Goal: Task Accomplishment & Management: Use online tool/utility

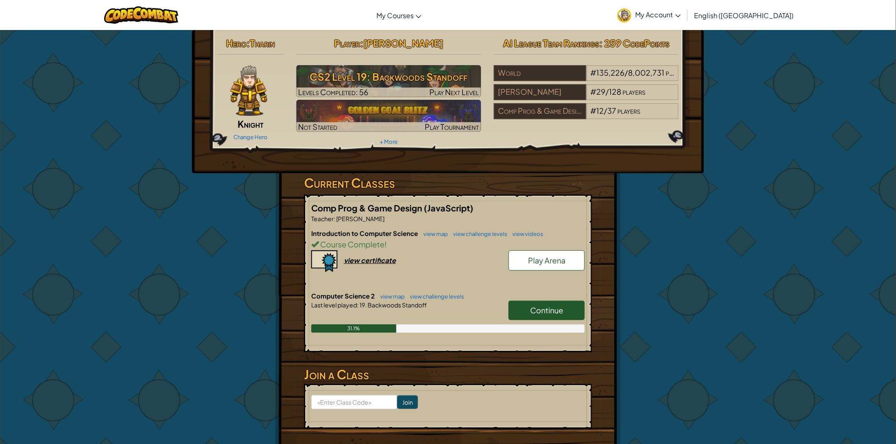
click at [549, 303] on link "Continue" at bounding box center [546, 310] width 76 height 19
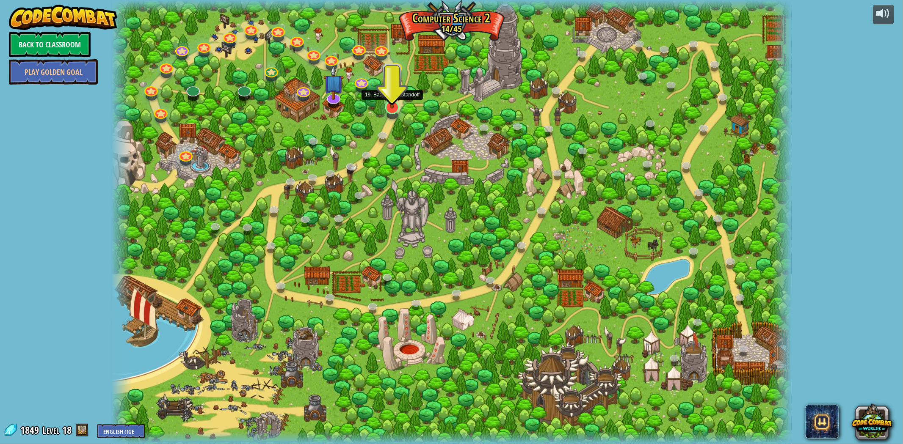
click at [391, 103] on img at bounding box center [392, 87] width 19 height 43
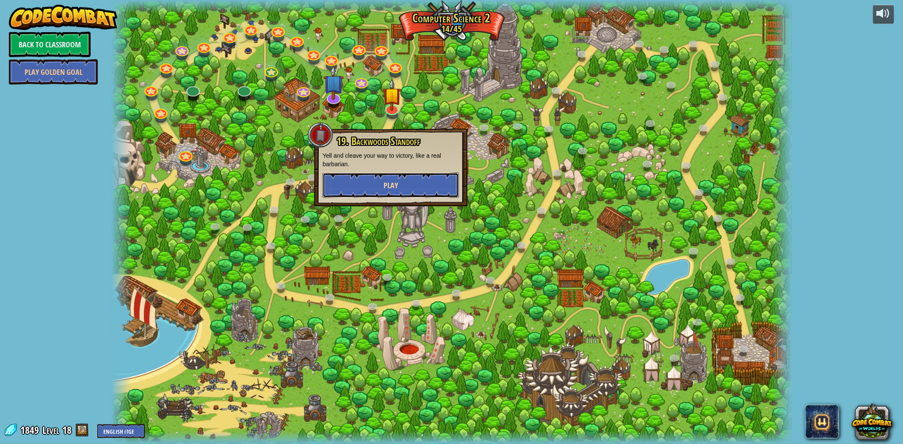
click at [376, 188] on button "Play" at bounding box center [391, 185] width 136 height 25
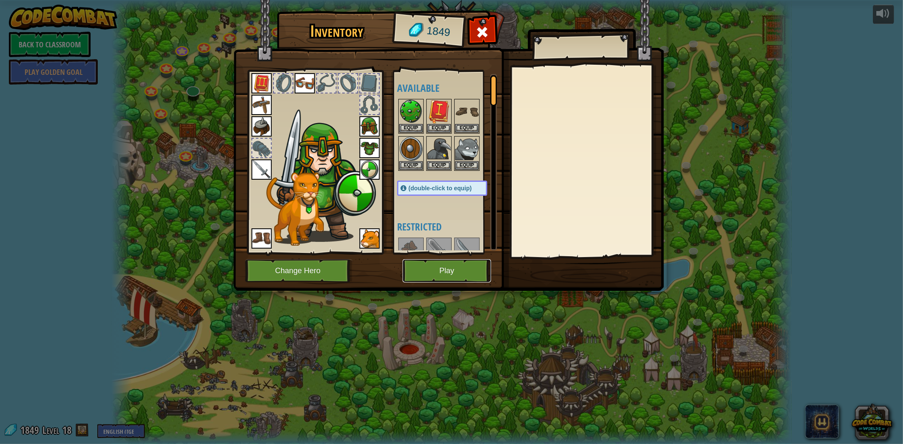
click at [461, 262] on button "Play" at bounding box center [447, 270] width 88 height 23
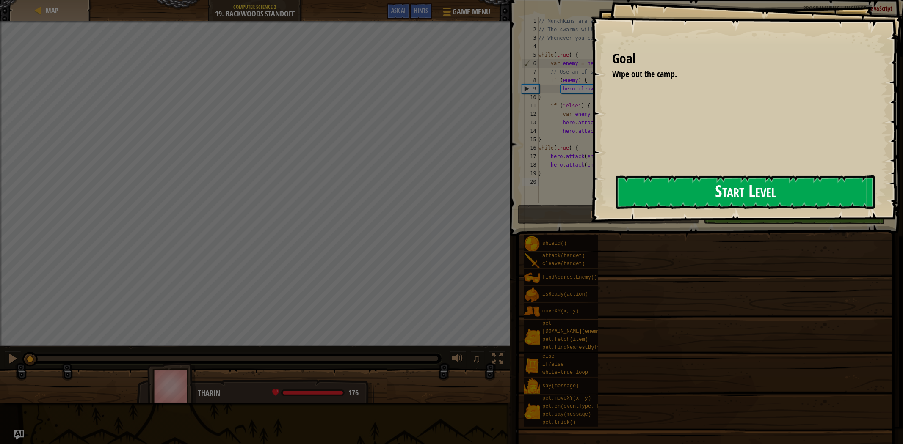
click at [721, 193] on button "Start Level" at bounding box center [745, 192] width 259 height 33
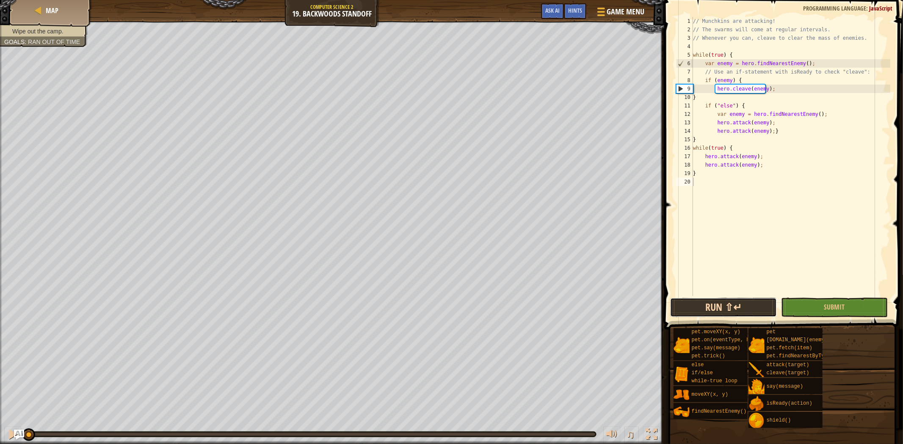
click at [712, 312] on button "Run ⇧↵" at bounding box center [723, 307] width 107 height 19
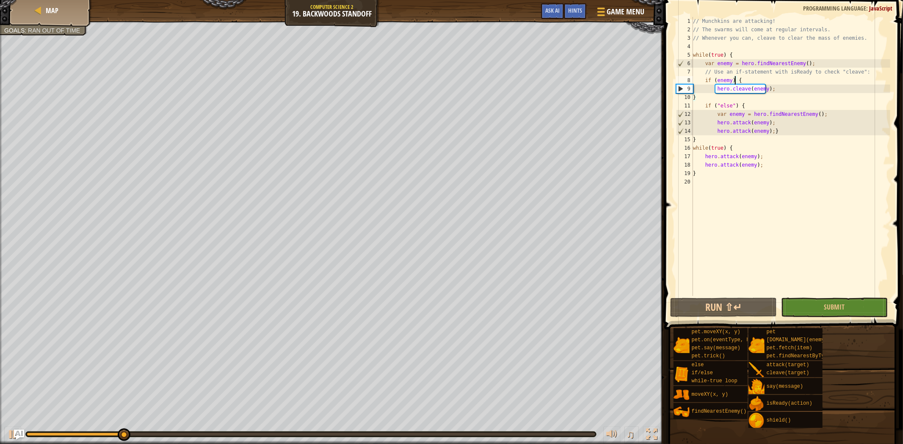
click at [736, 84] on div "// Munchkins are attacking! // The swarms will come at regular intervals. // Wh…" at bounding box center [790, 165] width 199 height 296
click at [744, 77] on div "// Munchkins are attacking! // The swarms will come at regular intervals. // Wh…" at bounding box center [790, 165] width 199 height 296
click at [786, 86] on div "// Munchkins are attacking! // The swarms will come at regular intervals. // Wh…" at bounding box center [790, 165] width 199 height 296
click at [770, 113] on div "// Munchkins are attacking! // The swarms will come at regular intervals. // Wh…" at bounding box center [790, 165] width 199 height 296
click at [752, 108] on div "// Munchkins are attacking! // The swarms will come at regular intervals. // Wh…" at bounding box center [790, 165] width 199 height 296
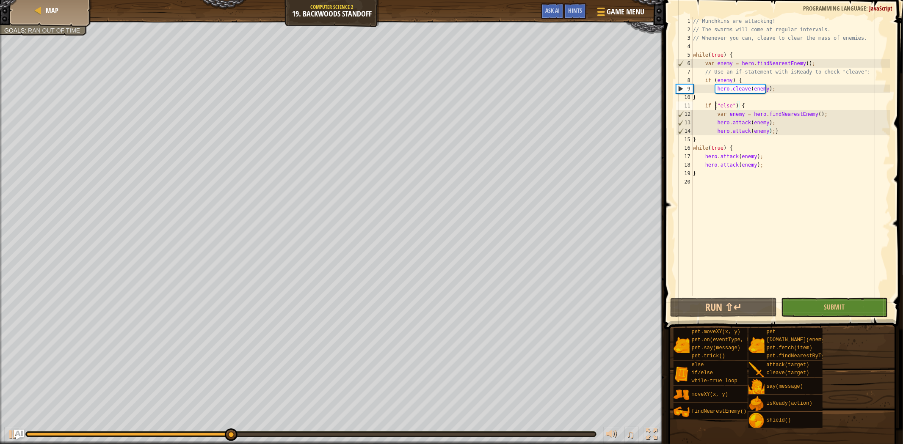
click at [716, 104] on div "// Munchkins are attacking! // The swarms will come at regular intervals. // Wh…" at bounding box center [790, 165] width 199 height 296
click at [713, 104] on div "// Munchkins are attacking! // The swarms will come at regular intervals. // Wh…" at bounding box center [790, 165] width 199 height 296
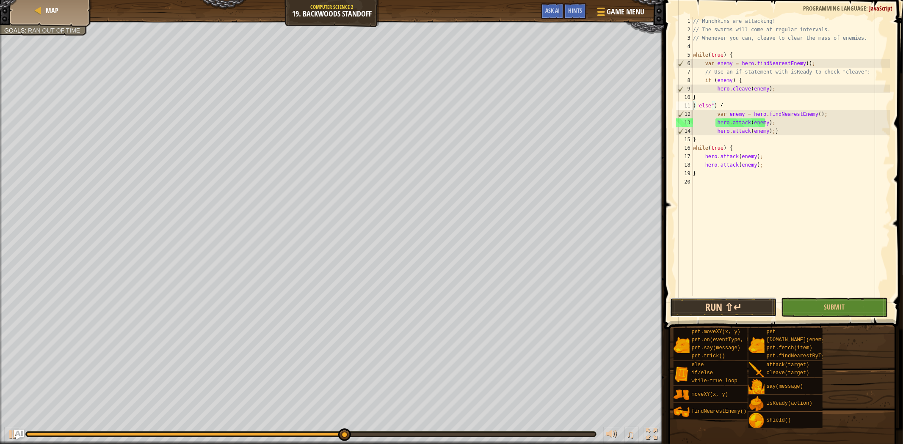
click at [725, 301] on button "Run ⇧↵" at bounding box center [723, 307] width 107 height 19
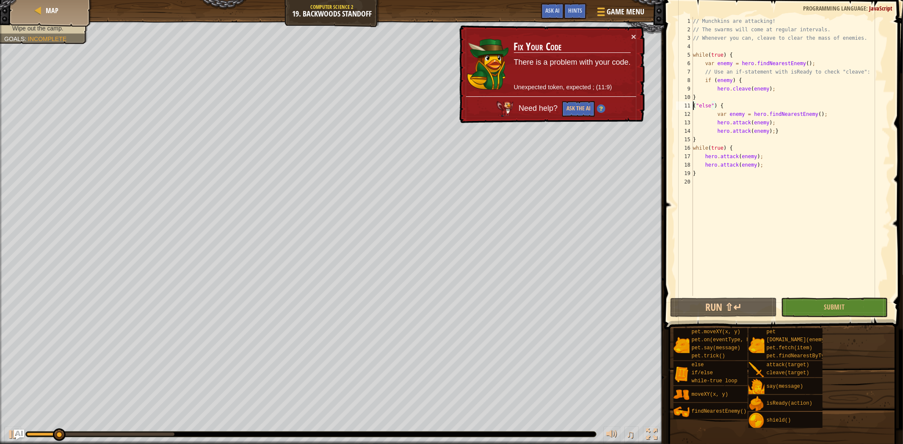
click at [692, 105] on div "("else") { 1 2 3 4 5 6 7 8 9 10 11 12 13 14 15 16 17 18 19 20 // Munchkins are …" at bounding box center [782, 156] width 216 height 279
click at [693, 104] on div "// Munchkins are attacking! // The swarms will come at regular intervals. // Wh…" at bounding box center [790, 165] width 199 height 296
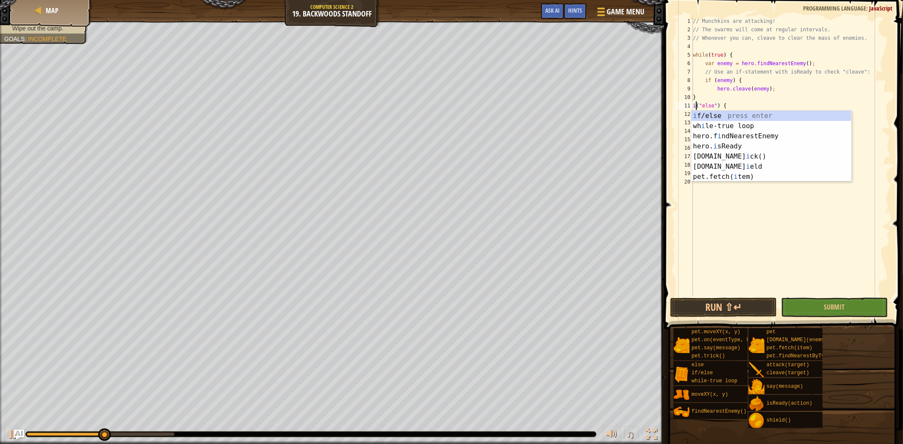
scroll to position [3, 0]
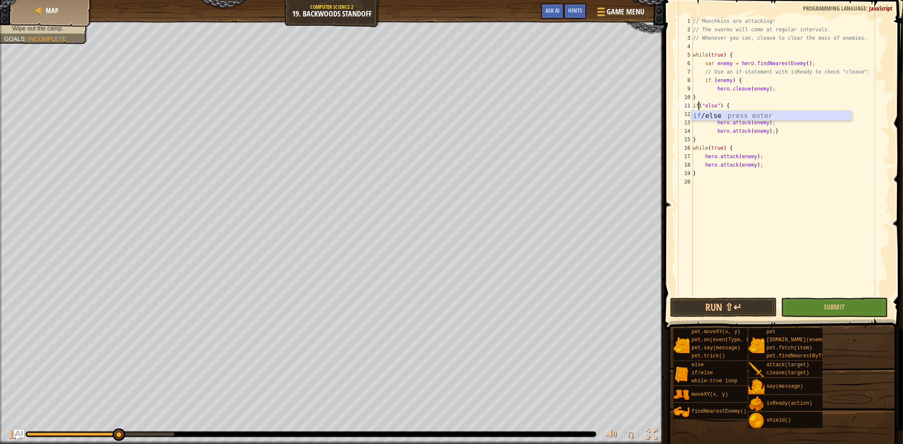
click at [745, 114] on div "if /else press enter" at bounding box center [771, 126] width 160 height 30
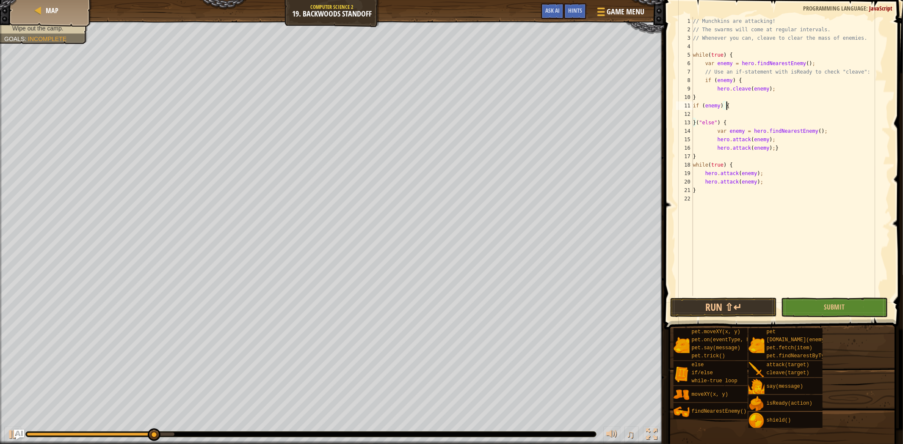
click at [737, 105] on div "// Munchkins are attacking! // The swarms will come at regular intervals. // Wh…" at bounding box center [790, 165] width 199 height 296
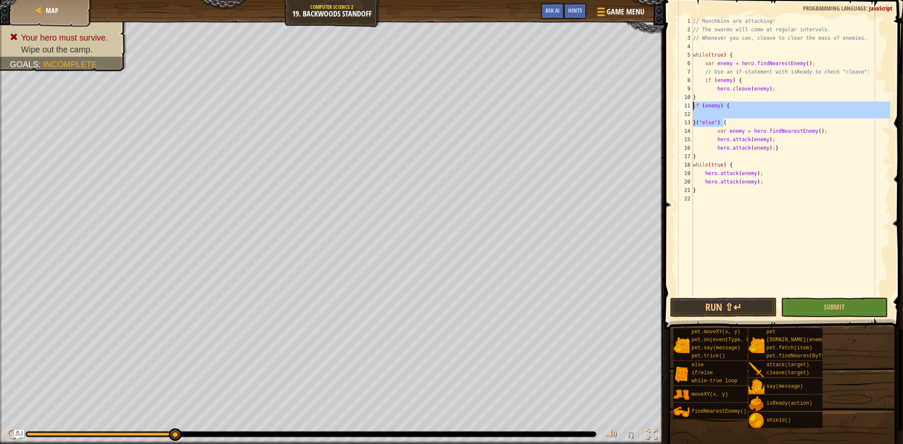
drag, startPoint x: 734, startPoint y: 121, endPoint x: 694, endPoint y: 106, distance: 42.3
click at [694, 106] on div "// Munchkins are attacking! // The swarms will come at regular intervals. // Wh…" at bounding box center [790, 165] width 199 height 296
type textarea "if (enemy) {"
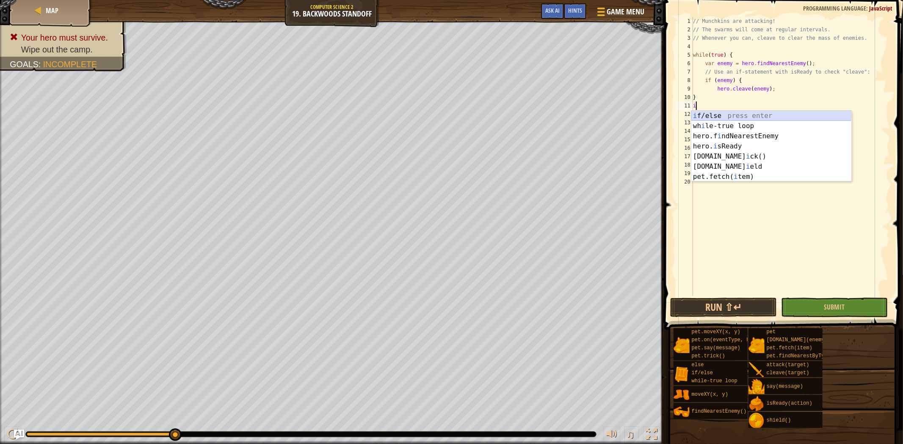
click at [756, 116] on div "i f/else press enter wh i le-true loop press enter hero.f i ndNearestEnemy pres…" at bounding box center [771, 156] width 160 height 91
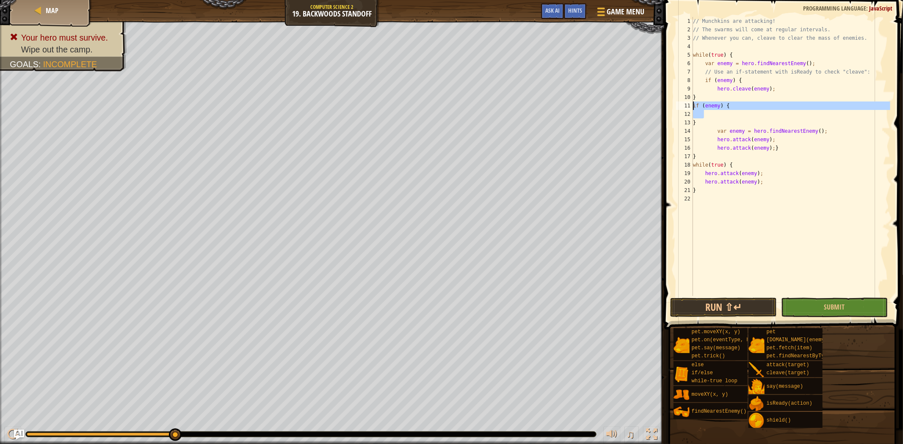
drag, startPoint x: 734, startPoint y: 110, endPoint x: 684, endPoint y: 107, distance: 50.1
click at [684, 107] on div "if (enemy) { 1 2 3 4 5 6 7 8 9 10 11 12 13 14 15 16 17 18 19 20 21 22 // Munchk…" at bounding box center [782, 156] width 216 height 279
type textarea "if (enemy) {"
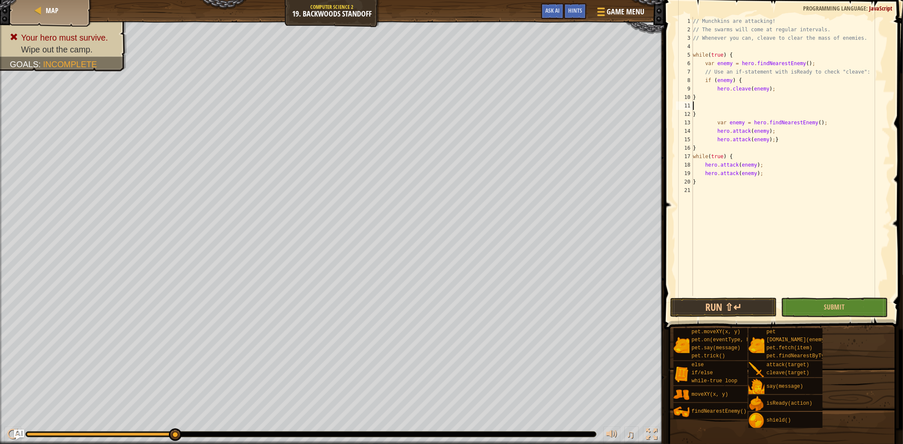
type textarea "}"
click at [695, 99] on div "// Munchkins are attacking! // The swarms will come at regular intervals. // Wh…" at bounding box center [790, 165] width 199 height 296
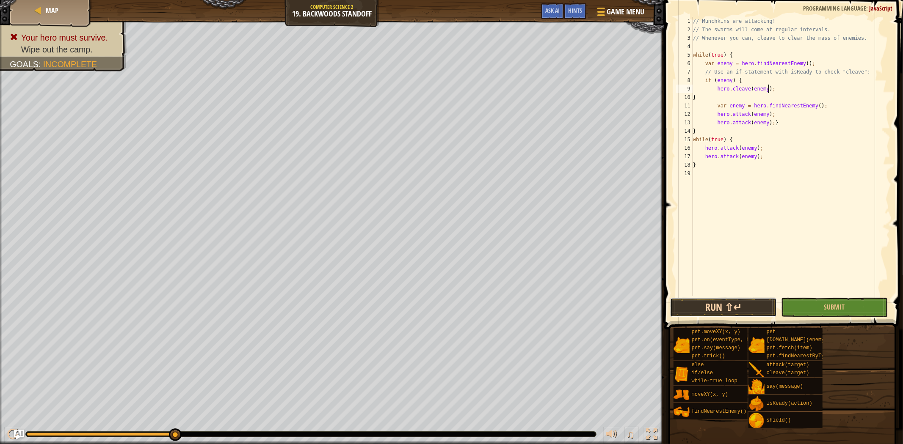
click at [734, 310] on button "Run ⇧↵" at bounding box center [723, 307] width 107 height 19
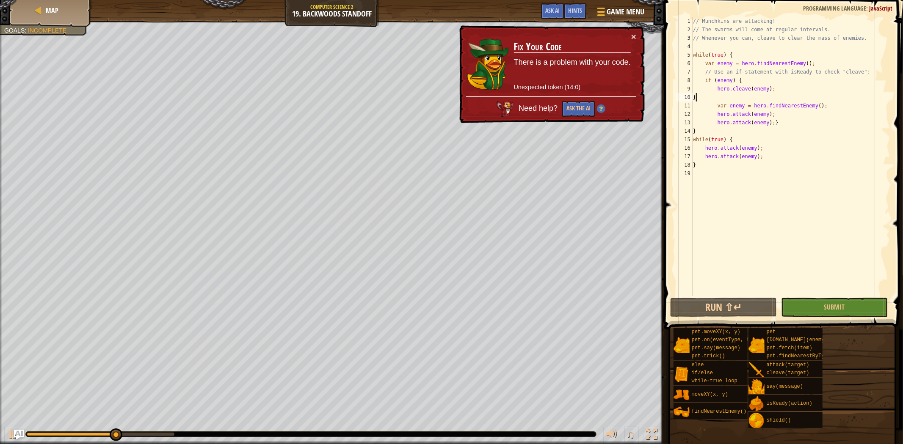
click at [756, 96] on div "// Munchkins are attacking! // The swarms will come at regular intervals. // Wh…" at bounding box center [790, 165] width 199 height 296
type textarea "}"
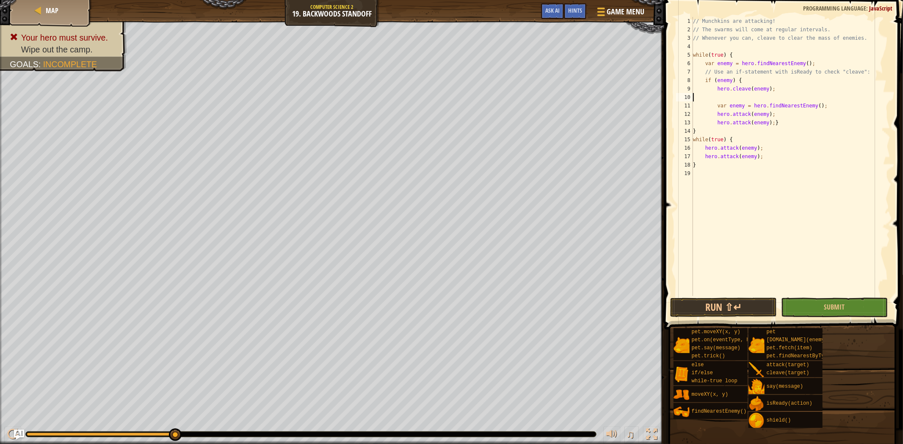
type textarea "}"
click at [713, 301] on button "Run ⇧↵" at bounding box center [723, 307] width 107 height 19
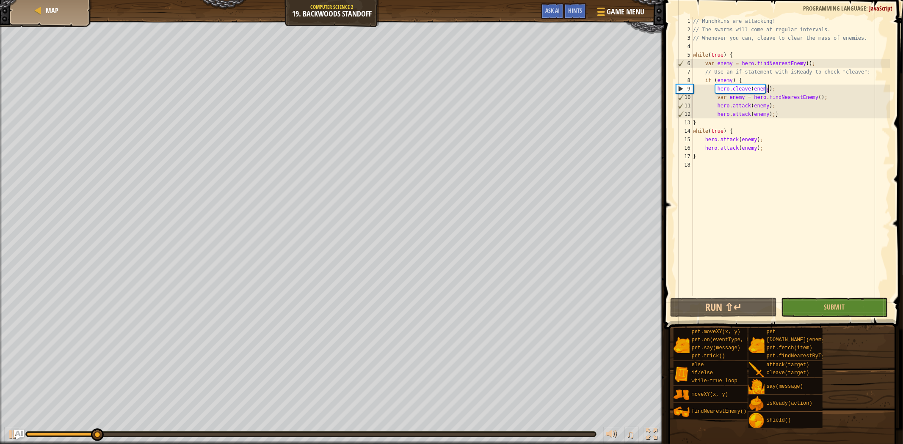
click at [779, 107] on div "// Munchkins are attacking! // The swarms will come at regular intervals. // Wh…" at bounding box center [790, 165] width 199 height 296
type textarea "hero.attack(enemy);"
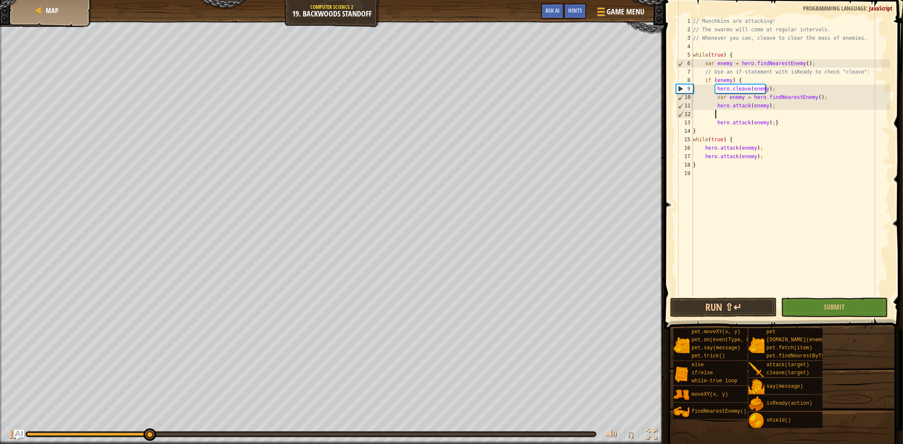
type textarea "h"
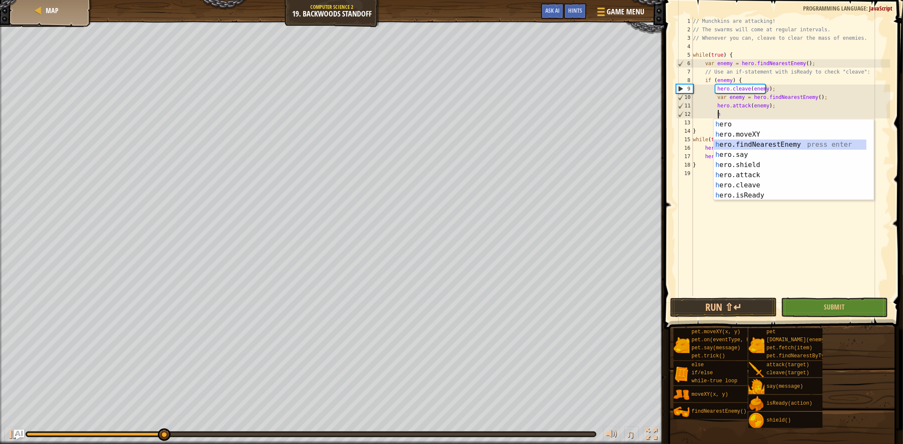
click at [748, 148] on div "h ero press enter h ero.moveXY press enter h ero.findNearestEnemy press enter h…" at bounding box center [790, 170] width 153 height 102
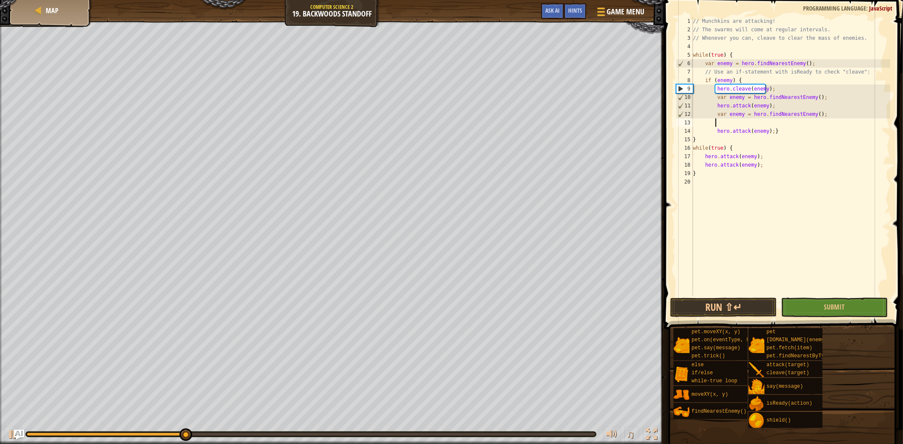
scroll to position [3, 0]
click at [723, 306] on button "Run ⇧↵" at bounding box center [723, 307] width 107 height 19
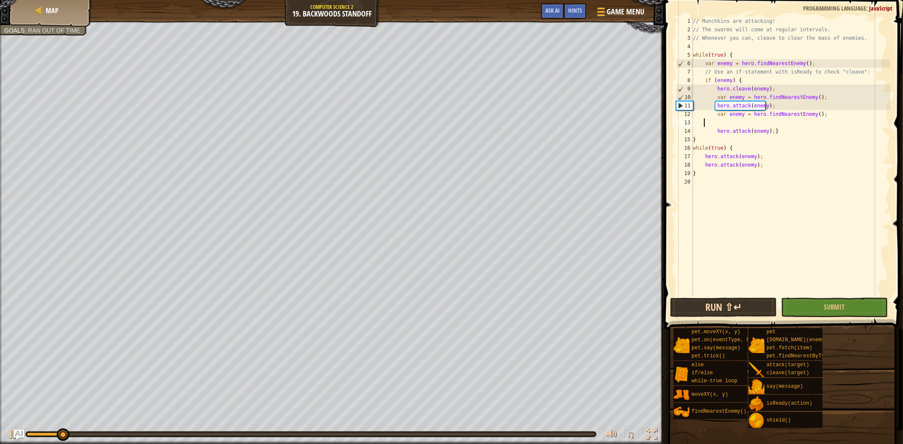
scroll to position [3, 0]
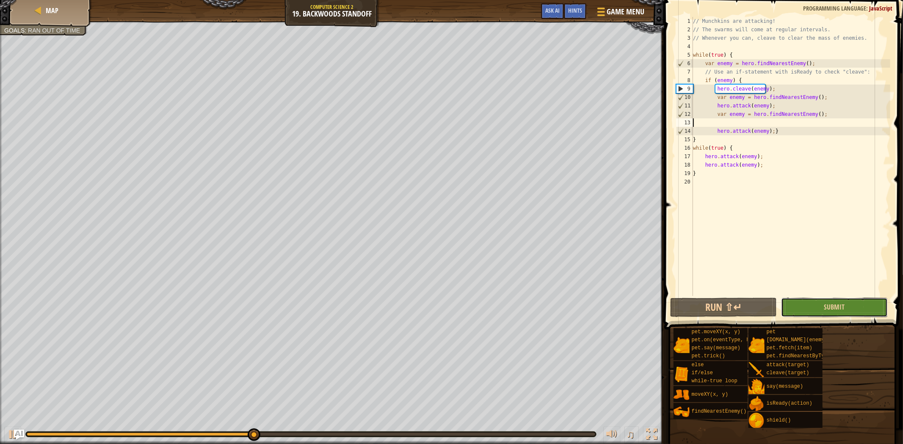
click at [848, 310] on button "Submit" at bounding box center [834, 307] width 107 height 19
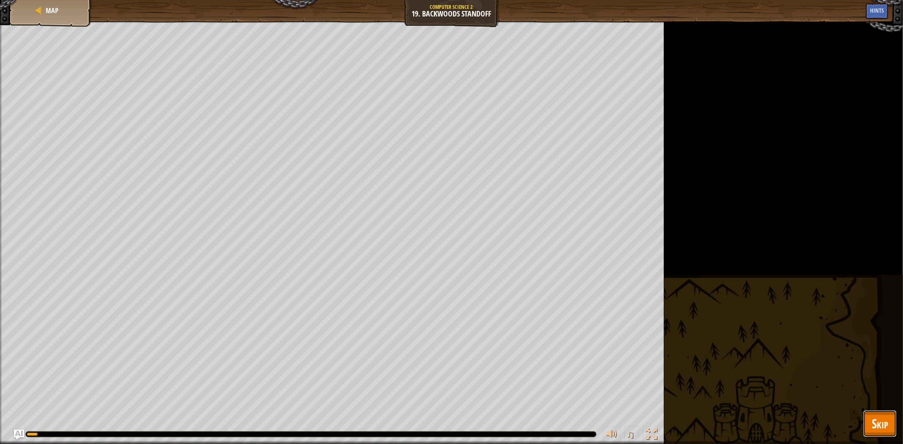
click at [876, 434] on button "Skip" at bounding box center [879, 424] width 33 height 27
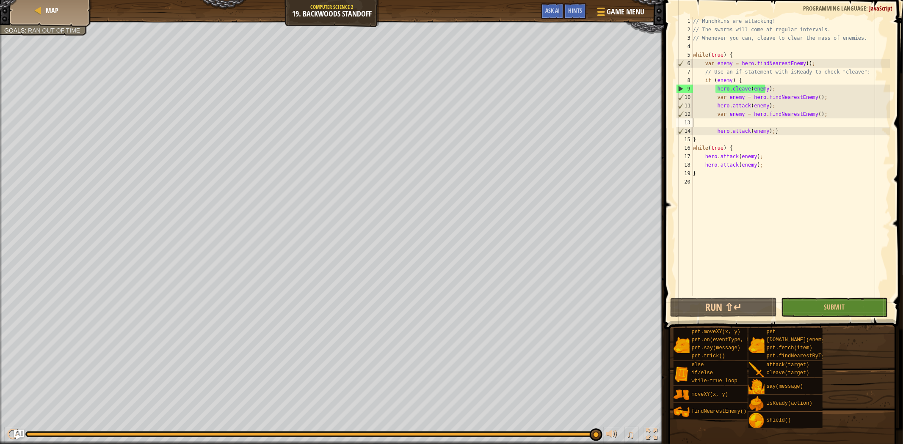
type textarea "hero.cleave(enemy);"
click at [773, 86] on div "// Munchkins are attacking! // The swarms will come at regular intervals. // Wh…" at bounding box center [790, 165] width 199 height 296
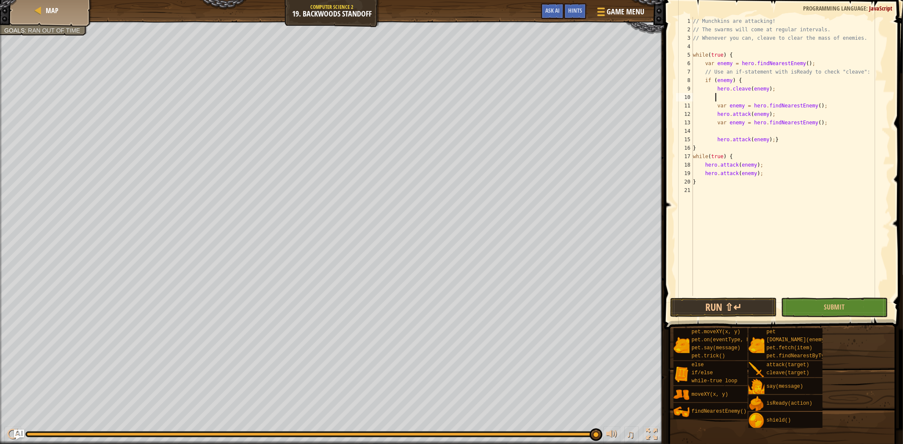
scroll to position [3, 1]
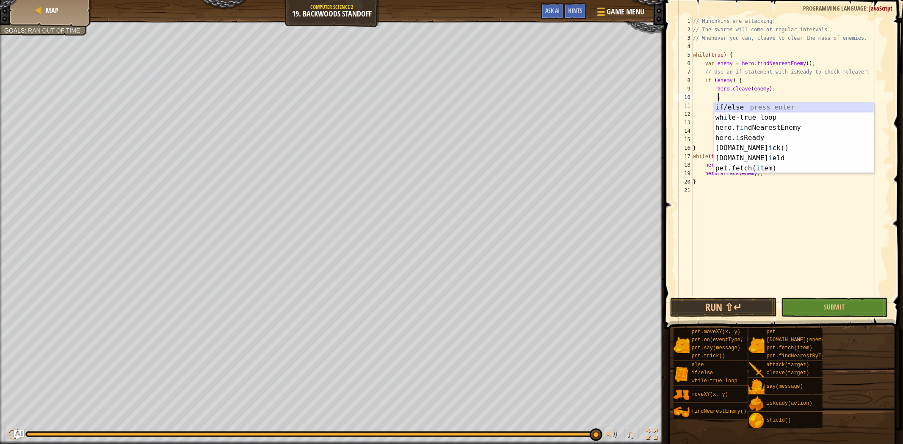
click at [748, 107] on div "i f/else press enter wh i le-true loop press enter hero.f i ndNearestEnemy pres…" at bounding box center [794, 147] width 160 height 91
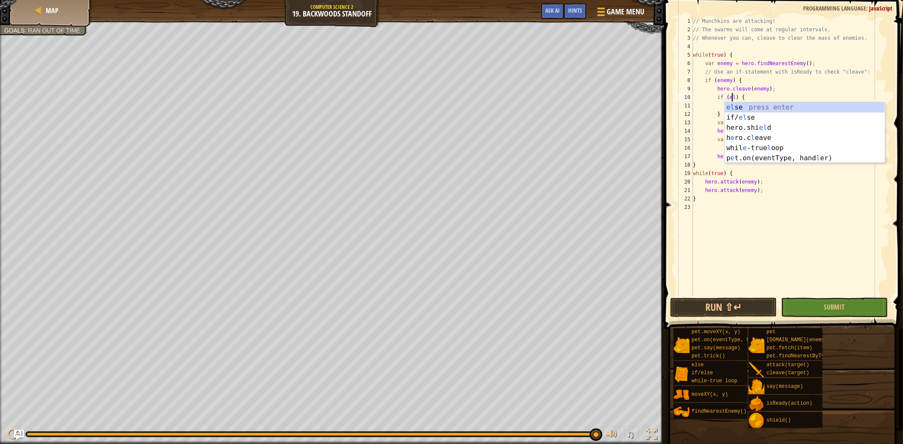
scroll to position [3, 3]
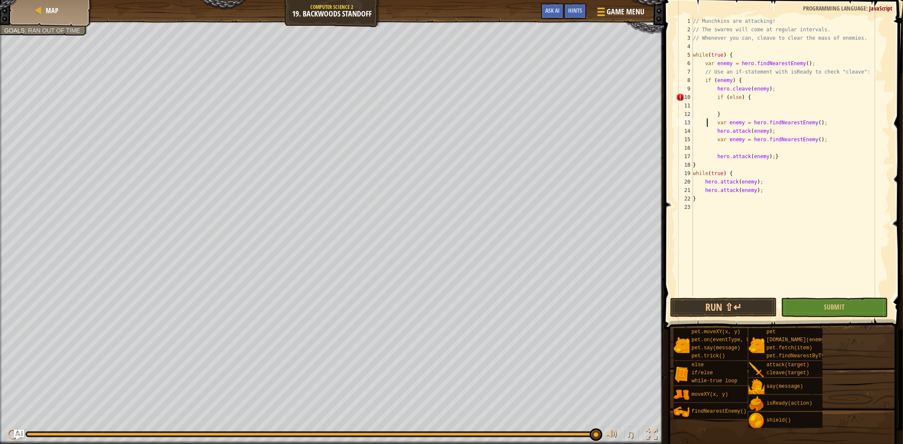
click at [708, 120] on div "// Munchkins are attacking! // The swarms will come at regular intervals. // Wh…" at bounding box center [790, 165] width 199 height 296
click at [727, 113] on div "// Munchkins are attacking! // The swarms will come at regular intervals. // Wh…" at bounding box center [790, 165] width 199 height 296
type textarea "}"
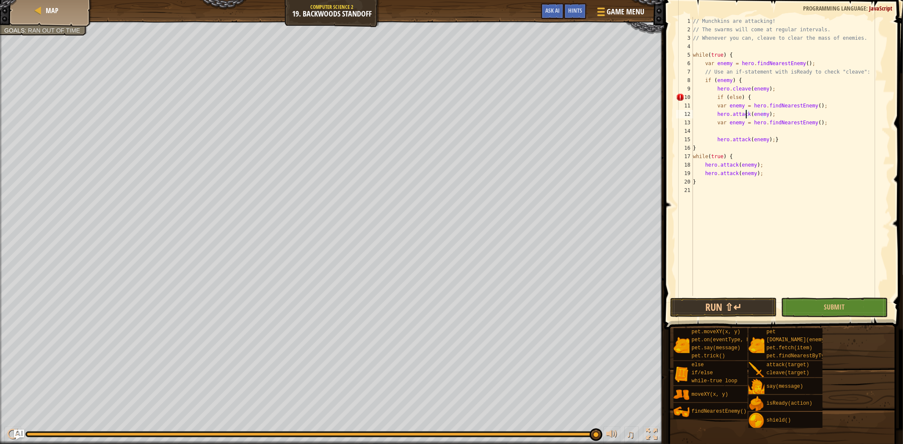
type textarea "var enemy = hero.findNearestEnemy();"
type textarea "hero.attack(enemy);}"
click at [715, 91] on div "// Munchkins are attacking! // The swarms will come at regular intervals. // Wh…" at bounding box center [790, 165] width 199 height 296
click at [715, 95] on div "// Munchkins are attacking! // The swarms will come at regular intervals. // Wh…" at bounding box center [790, 165] width 199 height 296
click at [695, 132] on div "// Munchkins are attacking! // The swarms will come at regular intervals. // Wh…" at bounding box center [790, 165] width 199 height 296
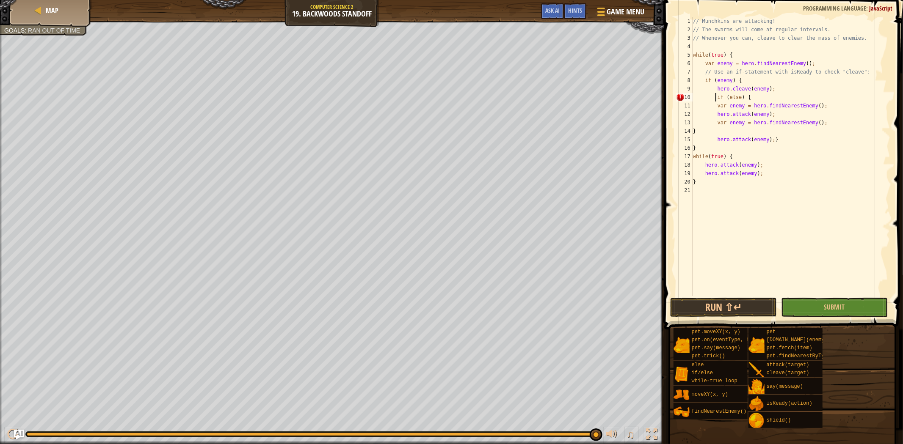
type textarea "}"
type textarea "hero.attack(enemy);}"
click at [703, 138] on div "// Munchkins are attacking! // The swarms will come at regular intervals. // Wh…" at bounding box center [790, 165] width 199 height 296
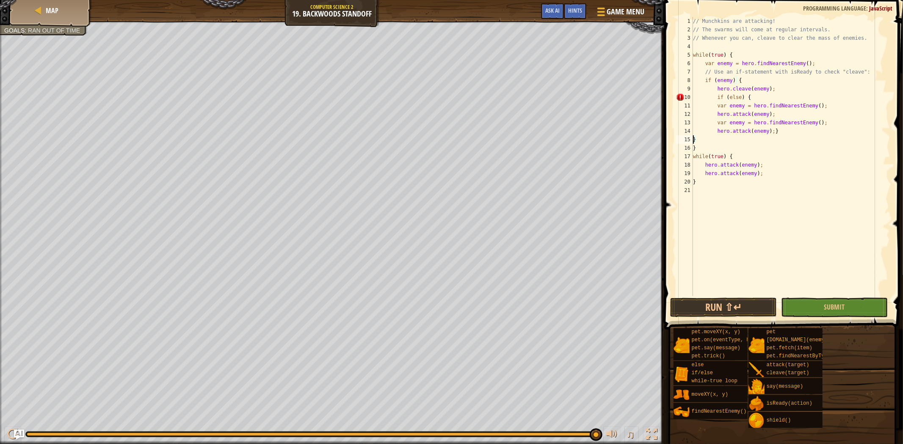
click at [738, 95] on div "// Munchkins are attacking! // The swarms will come at regular intervals. // Wh…" at bounding box center [790, 165] width 199 height 296
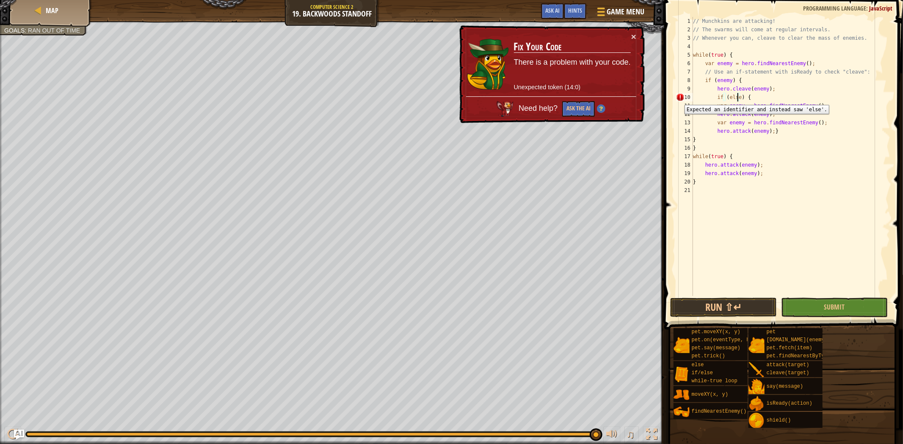
click at [678, 99] on div "10" at bounding box center [684, 97] width 17 height 8
type textarea "}"
click at [678, 99] on div "10" at bounding box center [684, 97] width 17 height 8
click at [750, 100] on div "// Munchkins are attacking! // The swarms will come at regular intervals. // Wh…" at bounding box center [790, 165] width 199 height 296
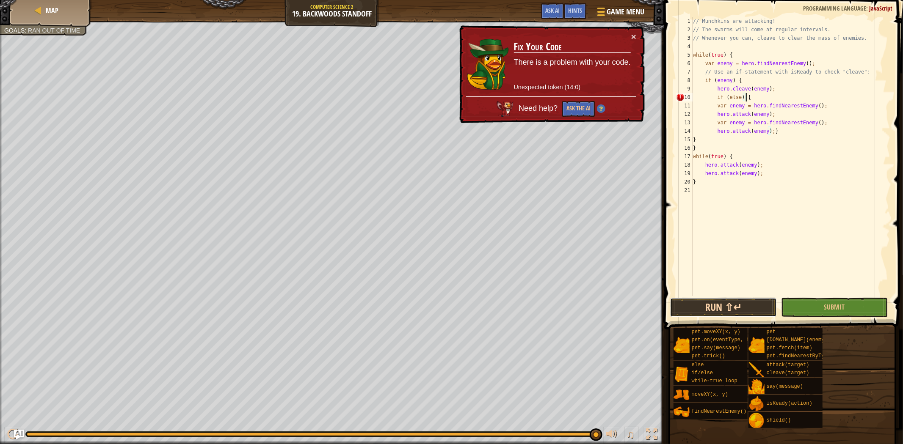
click at [722, 305] on button "Run ⇧↵" at bounding box center [723, 307] width 107 height 19
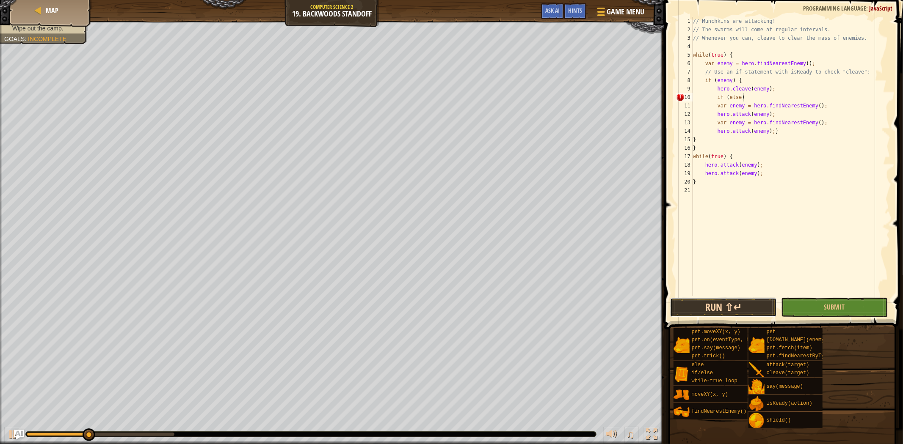
click at [745, 309] on button "Run ⇧↵" at bounding box center [723, 307] width 107 height 19
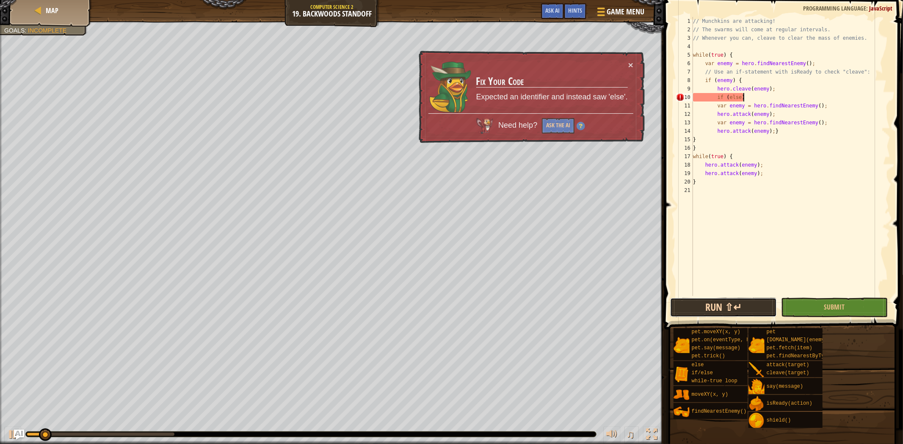
click at [745, 309] on button "Run ⇧↵" at bounding box center [723, 307] width 107 height 19
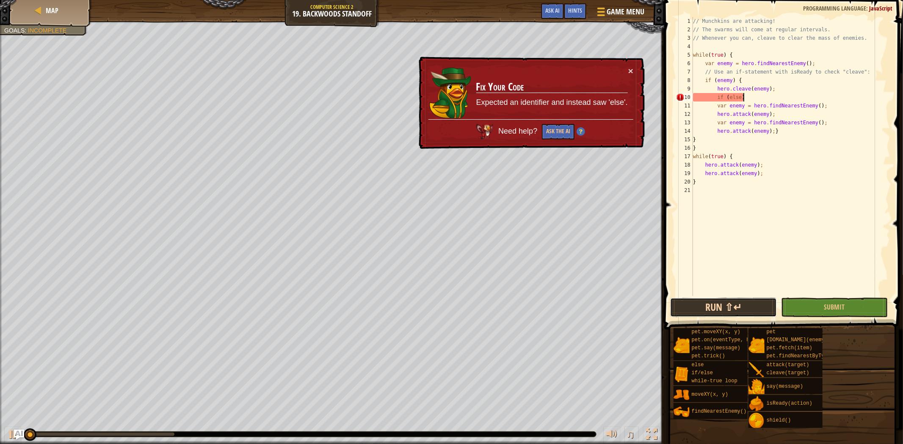
click at [745, 309] on button "Run ⇧↵" at bounding box center [723, 307] width 107 height 19
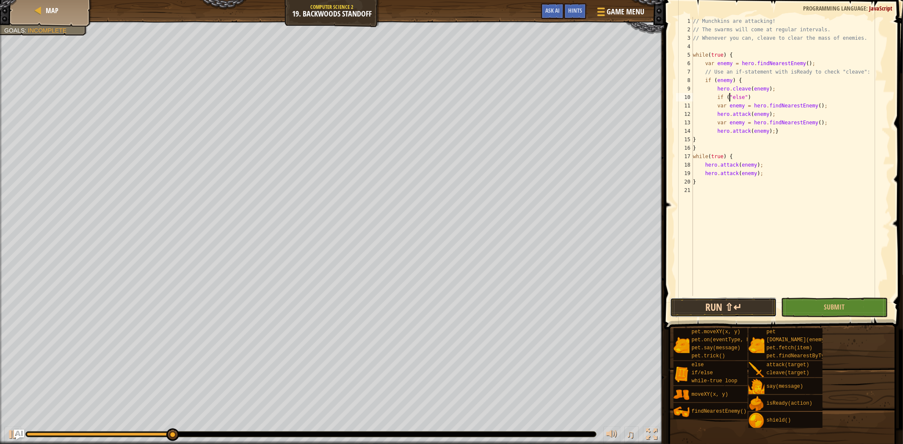
click at [726, 301] on button "Run ⇧↵" at bounding box center [723, 307] width 107 height 19
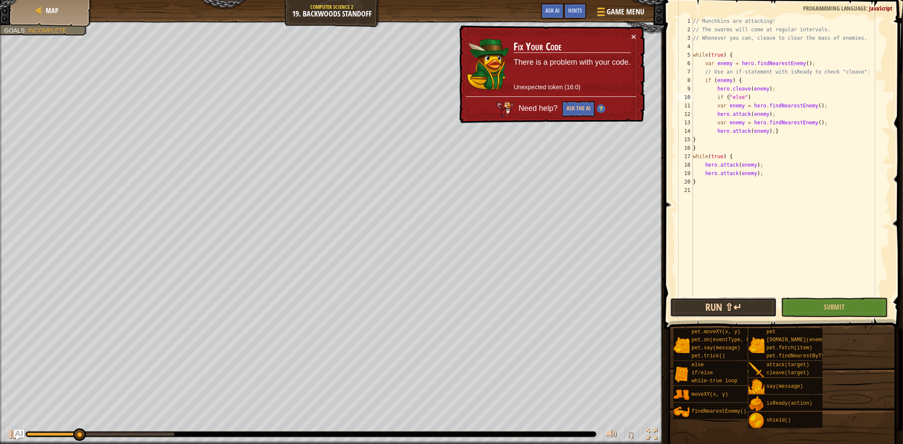
click at [727, 301] on button "Run ⇧↵" at bounding box center [723, 307] width 107 height 19
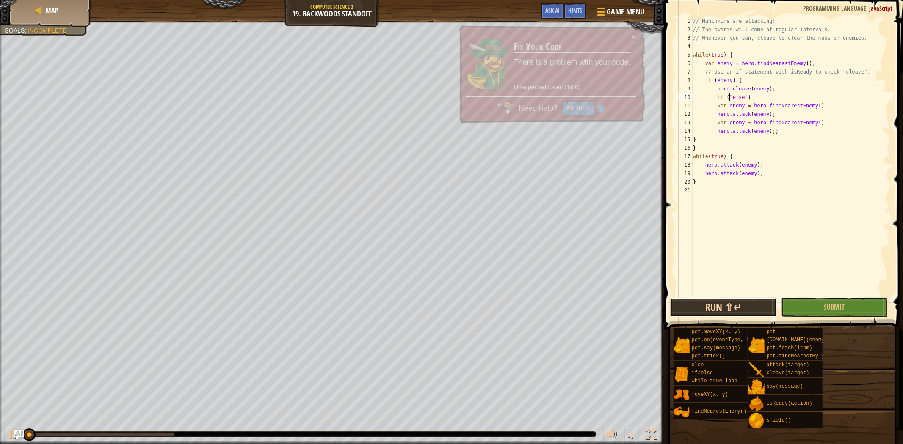
click at [727, 301] on button "Run ⇧↵" at bounding box center [723, 307] width 107 height 19
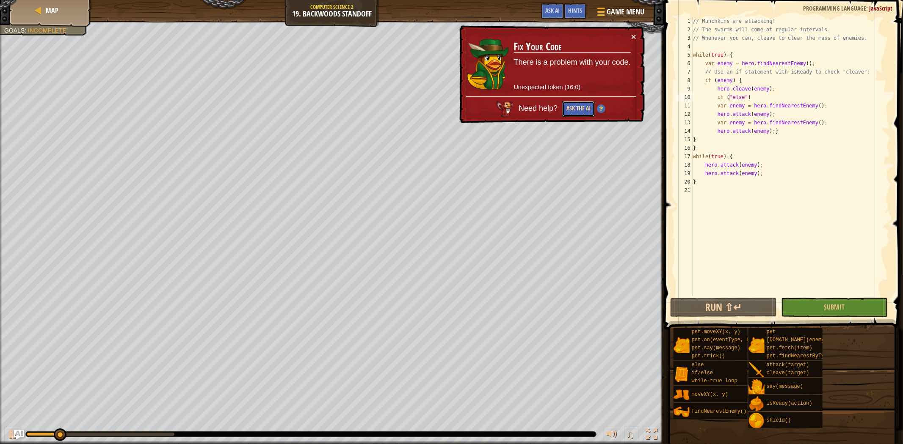
click at [588, 107] on button "Ask the AI" at bounding box center [579, 108] width 33 height 16
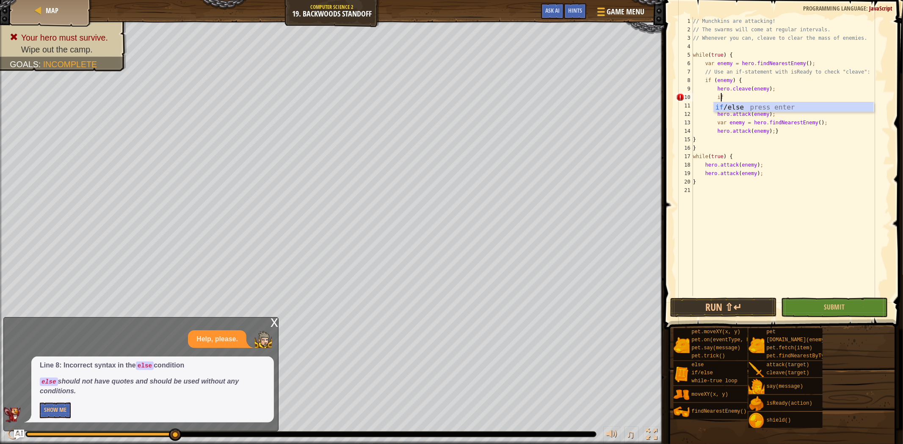
type textarea "i"
type textarea "}"
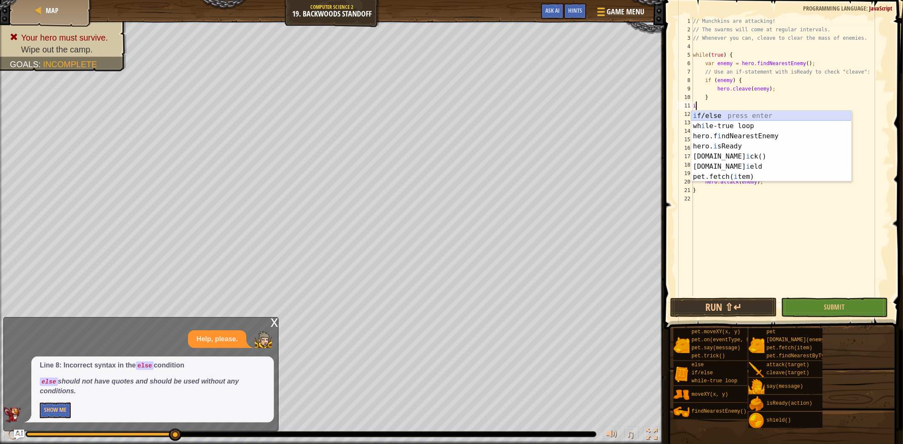
click at [712, 115] on div "i f/else press enter wh i le-true loop press enter hero.f i ndNearestEnemy pres…" at bounding box center [771, 156] width 160 height 91
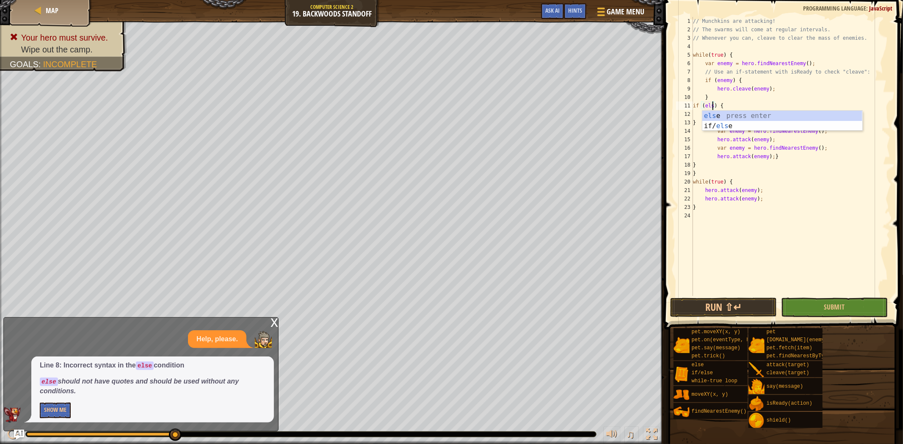
type textarea "if (else) {"
click at [717, 117] on div "else press enter if/ else press enter" at bounding box center [782, 131] width 160 height 41
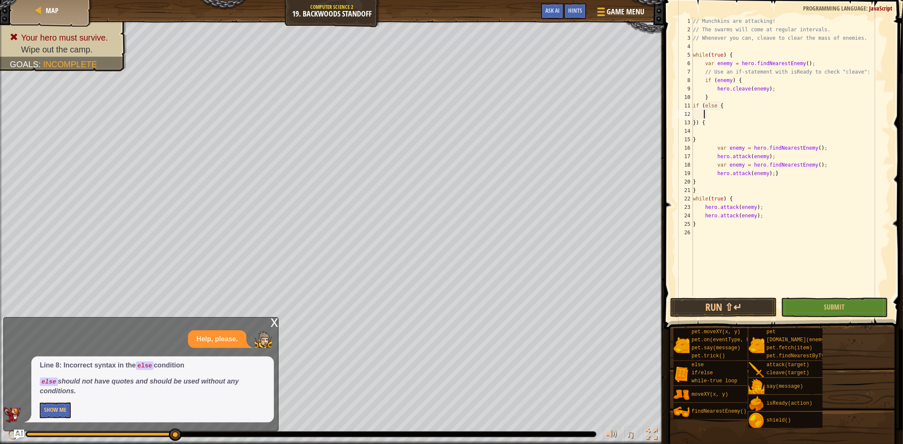
scroll to position [3, 0]
click at [708, 119] on div "// Munchkins are attacking! // The swarms will come at regular intervals. // Wh…" at bounding box center [790, 165] width 199 height 296
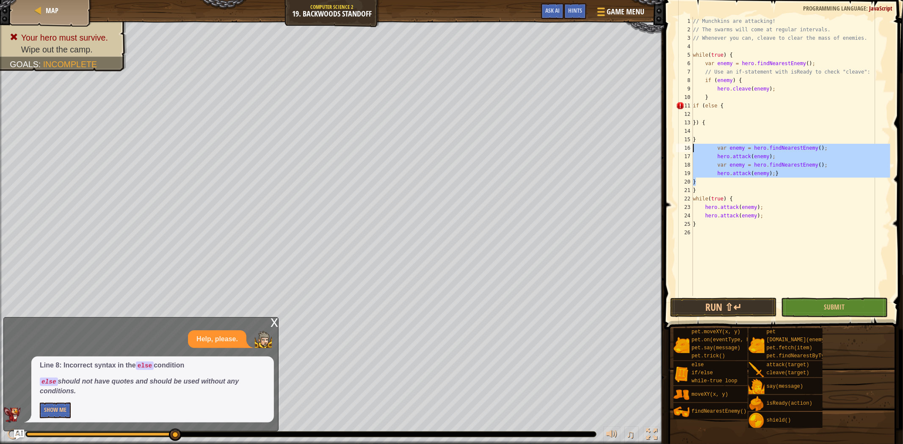
drag, startPoint x: 784, startPoint y: 182, endPoint x: 689, endPoint y: 144, distance: 102.0
click at [689, 144] on div "}) { 1 2 3 4 5 6 7 8 9 10 11 12 13 14 15 16 17 18 19 20 21 22 23 24 25 26 // Mu…" at bounding box center [782, 156] width 216 height 279
type textarea "var enemy = hero.findNearestEnemy(); hero.attack(enemy);"
click at [722, 117] on div "// Munchkins are attacking! // The swarms will come at regular intervals. // Wh…" at bounding box center [790, 165] width 199 height 296
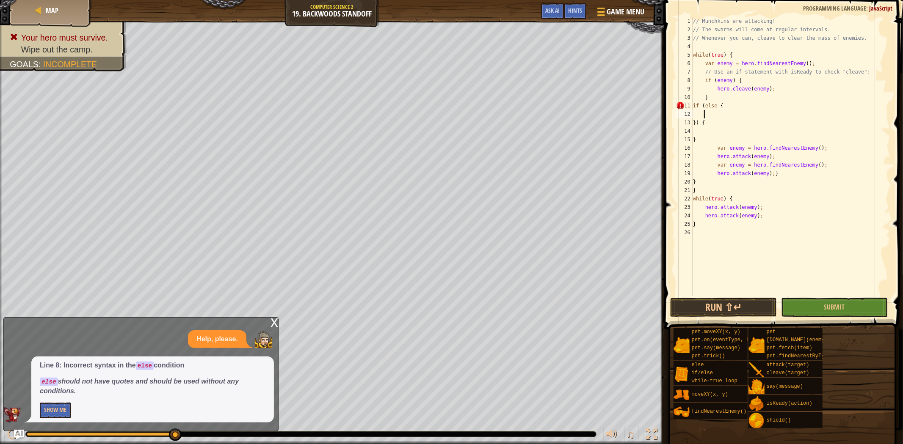
paste textarea "}"
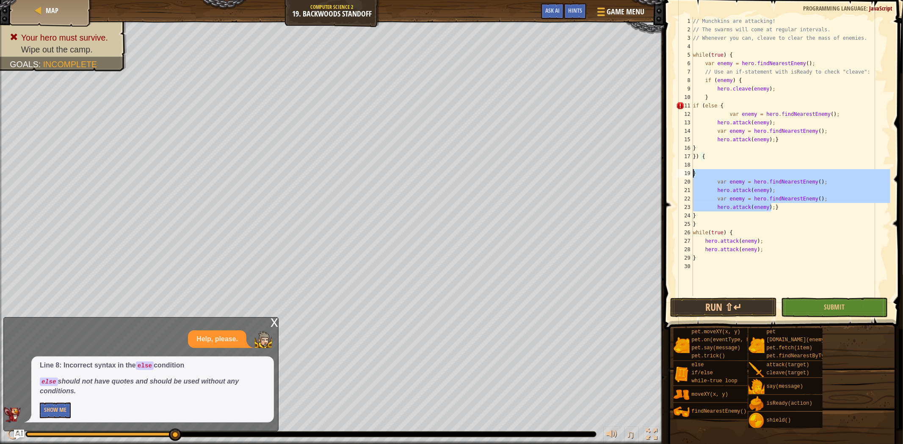
drag, startPoint x: 787, startPoint y: 204, endPoint x: 689, endPoint y: 171, distance: 103.7
click at [689, 171] on div "} 1 2 3 4 5 6 7 8 9 10 11 12 13 14 15 16 17 18 19 20 21 22 23 24 25 26 27 28 29…" at bounding box center [782, 156] width 216 height 279
type textarea "} var enemy = hero.findNearestEnemy();"
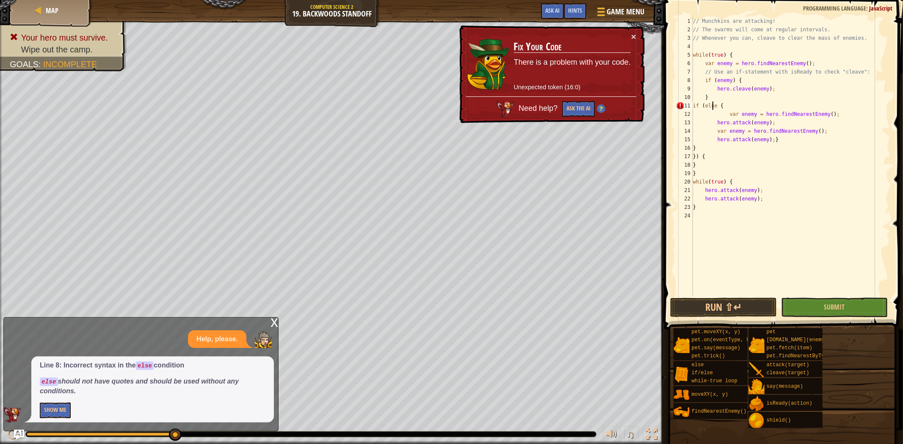
click at [713, 104] on div "// Munchkins are attacking! // The swarms will come at regular intervals. // Wh…" at bounding box center [790, 165] width 199 height 296
click at [716, 105] on div "// Munchkins are attacking! // The swarms will come at regular intervals. // Wh…" at bounding box center [790, 165] width 199 height 296
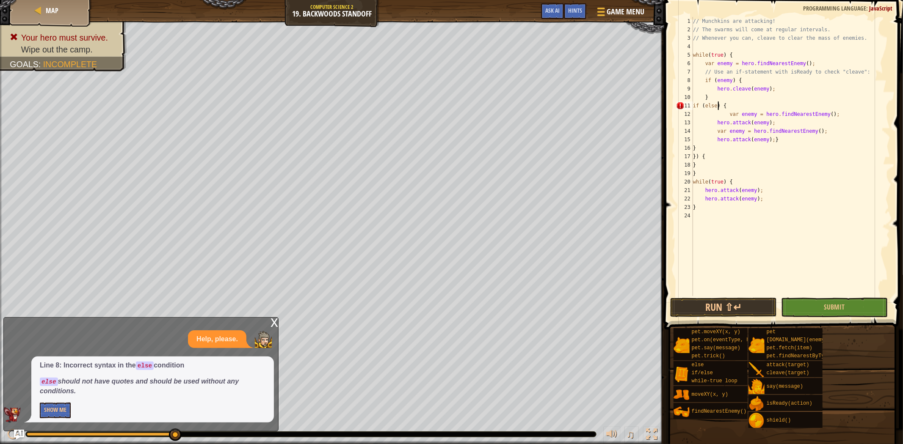
scroll to position [3, 2]
drag, startPoint x: 756, startPoint y: 156, endPoint x: 714, endPoint y: 102, distance: 69.0
click at [714, 102] on div "// Munchkins are attacking! // The swarms will come at regular intervals. // Wh…" at bounding box center [790, 165] width 199 height 296
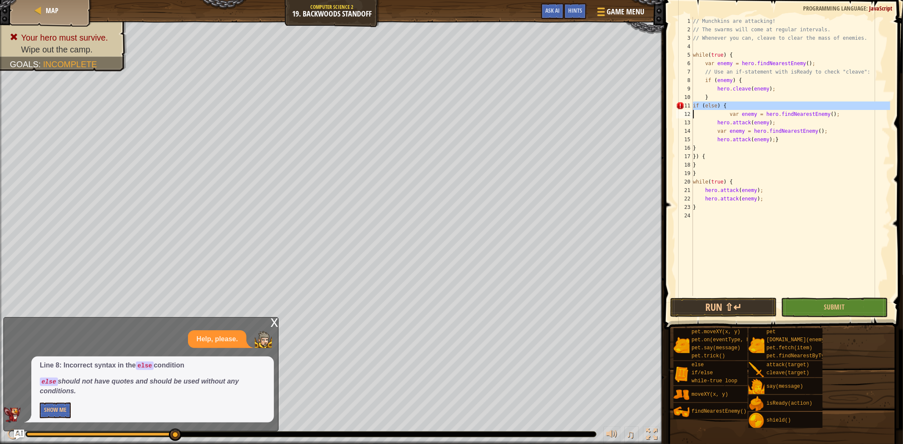
click at [714, 104] on div "// Munchkins are attacking! // The swarms will come at regular intervals. // Wh…" at bounding box center [790, 156] width 199 height 279
click at [715, 104] on div "// Munchkins are attacking! // The swarms will come at regular intervals. // Wh…" at bounding box center [790, 165] width 199 height 296
click at [722, 306] on button "Run ⇧↵" at bounding box center [723, 307] width 107 height 19
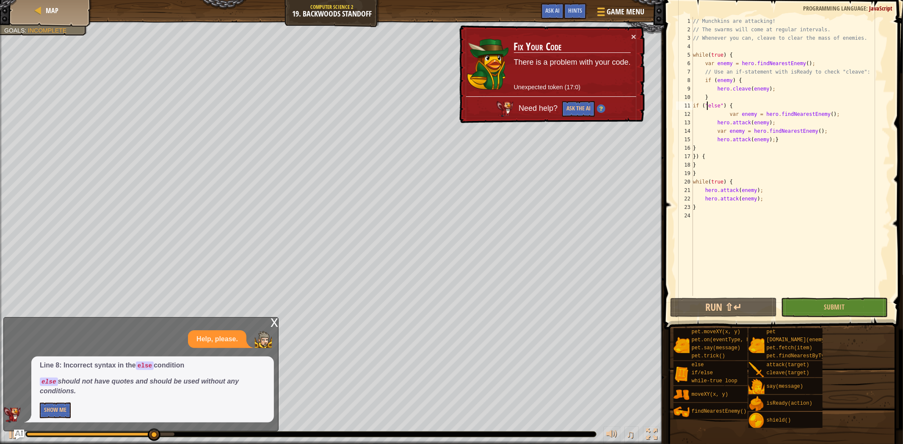
click at [784, 131] on div "// Munchkins are attacking! // The swarms will come at regular intervals. // Wh…" at bounding box center [790, 165] width 199 height 296
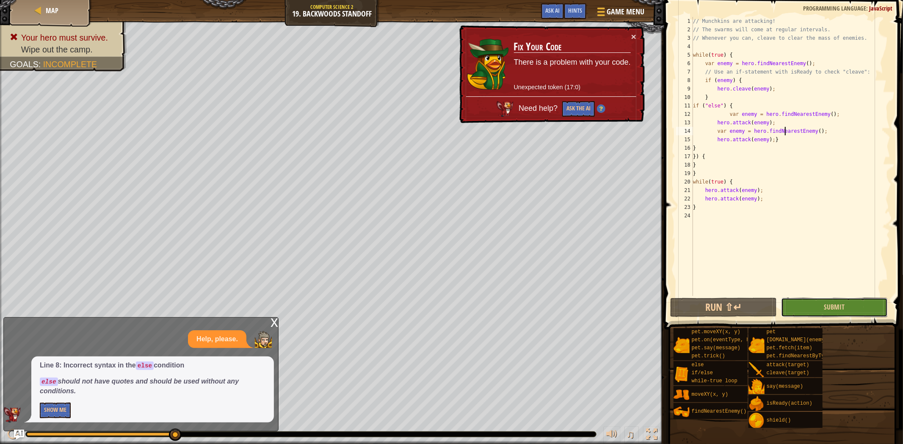
click at [806, 298] on button "Submit" at bounding box center [834, 307] width 107 height 19
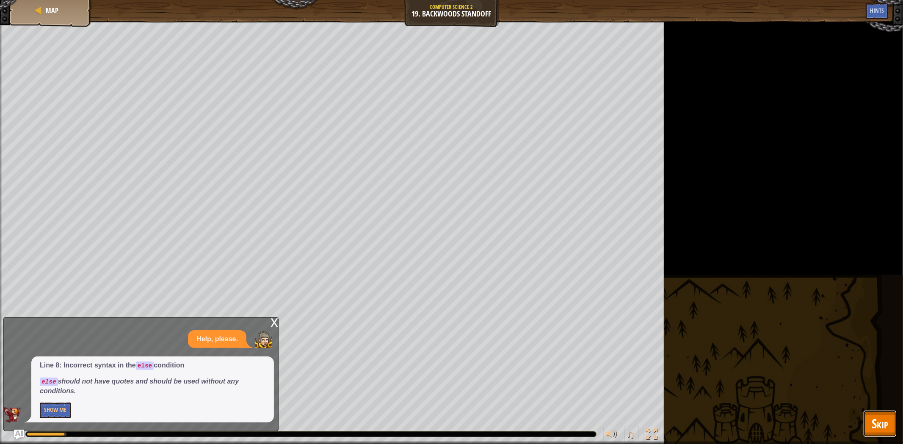
click at [886, 429] on span "Skip" at bounding box center [880, 423] width 17 height 17
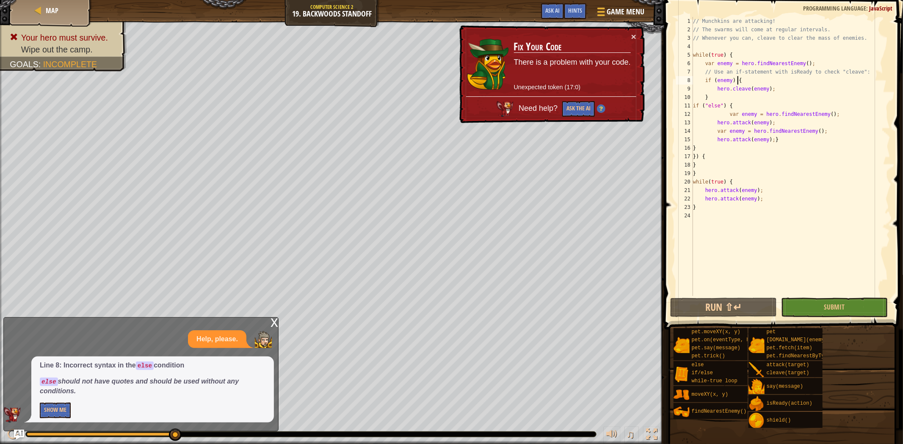
drag, startPoint x: 797, startPoint y: 83, endPoint x: 807, endPoint y: 85, distance: 10.7
click at [801, 84] on div "// Munchkins are attacking! // The swarms will come at regular intervals. // Wh…" at bounding box center [790, 165] width 199 height 296
click at [814, 86] on div "// Munchkins are attacking! // The swarms will come at regular intervals. // Wh…" at bounding box center [790, 165] width 199 height 296
click at [821, 87] on div "// Munchkins are attacking! // The swarms will come at regular intervals. // Wh…" at bounding box center [790, 165] width 199 height 296
click at [837, 87] on div "// Munchkins are attacking! // The swarms will come at regular intervals. // Wh…" at bounding box center [790, 165] width 199 height 296
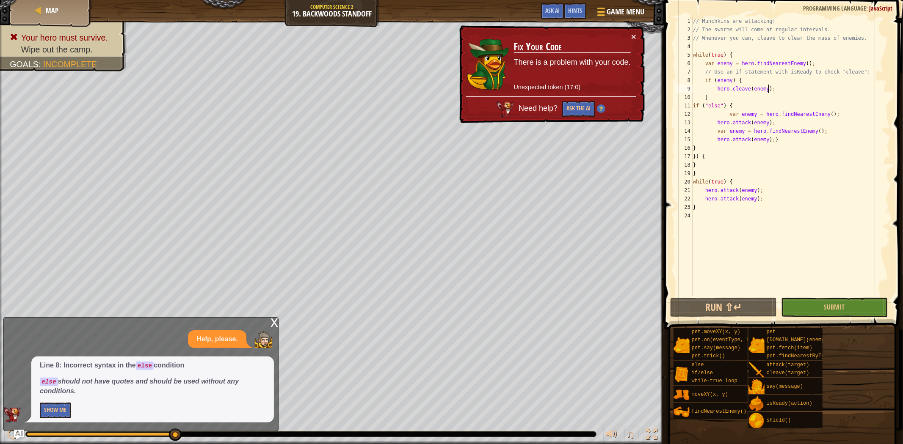
drag, startPoint x: 849, startPoint y: 87, endPoint x: 883, endPoint y: 83, distance: 33.7
click at [861, 87] on div "// Munchkins are attacking! // The swarms will come at regular intervals. // Wh…" at bounding box center [790, 165] width 199 height 296
click at [883, 83] on div "// Munchkins are attacking! // The swarms will come at regular intervals. // Wh…" at bounding box center [790, 165] width 199 height 296
drag, startPoint x: 822, startPoint y: 97, endPoint x: 816, endPoint y: 97, distance: 6.0
click at [820, 97] on div "// Munchkins are attacking! // The swarms will come at regular intervals. // Wh…" at bounding box center [790, 165] width 199 height 296
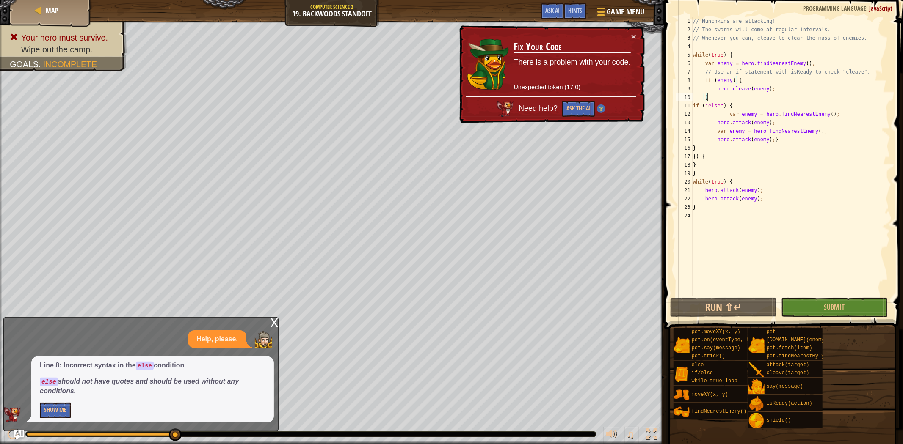
scroll to position [3, 0]
drag, startPoint x: 815, startPoint y: 97, endPoint x: 776, endPoint y: 88, distance: 39.6
click at [808, 96] on div "// Munchkins are attacking! // The swarms will come at regular intervals. // Wh…" at bounding box center [790, 165] width 199 height 296
drag, startPoint x: 776, startPoint y: 88, endPoint x: 748, endPoint y: 80, distance: 30.0
click at [771, 88] on div "// Munchkins are attacking! // The swarms will come at regular intervals. // Wh…" at bounding box center [790, 165] width 199 height 296
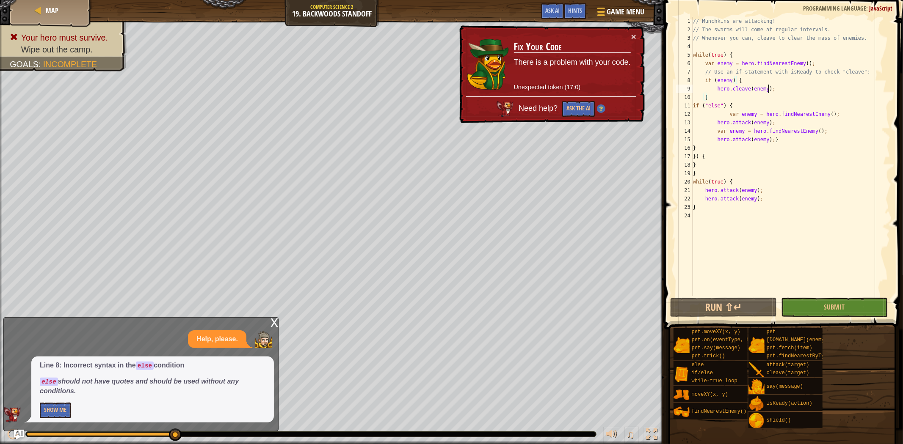
click at [748, 80] on div "// Munchkins are attacking! // The swarms will come at regular intervals. // Wh…" at bounding box center [790, 165] width 199 height 296
click at [747, 80] on div "// Munchkins are attacking! // The swarms will come at regular intervals. // Wh…" at bounding box center [790, 165] width 199 height 296
click at [742, 80] on div "// Munchkins are attacking! // The swarms will come at regular intervals. // Wh…" at bounding box center [790, 156] width 199 height 279
click at [707, 91] on div "// Munchkins are attacking! // The swarms will come at regular intervals. // Wh…" at bounding box center [790, 165] width 199 height 296
click at [704, 78] on div "// Munchkins are attacking! // The swarms will come at regular intervals. // Wh…" at bounding box center [790, 165] width 199 height 296
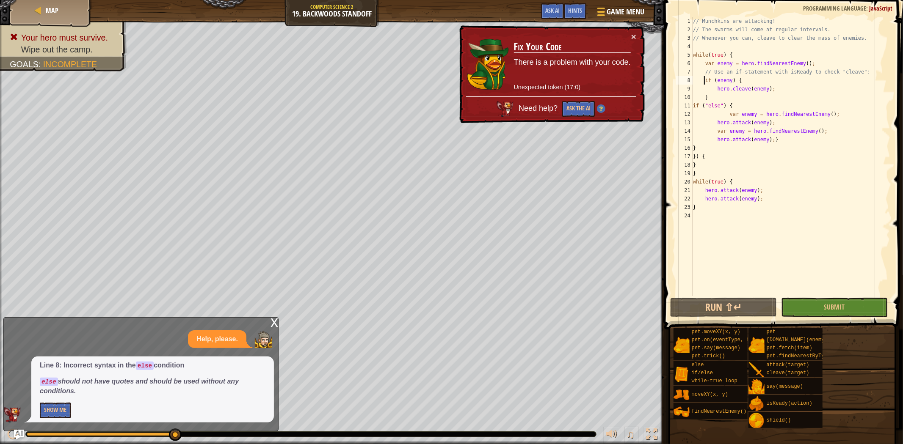
click at [753, 82] on div "// Munchkins are attacking! // The swarms will come at regular intervals. // Wh…" at bounding box center [790, 165] width 199 height 296
click at [778, 86] on div "// Munchkins are attacking! // The swarms will come at regular intervals. // Wh…" at bounding box center [790, 165] width 199 height 296
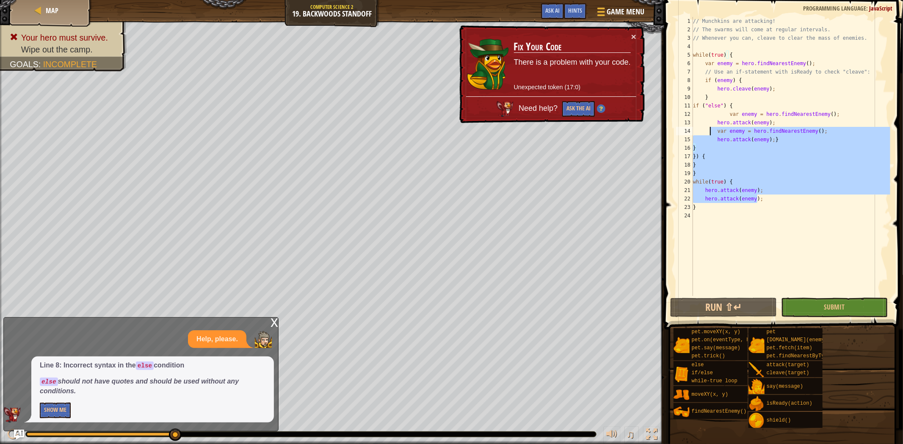
drag, startPoint x: 781, startPoint y: 198, endPoint x: 700, endPoint y: 116, distance: 114.9
click at [701, 113] on div "// Munchkins are attacking! // The swarms will come at regular intervals. // Wh…" at bounding box center [790, 165] width 199 height 296
type textarea "var enemy = hero.findNearestEnemy(); hero.attack(enemy);"
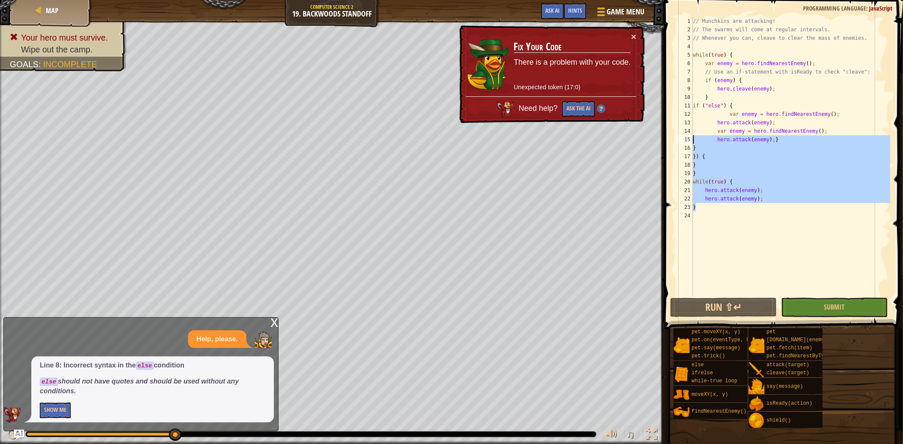
drag, startPoint x: 705, startPoint y: 209, endPoint x: 694, endPoint y: 132, distance: 78.2
click at [694, 132] on div "// Munchkins are attacking! // The swarms will come at regular intervals. // Wh…" at bounding box center [790, 165] width 199 height 296
click at [692, 206] on div "var enemy = hero.findNearestEnemy(); hero.attack(enemy);} 1 2 3 4 5 6 7 8 9 10 …" at bounding box center [782, 156] width 216 height 279
type textarea "}"
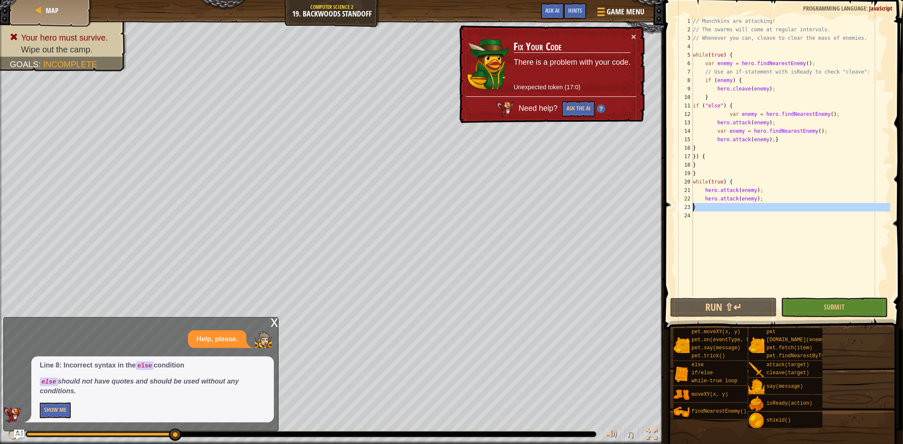
click at [709, 218] on div "// Munchkins are attacking! // The swarms will come at regular intervals. // Wh…" at bounding box center [790, 156] width 199 height 279
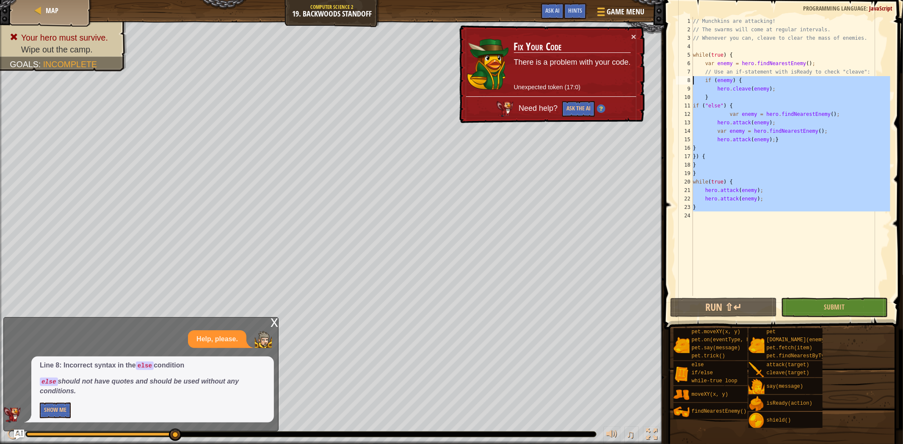
drag, startPoint x: 704, startPoint y: 220, endPoint x: 690, endPoint y: 81, distance: 140.0
click at [690, 81] on div "1 2 3 4 5 6 7 8 9 10 11 12 13 14 15 16 17 18 19 20 21 22 23 24 // Munchkins are…" at bounding box center [782, 156] width 216 height 279
type textarea "if (enemy) { hero.cleave(enemy);"
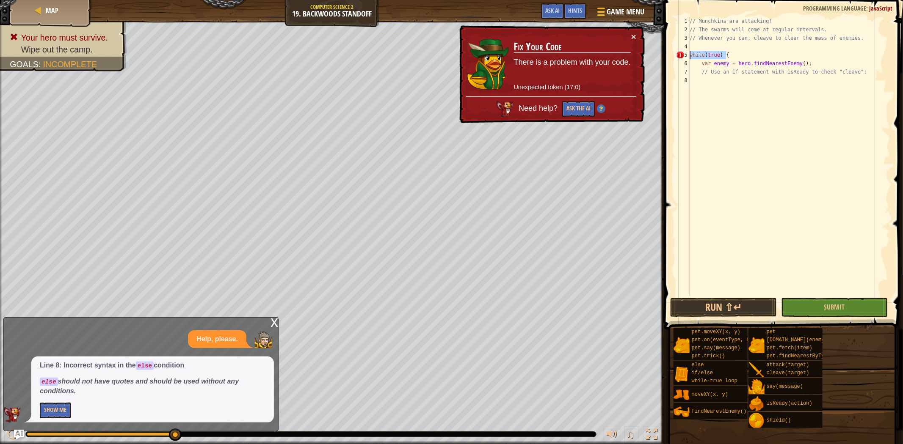
drag, startPoint x: 822, startPoint y: 54, endPoint x: 683, endPoint y: 52, distance: 138.9
click at [683, 52] on div "1 2 3 4 5 6 7 8 // Munchkins are attacking! // The swarms will come at regular …" at bounding box center [782, 156] width 216 height 279
drag, startPoint x: 785, startPoint y: 49, endPoint x: 797, endPoint y: 52, distance: 11.9
click at [797, 52] on div "// Munchkins are attacking! // The swarms will come at regular intervals. // Wh…" at bounding box center [789, 165] width 202 height 296
click at [820, 60] on div "// Munchkins are attacking! // The swarms will come at regular intervals. // Wh…" at bounding box center [789, 165] width 202 height 296
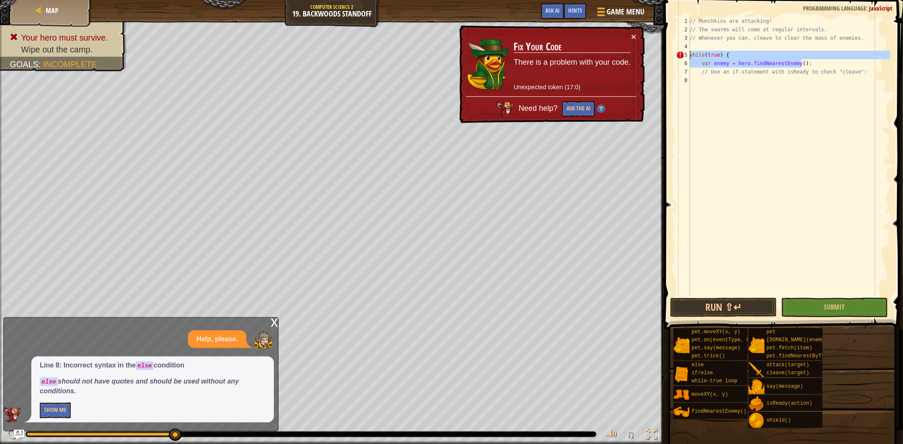
drag, startPoint x: 822, startPoint y: 61, endPoint x: 668, endPoint y: 53, distance: 154.3
click at [668, 53] on div "var enemy = hero.findNearestEnemy(); 1 2 3 4 5 6 7 8 // Munchkins are attacking…" at bounding box center [782, 181] width 241 height 355
type textarea "while(true) { var enemy = hero.findNearestEnemy();"
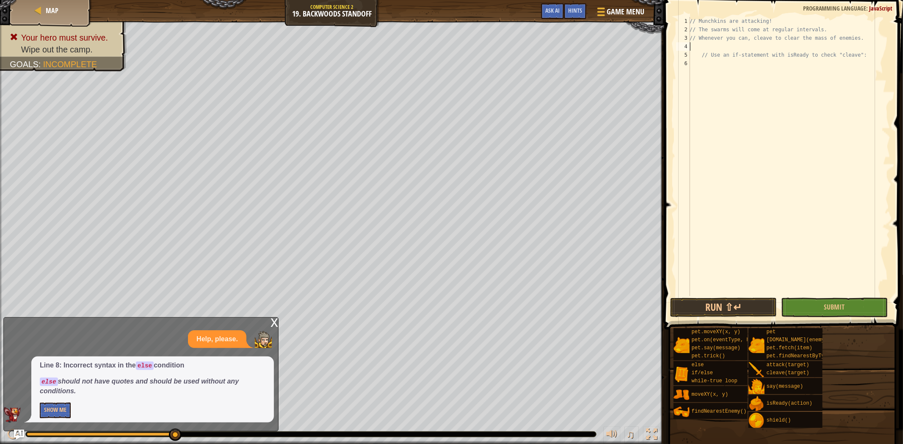
type textarea "// Whenever you can, cleave to clear the mass of enemies."
click at [729, 61] on div "// Munchkins are attacking! // The swarms will come at regular intervals. // Wh…" at bounding box center [789, 165] width 202 height 296
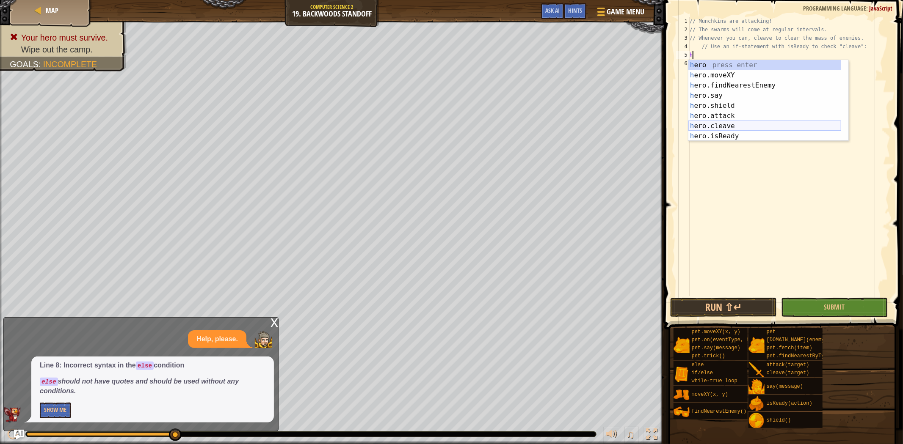
click at [723, 124] on div "h ero press enter h ero.moveXY press enter h ero.findNearestEnemy press enter h…" at bounding box center [764, 111] width 153 height 102
type textarea "hero.cleave(enemy);"
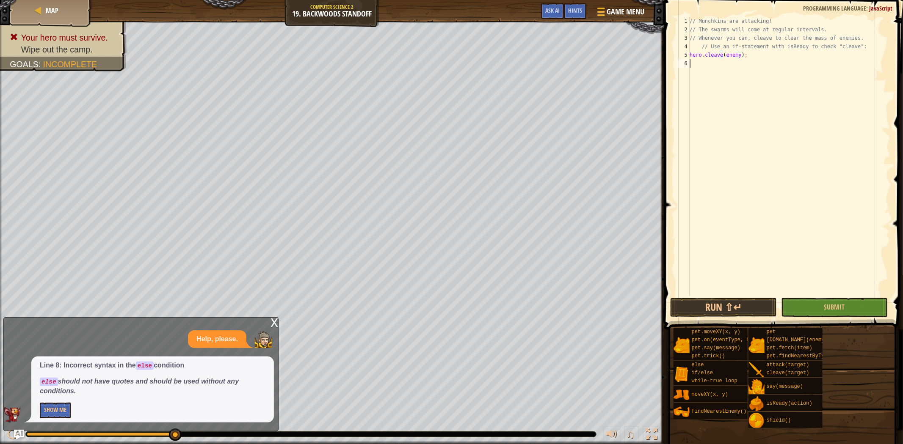
click at [707, 64] on div "// Munchkins are attacking! // The swarms will come at regular intervals. // Wh…" at bounding box center [789, 165] width 202 height 296
click at [690, 53] on div "// Munchkins are attacking! // The swarms will come at regular intervals. // Wh…" at bounding box center [789, 165] width 202 height 296
drag, startPoint x: 763, startPoint y: 57, endPoint x: 743, endPoint y: 65, distance: 21.5
click at [743, 65] on div "// Munchkins are attacking! // The swarms will come at regular intervals. // Wh…" at bounding box center [789, 165] width 202 height 296
type textarea "hero.cleave(enemy);"
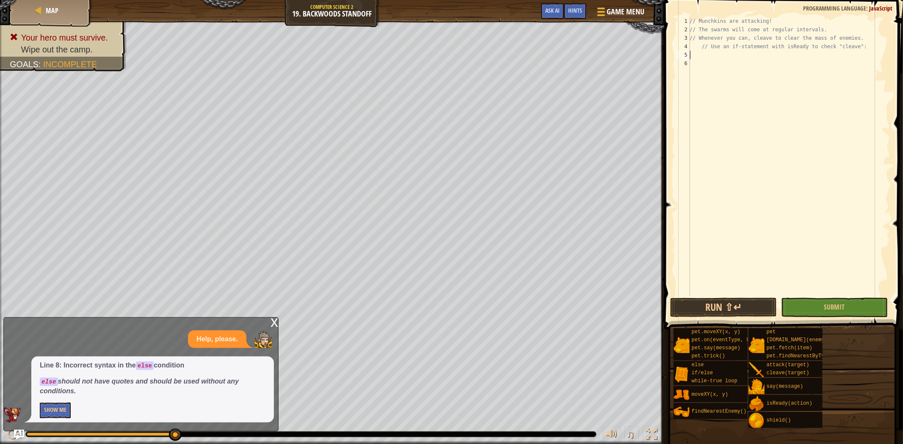
type textarea "// Use an if-statement with isReady to check "cleave":"
click at [701, 55] on div "// Munchkins are attacking! // The swarms will come at regular intervals. // Wh…" at bounding box center [789, 165] width 202 height 296
type textarea "h"
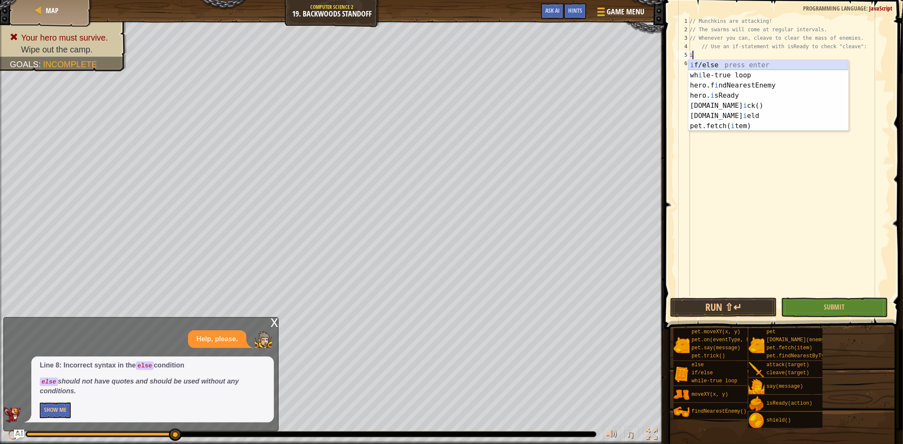
click at [731, 65] on div "i f/else press enter wh i le-true loop press enter hero.f i ndNearestEnemy pres…" at bounding box center [768, 105] width 160 height 91
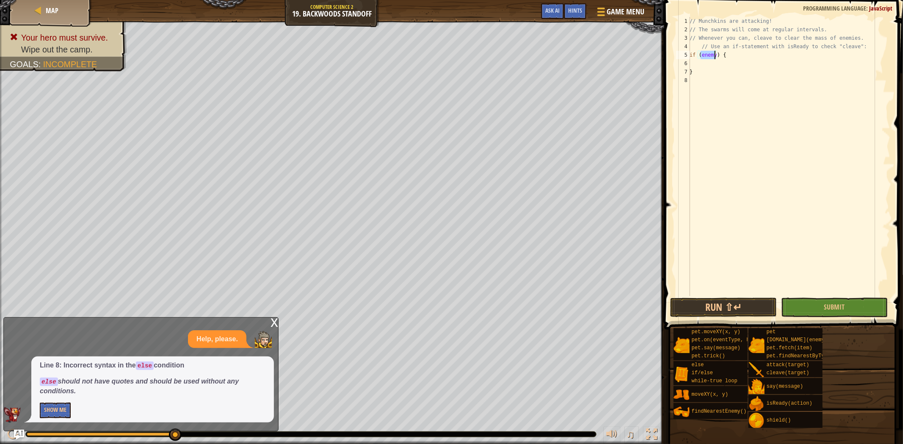
drag, startPoint x: 697, startPoint y: 66, endPoint x: 697, endPoint y: 56, distance: 9.7
click at [697, 56] on div "// Munchkins are attacking! // The swarms will come at regular intervals. // Wh…" at bounding box center [789, 165] width 202 height 296
click at [705, 68] on div "// Munchkins are attacking! // The swarms will come at regular intervals. // Wh…" at bounding box center [789, 165] width 202 height 296
type textarea "}"
click at [704, 66] on div "// Munchkins are attacking! // The swarms will come at regular intervals. // Wh…" at bounding box center [789, 165] width 202 height 296
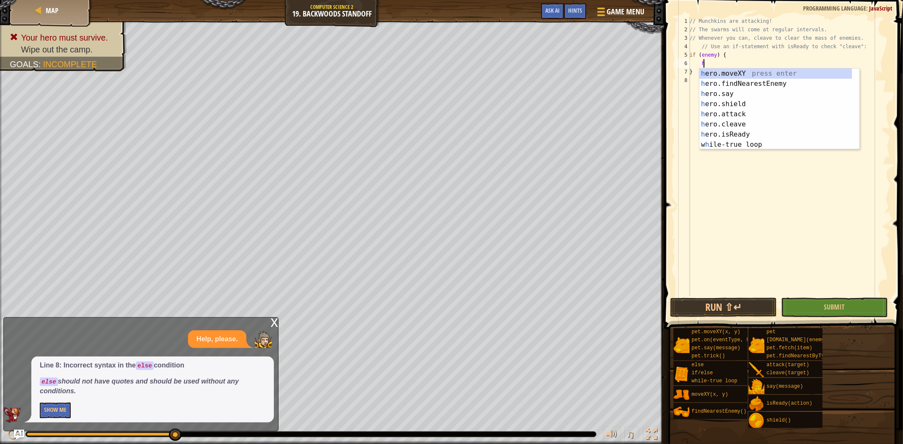
scroll to position [3, 0]
click at [746, 134] on div "h ero.moveXY press enter h ero.findNearestEnemy press enter h ero.say press ent…" at bounding box center [775, 120] width 153 height 102
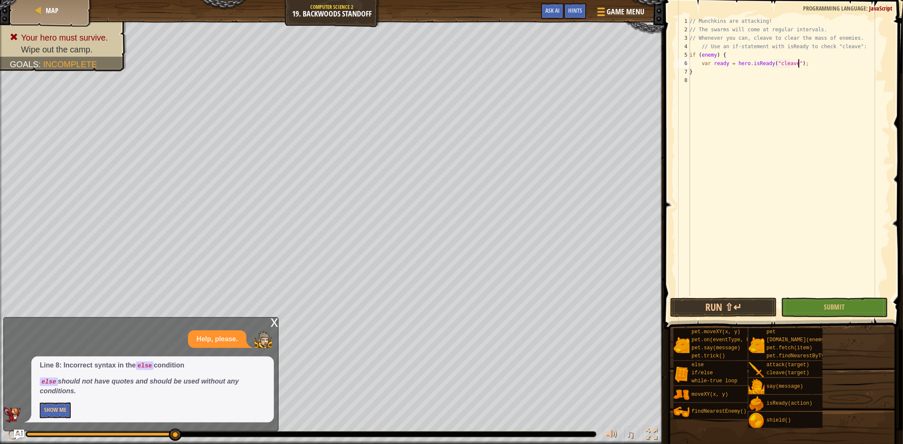
click at [802, 66] on div "// Munchkins are attacking! // The swarms will come at regular intervals. // Wh…" at bounding box center [789, 165] width 202 height 296
click at [751, 303] on button "Run ⇧↵" at bounding box center [723, 307] width 107 height 19
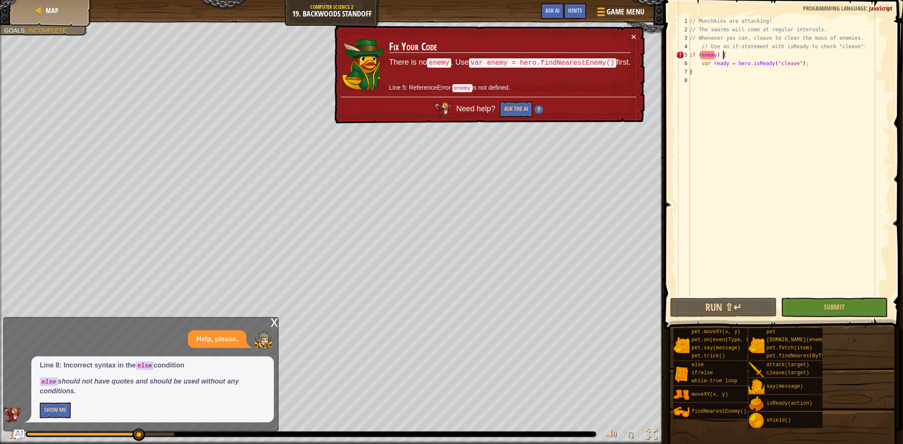
click at [724, 58] on div "// Munchkins are attacking! // The swarms will come at regular intervals. // Wh…" at bounding box center [789, 165] width 202 height 296
type textarea "if (enemy) {"
click at [733, 56] on div "// Munchkins are attacking! // The swarms will come at regular intervals. // Wh…" at bounding box center [789, 165] width 202 height 296
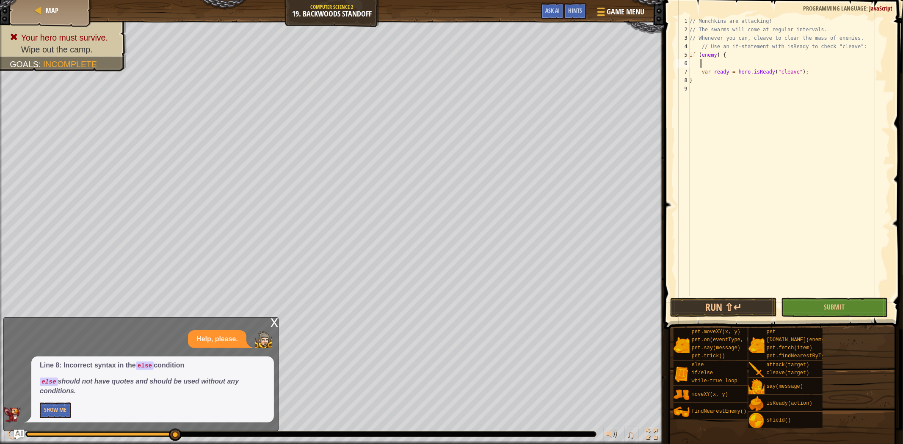
type textarea "h"
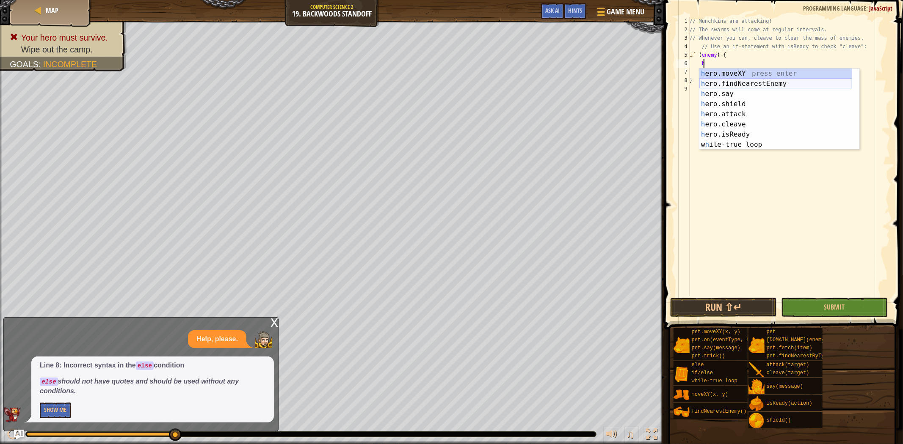
click at [729, 85] on div "h ero.moveXY press enter h ero.findNearestEnemy press enter h ero.say press ent…" at bounding box center [775, 120] width 153 height 102
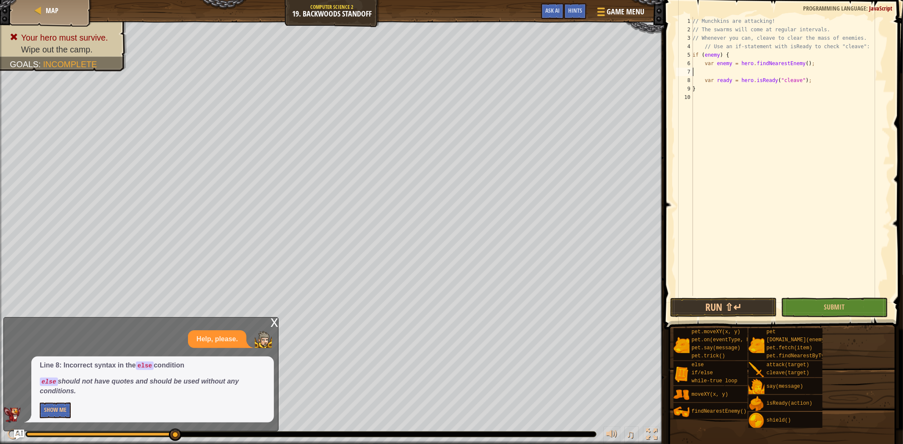
scroll to position [3, 0]
click at [731, 310] on button "Run ⇧↵" at bounding box center [723, 307] width 107 height 19
click at [803, 65] on div "// Munchkins are attacking! // The swarms will come at regular intervals. // Wh…" at bounding box center [789, 165] width 202 height 296
click at [807, 61] on div "// Munchkins are attacking! // The swarms will come at regular intervals. // Wh…" at bounding box center [789, 165] width 202 height 296
click at [730, 54] on div "// Munchkins are attacking! // The swarms will come at regular intervals. // Wh…" at bounding box center [789, 165] width 202 height 296
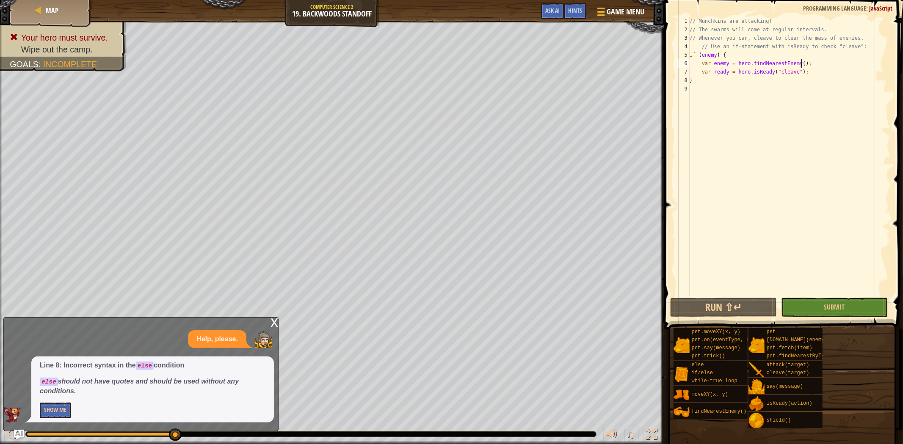
type textarea "if (enemy) {"
click at [744, 86] on div "// Munchkins are attacking! // The swarms will come at regular intervals. // Wh…" at bounding box center [789, 165] width 202 height 296
click at [805, 72] on div "// Munchkins are attacking! // The swarms will come at regular intervals. // Wh…" at bounding box center [789, 165] width 202 height 296
type textarea "var ready = hero.isReady("cleave");"
type textarea "j"
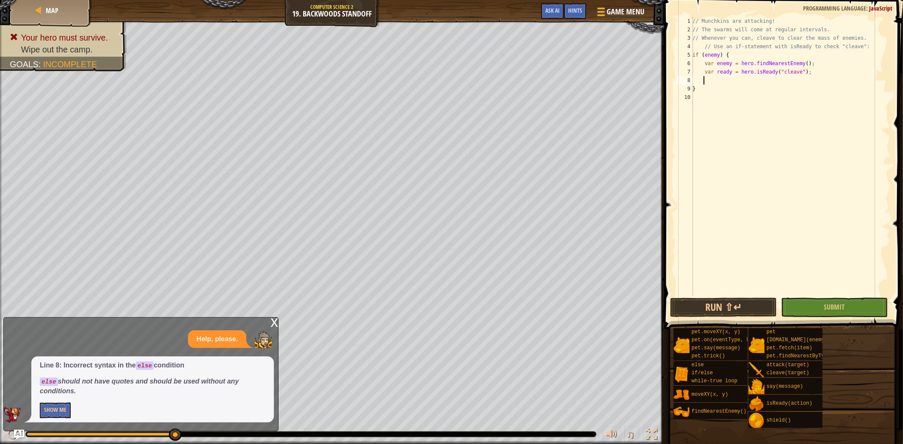
scroll to position [3, 0]
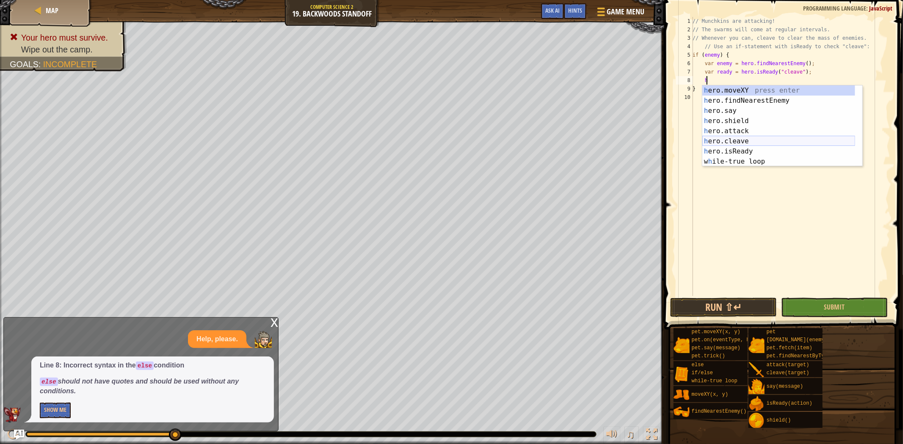
click at [719, 138] on div "h ero.moveXY press enter h ero.findNearestEnemy press enter h ero.say press ent…" at bounding box center [778, 137] width 153 height 102
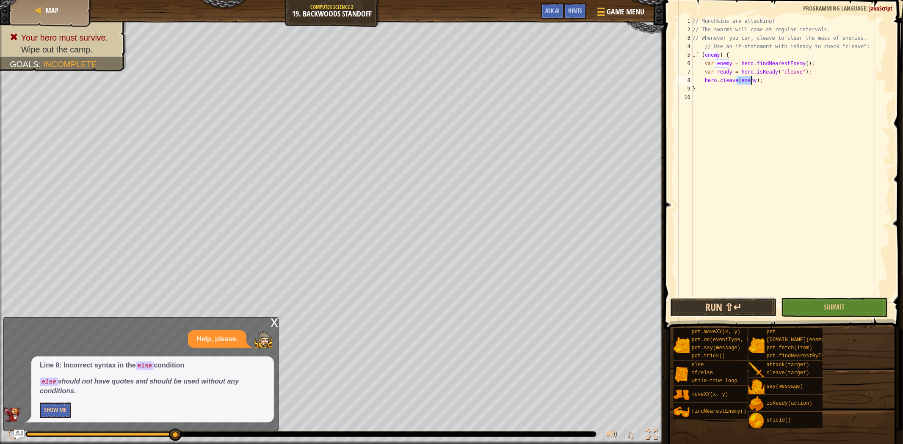
click at [746, 307] on button "Run ⇧↵" at bounding box center [723, 307] width 107 height 19
click at [754, 83] on div "// Munchkins are attacking! // The swarms will come at regular intervals. // Wh…" at bounding box center [790, 165] width 199 height 296
click at [763, 79] on div "// Munchkins are attacking! // The swarms will come at regular intervals. // Wh…" at bounding box center [790, 165] width 199 height 296
click at [692, 54] on div "5" at bounding box center [684, 55] width 17 height 8
click at [695, 52] on div "// Munchkins are attacking! // The swarms will come at regular intervals. // Wh…" at bounding box center [790, 165] width 199 height 296
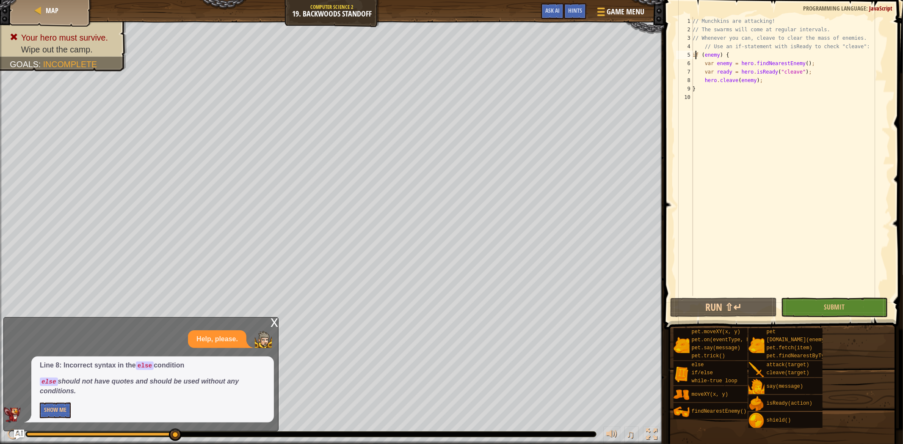
click at [692, 55] on div "5" at bounding box center [684, 55] width 17 height 8
type textarea "if (enemy) {"
type textarea "w"
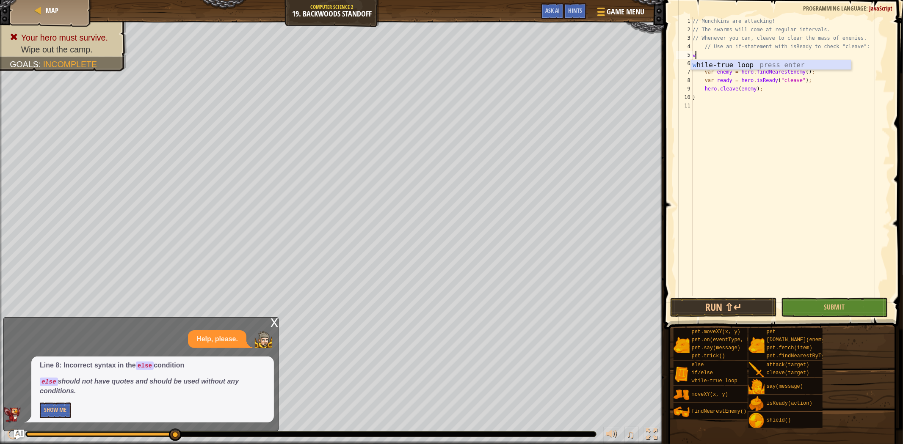
click at [716, 66] on div "w [PERSON_NAME]-true loop press enter" at bounding box center [771, 75] width 160 height 30
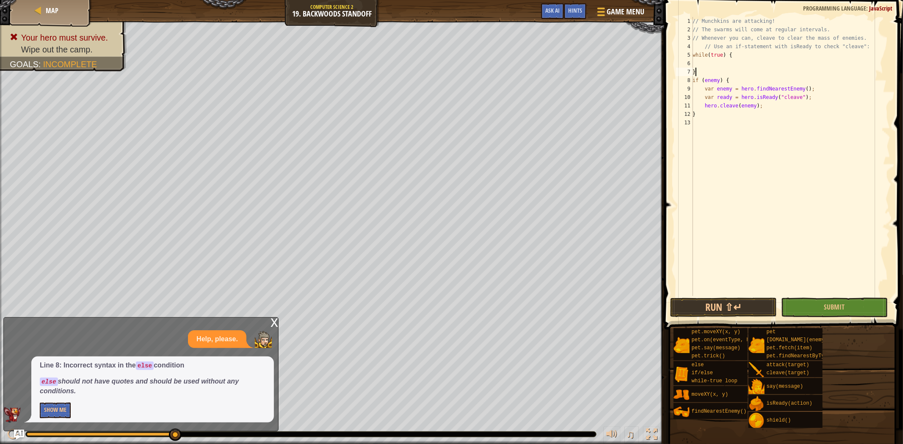
click at [699, 72] on div "// Munchkins are attacking! // The swarms will come at regular intervals. // Wh…" at bounding box center [790, 165] width 199 height 296
type textarea "}"
click at [693, 116] on div "// Munchkins are attacking! // The swarms will come at regular intervals. // Wh…" at bounding box center [790, 165] width 199 height 296
click at [755, 302] on button "Run ⇧↵" at bounding box center [723, 307] width 107 height 19
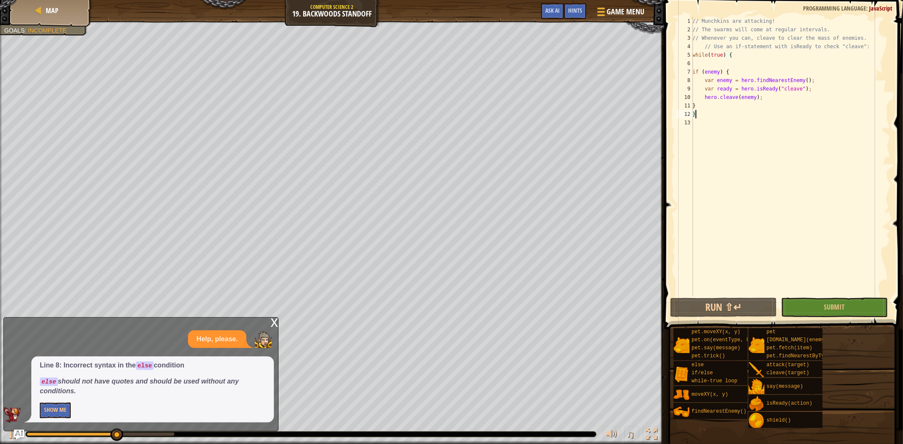
click at [727, 68] on div "// Munchkins are attacking! // The swarms will come at regular intervals. // Wh…" at bounding box center [790, 165] width 199 height 296
type textarea "if (enemy) {"
click at [707, 64] on div "// Munchkins are attacking! // The swarms will come at regular intervals. // Wh…" at bounding box center [790, 165] width 199 height 296
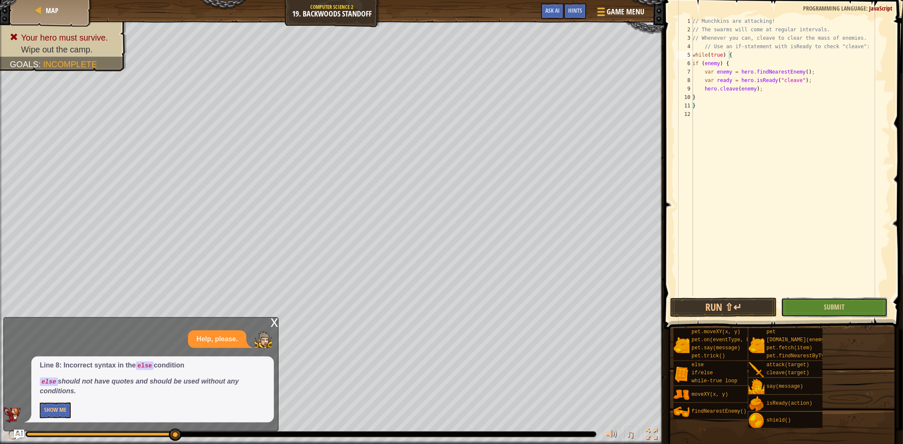
click at [805, 312] on button "Submit" at bounding box center [834, 307] width 107 height 19
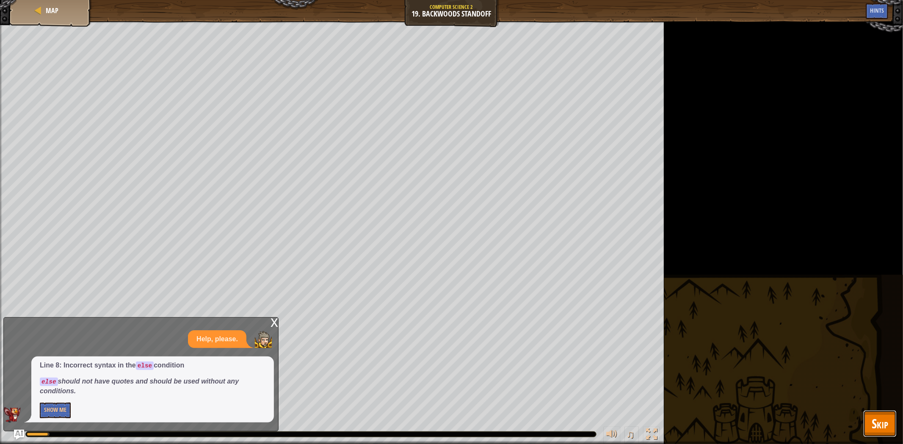
click at [888, 414] on button "Skip" at bounding box center [879, 424] width 33 height 27
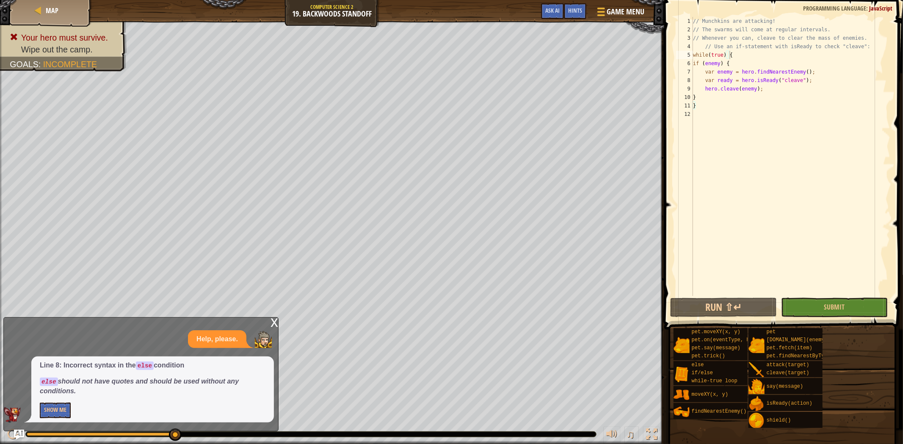
type textarea "// Use an if-statement with isReady to check "cleave":"
click at [698, 42] on div "// Munchkins are attacking! // The swarms will come at regular intervals. // Wh…" at bounding box center [790, 165] width 199 height 296
click at [693, 46] on div "// Munchkins are attacking! // The swarms will come at regular intervals. // Wh…" at bounding box center [790, 165] width 199 height 296
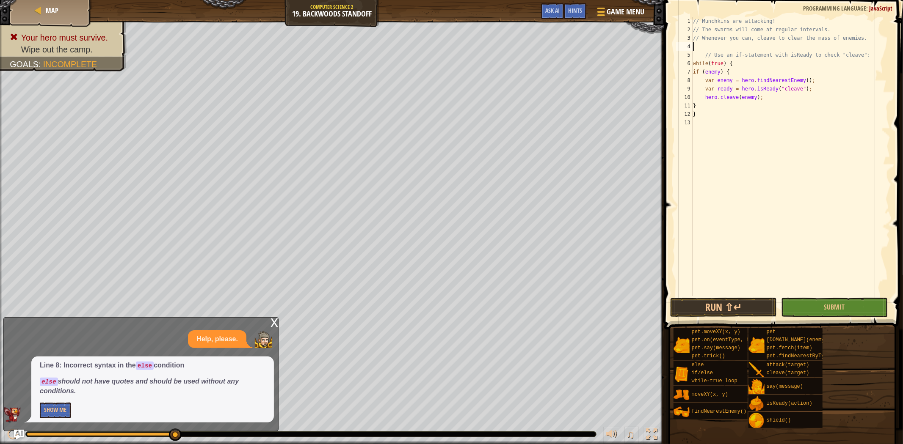
click at [695, 47] on div "// Munchkins are attacking! // The swarms will come at regular intervals. // Wh…" at bounding box center [790, 165] width 199 height 296
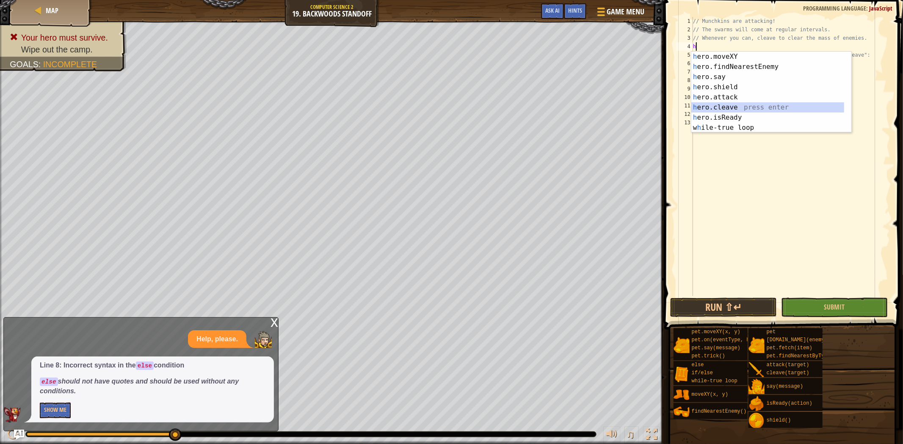
click at [728, 104] on div "h ero.moveXY press enter h ero.findNearestEnemy press enter h ero.say press ent…" at bounding box center [771, 103] width 160 height 102
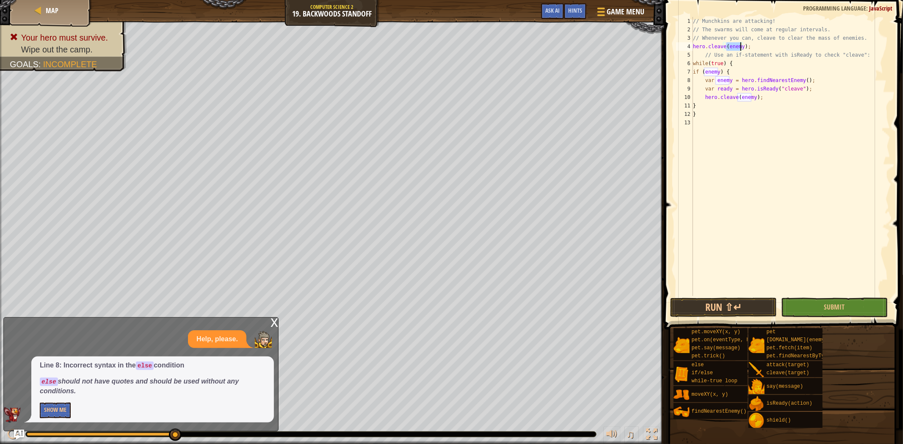
click at [742, 48] on div "// Munchkins are attacking! // The swarms will come at regular intervals. // Wh…" at bounding box center [790, 156] width 199 height 279
click at [749, 46] on div "// Munchkins are attacking! // The swarms will come at regular intervals. // Wh…" at bounding box center [790, 165] width 199 height 296
click at [756, 302] on button "Run ⇧↵" at bounding box center [723, 307] width 107 height 19
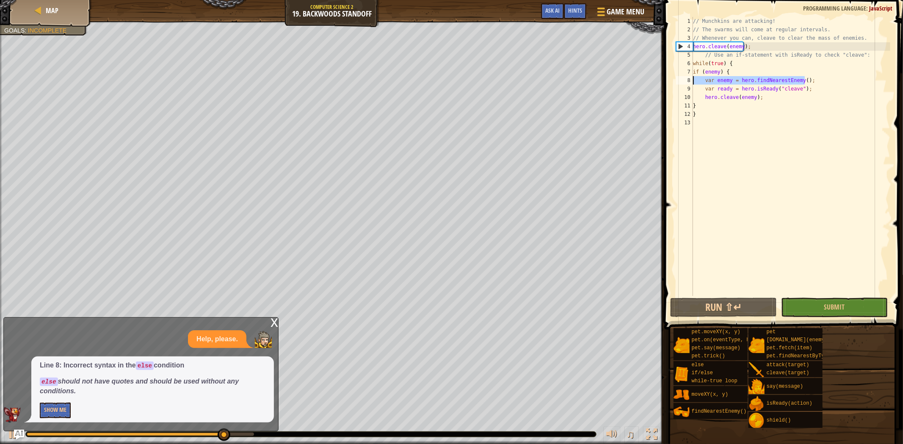
drag, startPoint x: 811, startPoint y: 79, endPoint x: 679, endPoint y: 83, distance: 131.3
click at [679, 83] on div "hero.cleave(enemy); 1 2 3 4 5 6 7 8 9 10 11 12 13 // Munchkins are attacking! /…" at bounding box center [782, 156] width 216 height 279
type textarea "\"
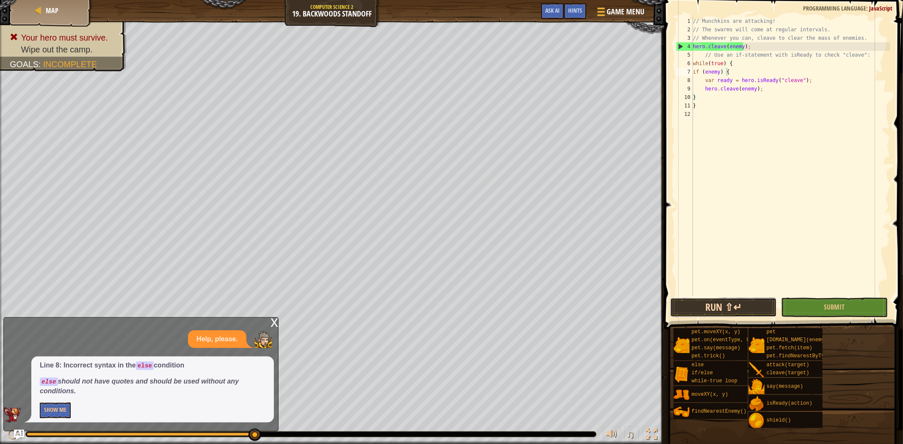
click at [727, 301] on button "Run ⇧↵" at bounding box center [723, 307] width 107 height 19
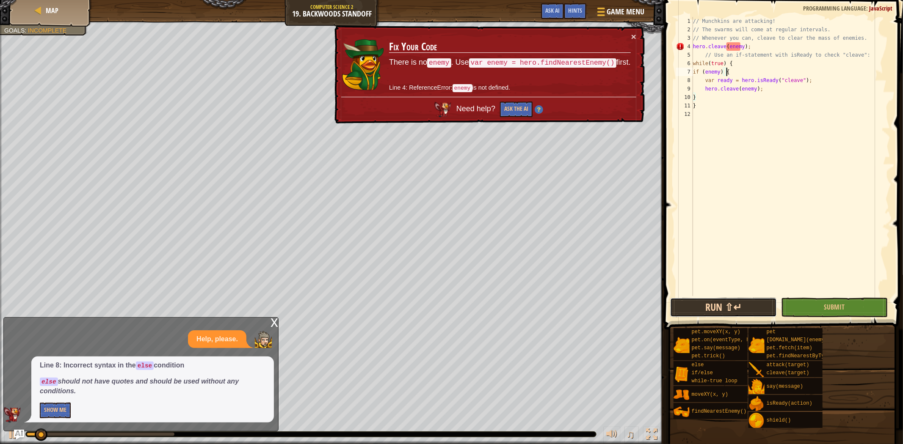
click at [727, 301] on button "Run ⇧↵" at bounding box center [723, 307] width 107 height 19
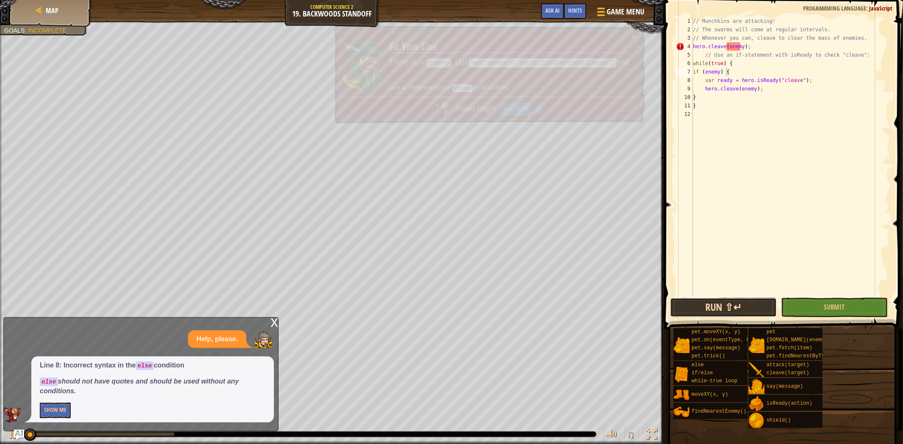
click at [727, 301] on button "Run ⇧↵" at bounding box center [723, 307] width 107 height 19
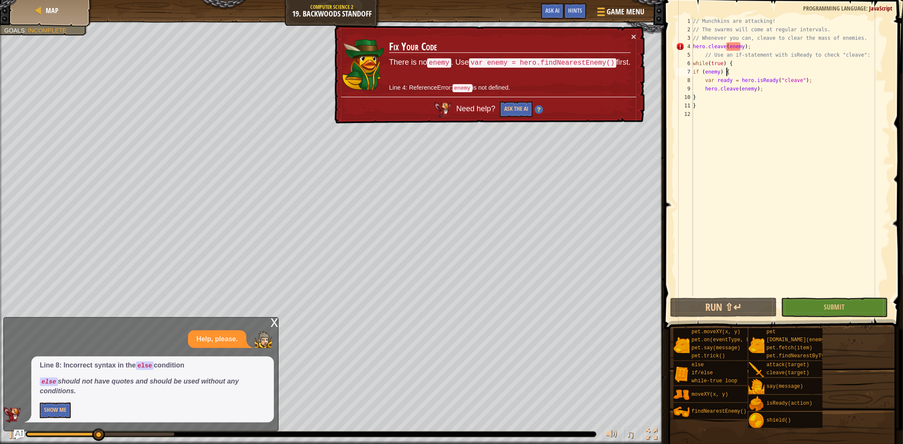
click at [759, 44] on div "// Munchkins are attacking! // The swarms will come at regular intervals. // Wh…" at bounding box center [790, 165] width 199 height 296
type textarea "hero.cleave(enemy);"
click at [730, 69] on div "// Munchkins are attacking! // The swarms will come at regular intervals. // Wh…" at bounding box center [790, 165] width 199 height 296
type textarea "if (enemy) {"
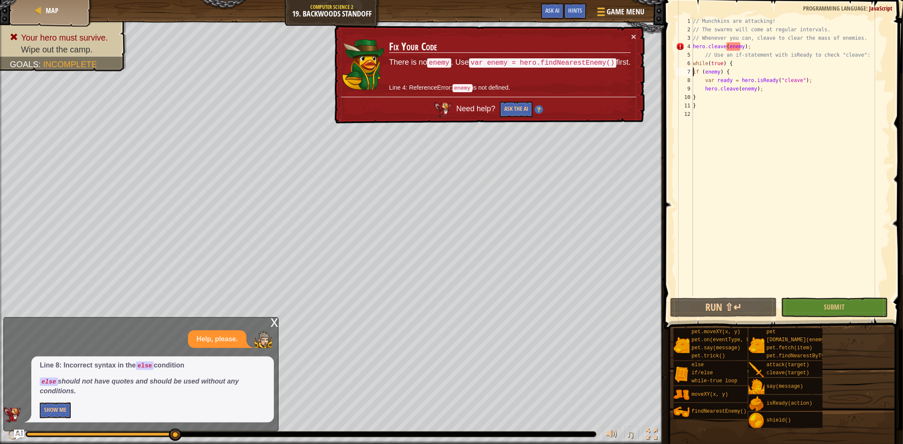
click at [693, 71] on div "// Munchkins are attacking! // The swarms will come at regular intervals. // Wh…" at bounding box center [790, 165] width 199 height 296
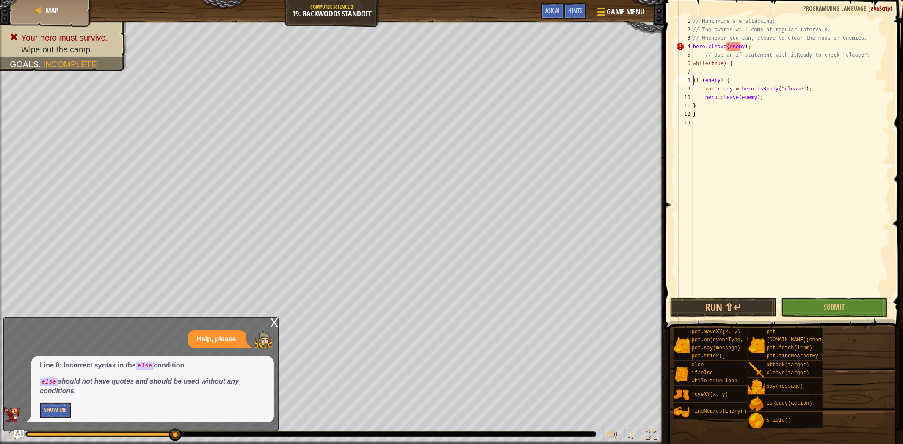
click at [706, 70] on div "// Munchkins are attacking! // The swarms will come at regular intervals. // Wh…" at bounding box center [790, 165] width 199 height 296
type textarea "h"
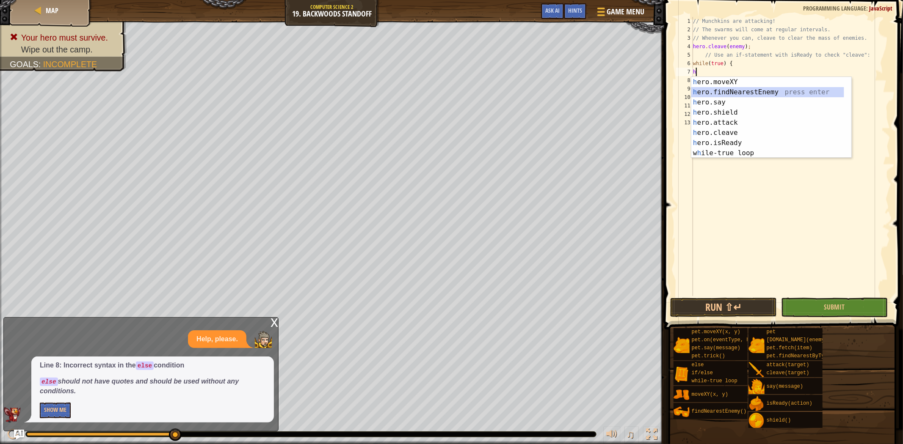
click at [712, 90] on div "h ero.moveXY press enter h ero.findNearestEnemy press enter h ero.say press ent…" at bounding box center [767, 128] width 153 height 102
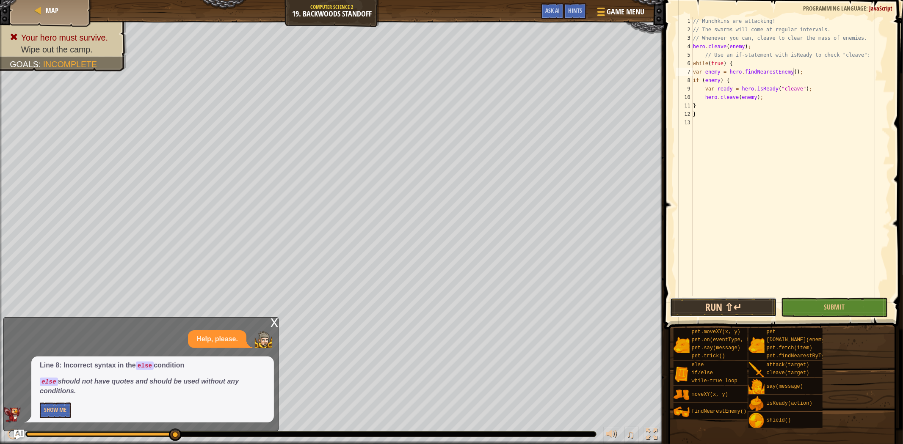
click at [740, 306] on button "Run ⇧↵" at bounding box center [723, 307] width 107 height 19
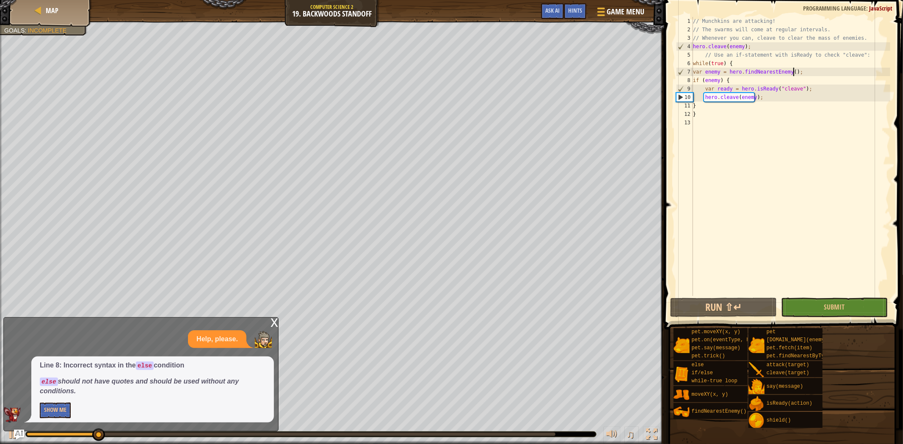
click at [737, 79] on div "// Munchkins are attacking! // The swarms will come at regular intervals. // Wh…" at bounding box center [790, 165] width 199 height 296
click at [730, 106] on div "// Munchkins are attacking! // The swarms will come at regular intervals. // Wh…" at bounding box center [790, 165] width 199 height 296
type textarea "}"
click at [713, 102] on div "// Munchkins are attacking! // The swarms will come at regular intervals. // Wh…" at bounding box center [790, 165] width 199 height 296
type textarea "}"
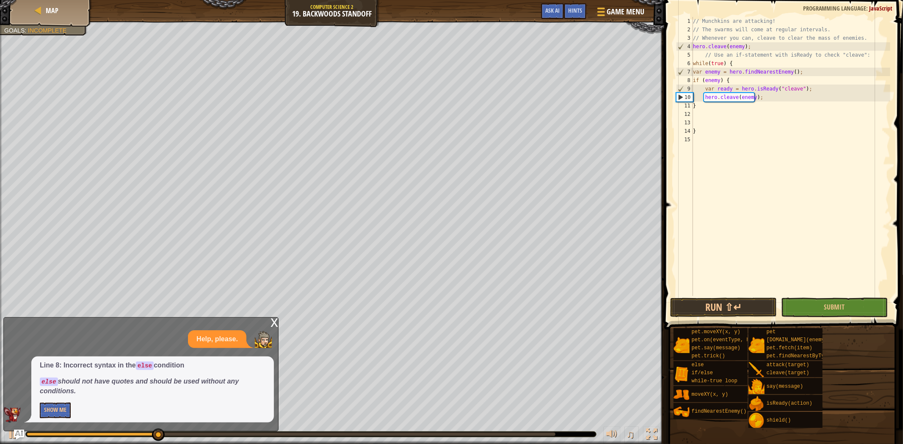
click at [692, 100] on div "// Munchkins are attacking! // The swarms will come at regular intervals. // Wh…" at bounding box center [790, 165] width 199 height 296
click at [692, 106] on div "// Munchkins are attacking! // The swarms will come at regular intervals. // Wh…" at bounding box center [790, 165] width 199 height 296
type textarea "}"
click at [692, 125] on div "13" at bounding box center [684, 123] width 17 height 8
click at [699, 130] on div "// Munchkins are attacking! // The swarms will come at regular intervals. // Wh…" at bounding box center [790, 165] width 199 height 296
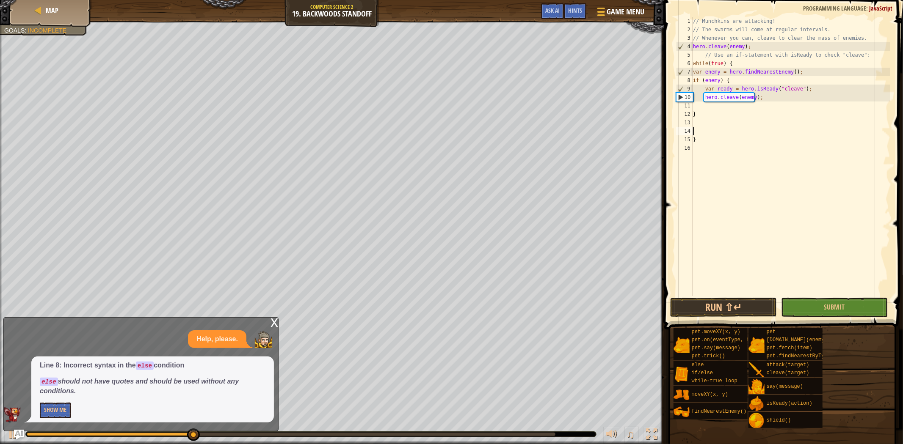
type textarea "\"
type textarea "}"
click at [694, 104] on div "// Munchkins are attacking! // The swarms will come at regular intervals. // Wh…" at bounding box center [790, 165] width 199 height 296
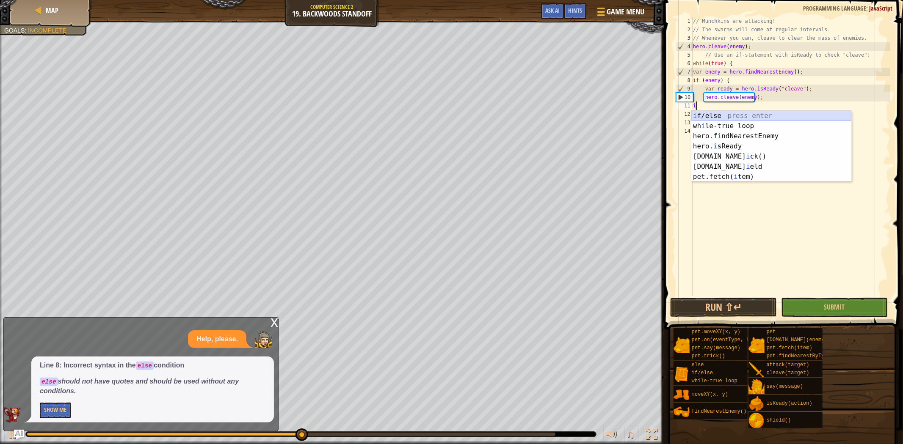
click at [729, 118] on div "i f/else press enter wh i le-true loop press enter hero.f i ndNearestEnemy pres…" at bounding box center [771, 156] width 160 height 91
type textarea "if (enemy) {"
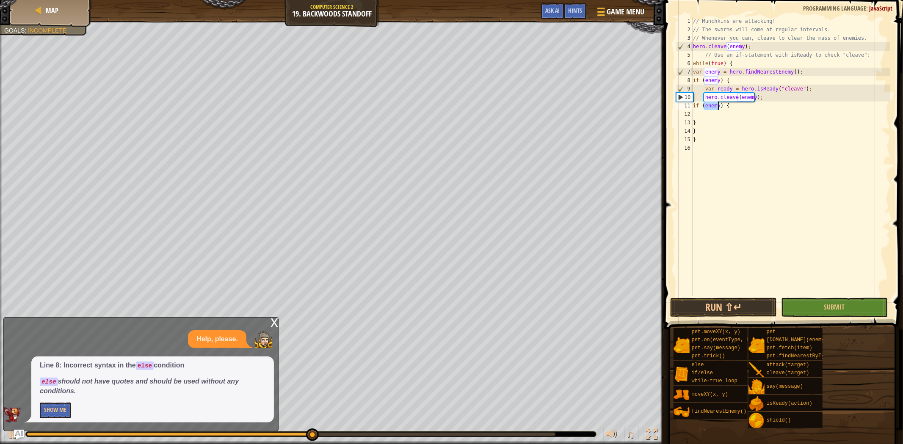
click at [711, 113] on div "// Munchkins are attacking! // The swarms will come at regular intervals. // Wh…" at bounding box center [790, 165] width 199 height 296
click at [706, 116] on div "// Munchkins are attacking! // The swarms will come at regular intervals. // Wh…" at bounding box center [790, 165] width 199 height 296
type textarea "j"
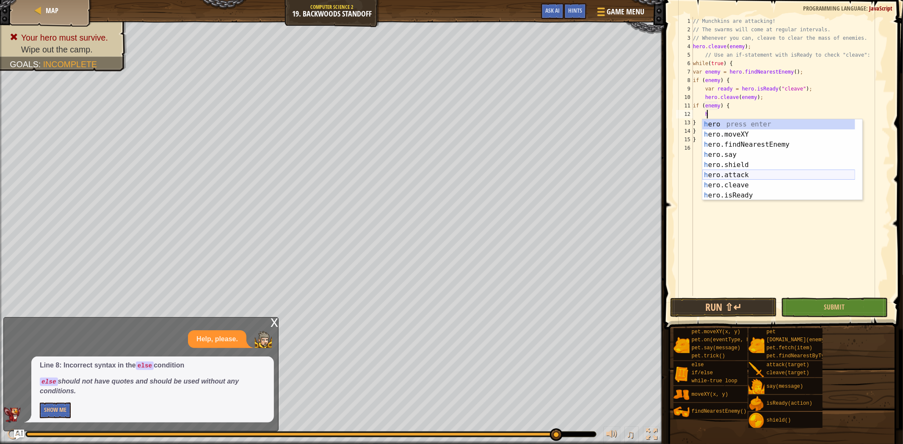
click at [747, 174] on div "h ero press enter h ero.moveXY press enter h ero.findNearestEnemy press enter h…" at bounding box center [778, 170] width 153 height 102
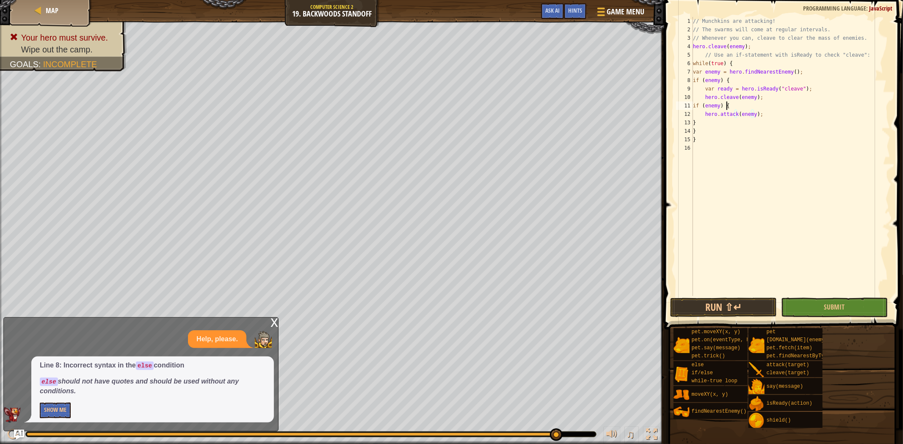
click at [773, 109] on div "// Munchkins are attacking! // The swarms will come at regular intervals. // Wh…" at bounding box center [790, 165] width 199 height 296
click at [769, 116] on div "// Munchkins are attacking! // The swarms will come at regular intervals. // Wh…" at bounding box center [790, 165] width 199 height 296
type textarea "hero.attack(enemy);"
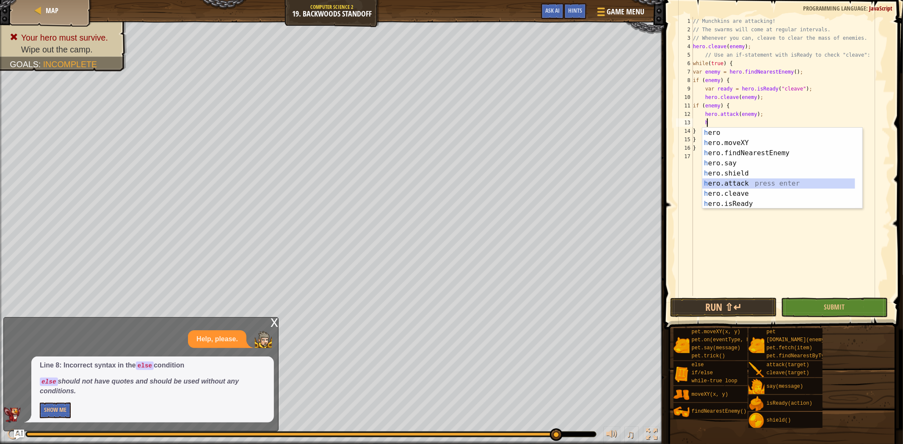
click at [744, 184] on div "h ero press enter h ero.moveXY press enter h ero.findNearestEnemy press enter h…" at bounding box center [778, 179] width 153 height 102
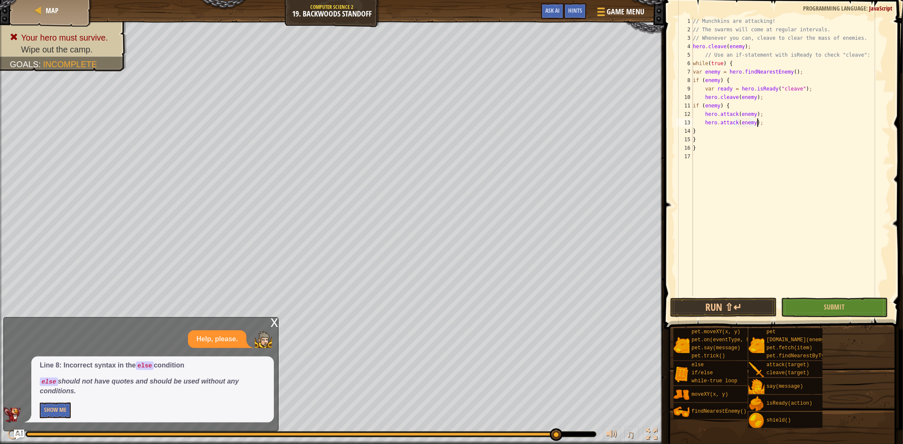
drag, startPoint x: 777, startPoint y: 122, endPoint x: 758, endPoint y: 138, distance: 24.3
click at [773, 128] on div "// Munchkins are attacking! // The swarms will come at regular intervals. // Wh…" at bounding box center [790, 165] width 199 height 296
click at [742, 308] on button "Run ⇧↵" at bounding box center [723, 307] width 107 height 19
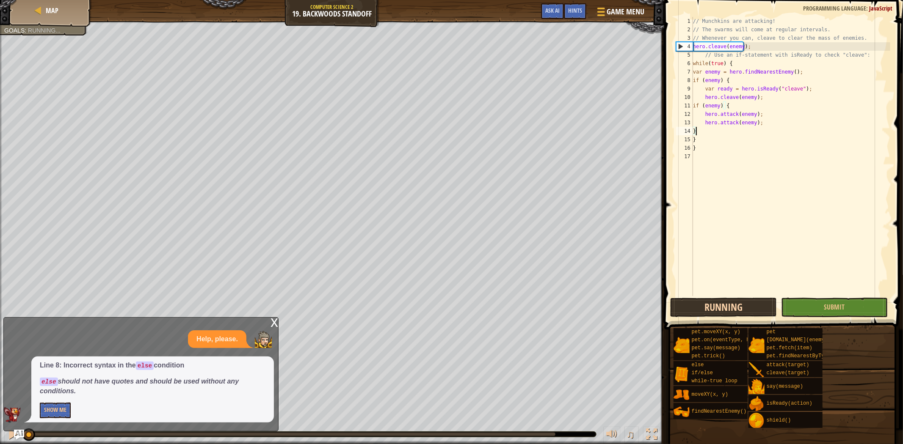
scroll to position [3, 0]
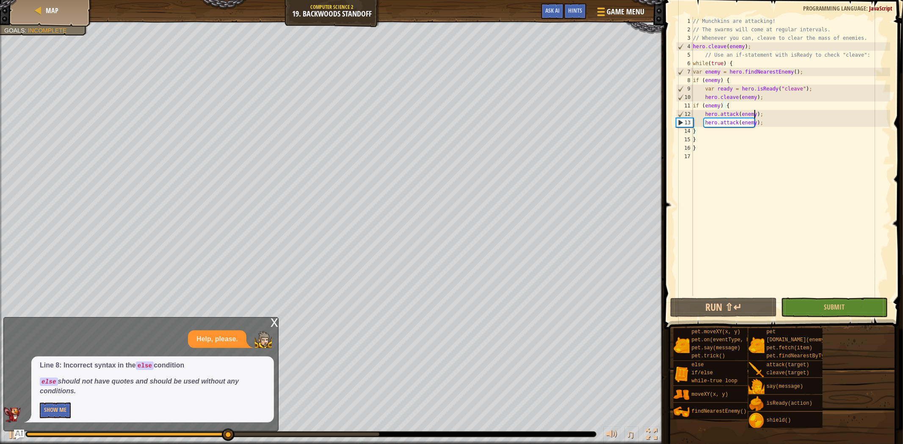
click at [754, 116] on div "// Munchkins are attacking! // The swarms will come at regular intervals. // Wh…" at bounding box center [790, 165] width 199 height 296
type textarea "hero.attack(enemy);"
click at [760, 113] on div "// Munchkins are attacking! // The swarms will come at regular intervals. // Wh…" at bounding box center [790, 165] width 199 height 296
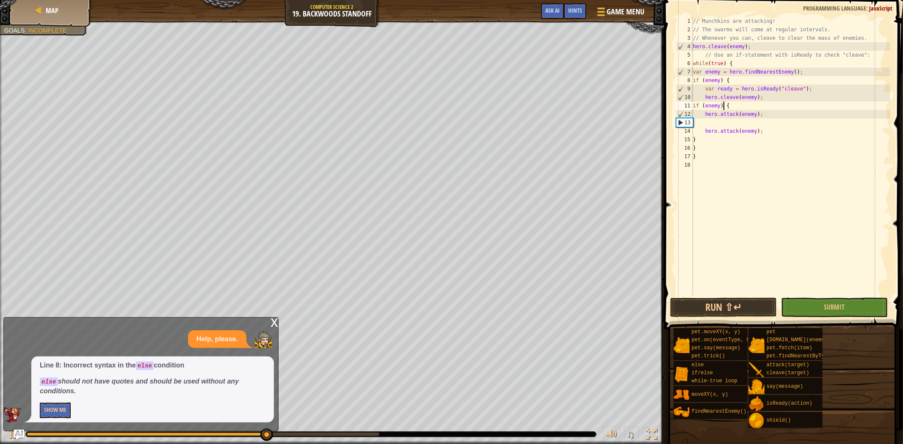
click at [725, 106] on div "// Munchkins are attacking! // The swarms will come at regular intervals. // Wh…" at bounding box center [790, 165] width 199 height 296
type textarea "if (enemy) {"
click at [728, 103] on div "// Munchkins are attacking! // The swarms will come at regular intervals. // Wh…" at bounding box center [790, 165] width 199 height 296
type textarea "h"
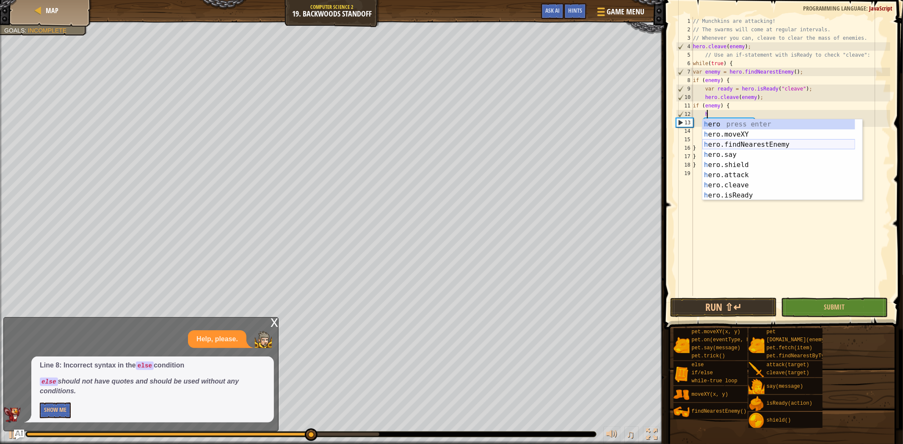
click at [742, 146] on div "h ero press enter h ero.moveXY press enter h ero.findNearestEnemy press enter h…" at bounding box center [778, 170] width 153 height 102
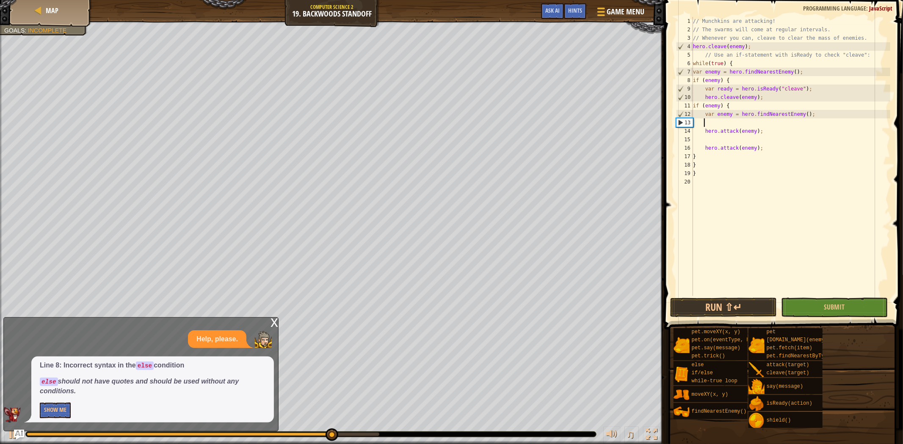
scroll to position [3, 0]
type textarea "var enemy = hero.findNearestEnemy();"
click at [717, 132] on div "// Munchkins are attacking! // The swarms will come at regular intervals. // Wh…" at bounding box center [790, 165] width 199 height 296
type textarea "h"
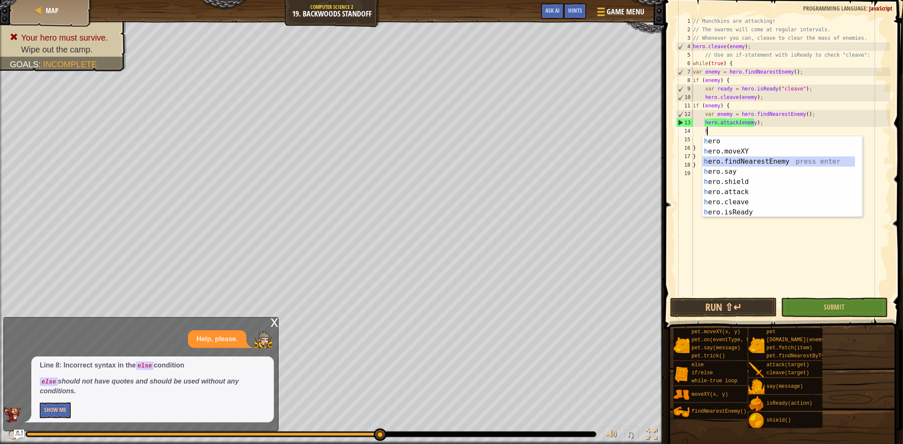
click at [737, 162] on div "h ero press enter h ero.moveXY press enter h ero.findNearestEnemy press enter h…" at bounding box center [778, 187] width 153 height 102
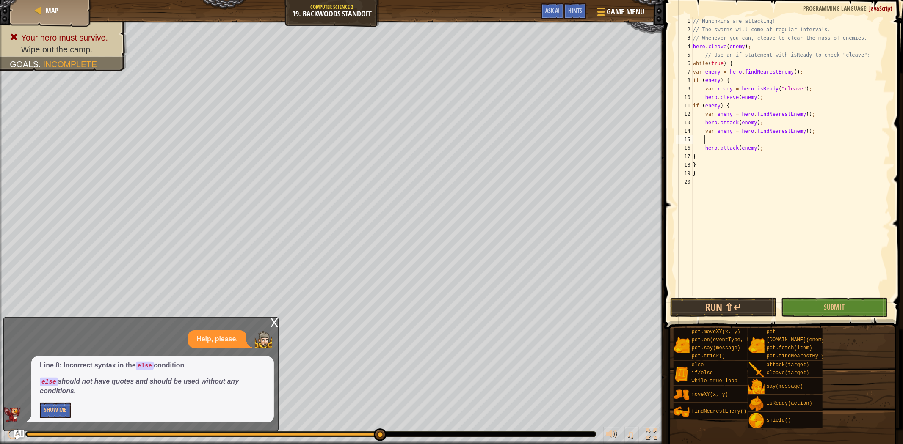
scroll to position [3, 0]
click at [746, 301] on button "Run ⇧↵" at bounding box center [723, 307] width 107 height 19
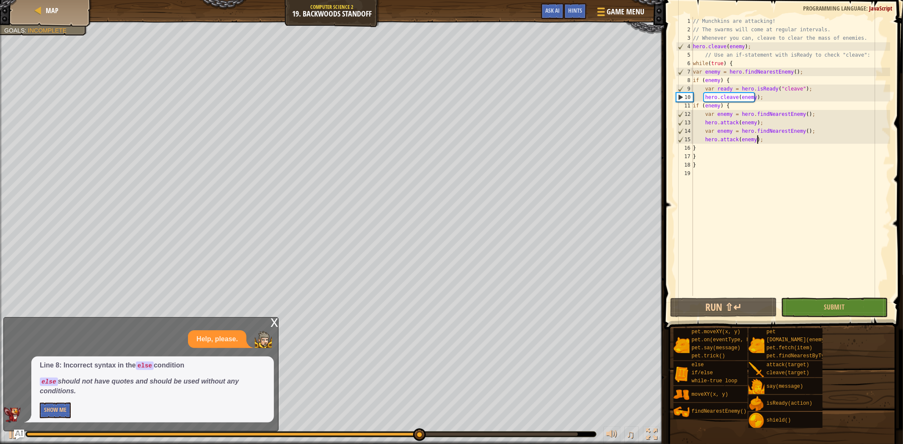
click at [769, 141] on div "// Munchkins are attacking! // The swarms will come at regular intervals. // Wh…" at bounding box center [790, 165] width 199 height 296
type textarea "hero.attack(enemy);"
type textarea "h"
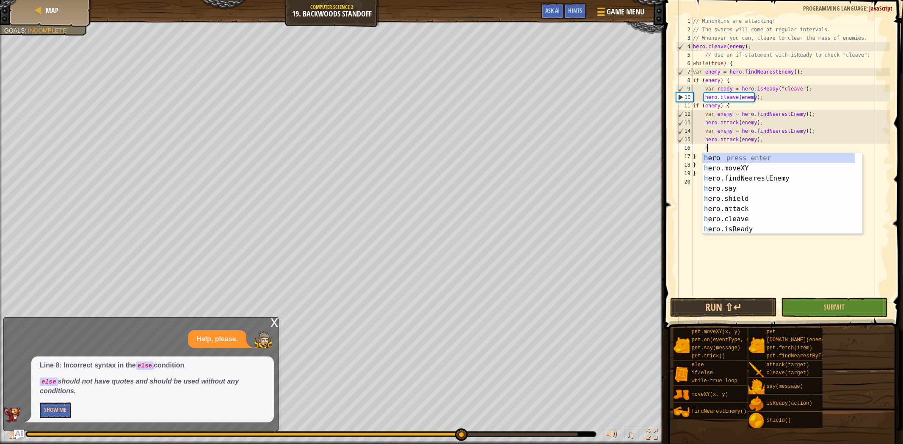
scroll to position [3, 0]
click at [734, 182] on div "h ero press enter h ero.moveXY press enter h ero.findNearestEnemy press enter h…" at bounding box center [778, 204] width 153 height 102
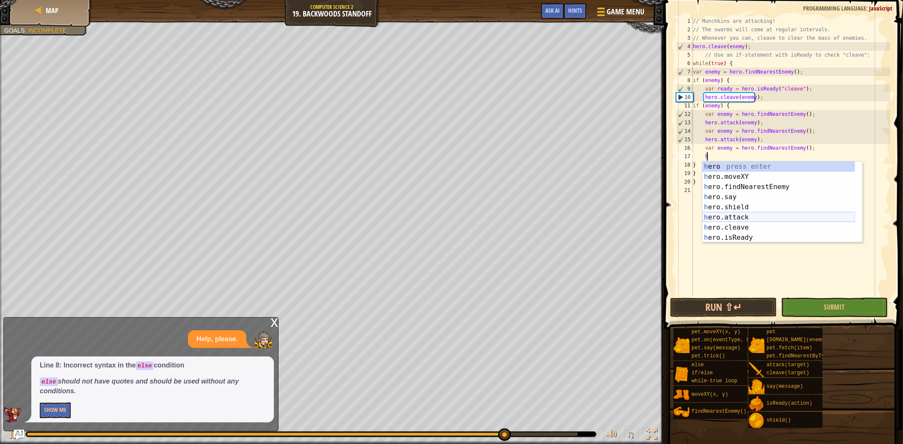
click at [737, 215] on div "h ero press enter h ero.moveXY press enter h ero.findNearestEnemy press enter h…" at bounding box center [778, 213] width 153 height 102
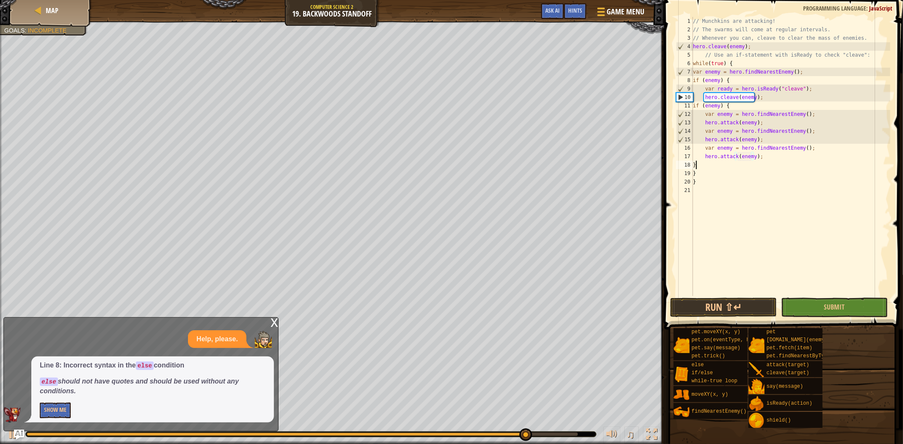
click at [773, 162] on div "// Munchkins are attacking! // The swarms will come at regular intervals. // Wh…" at bounding box center [790, 165] width 199 height 296
click at [763, 159] on div "// Munchkins are attacking! // The swarms will come at regular intervals. // Wh…" at bounding box center [790, 165] width 199 height 296
type textarea "hero.attack(enemy);"
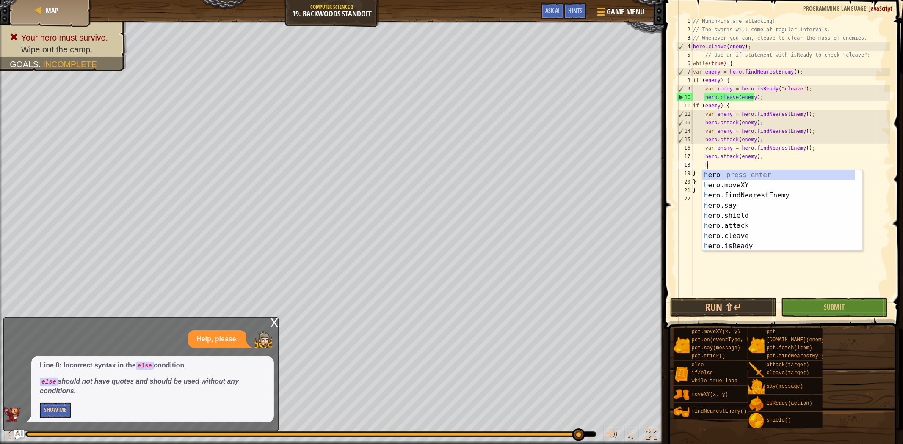
scroll to position [3, 0]
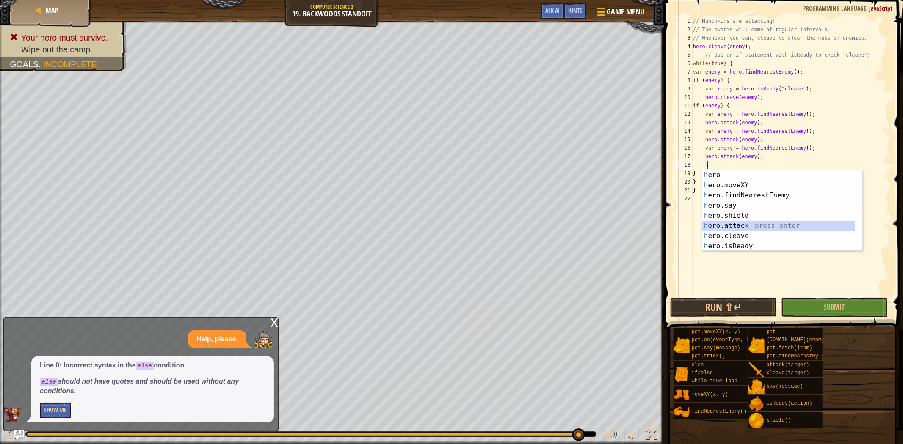
click at [743, 226] on div "h ero press enter h ero.moveXY press enter h ero.findNearestEnemy press enter h…" at bounding box center [778, 221] width 153 height 102
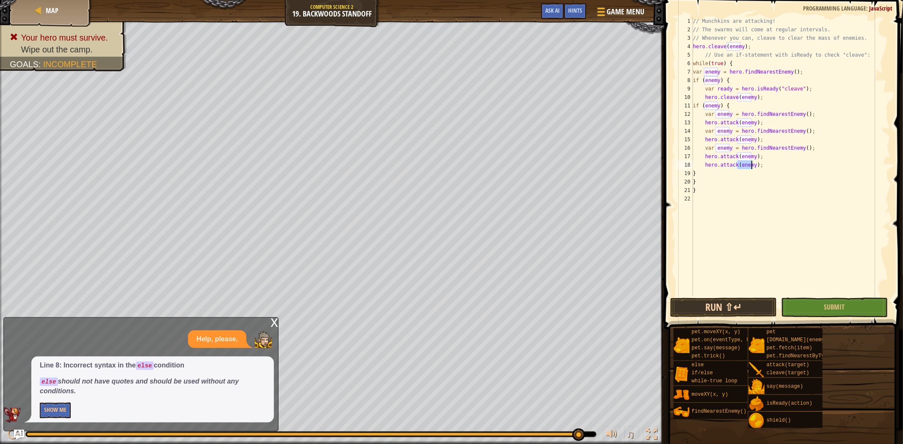
type textarea "hero.attack(enemy);"
click at [731, 301] on button "Run ⇧↵" at bounding box center [723, 307] width 107 height 19
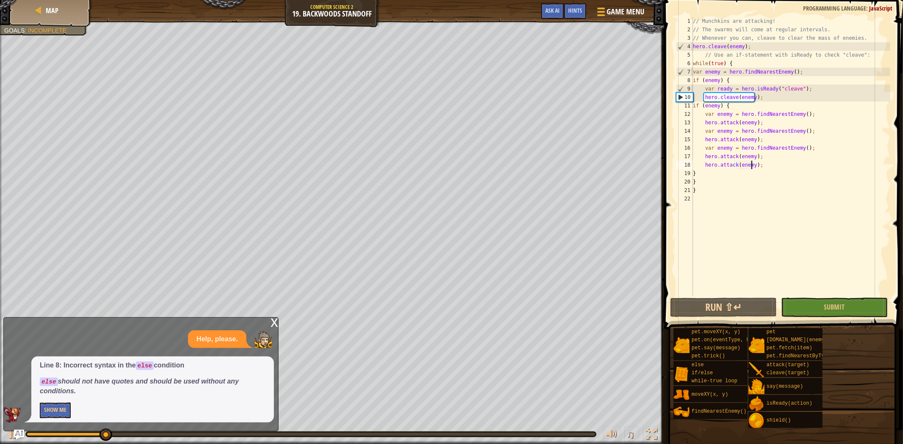
click at [421, 433] on div "0:27.6 Now: 0:05.5 Max: 0:39.9" at bounding box center [311, 434] width 568 height 3
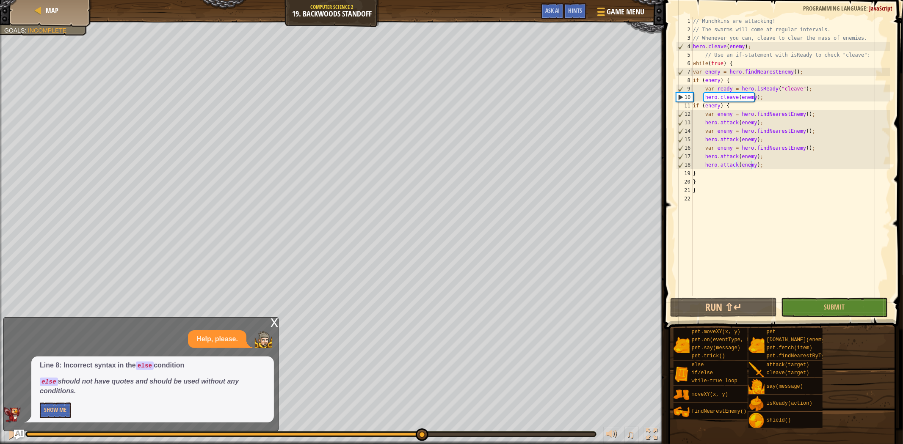
click at [818, 296] on span at bounding box center [785, 152] width 246 height 355
click at [817, 312] on button "Submit" at bounding box center [834, 307] width 107 height 19
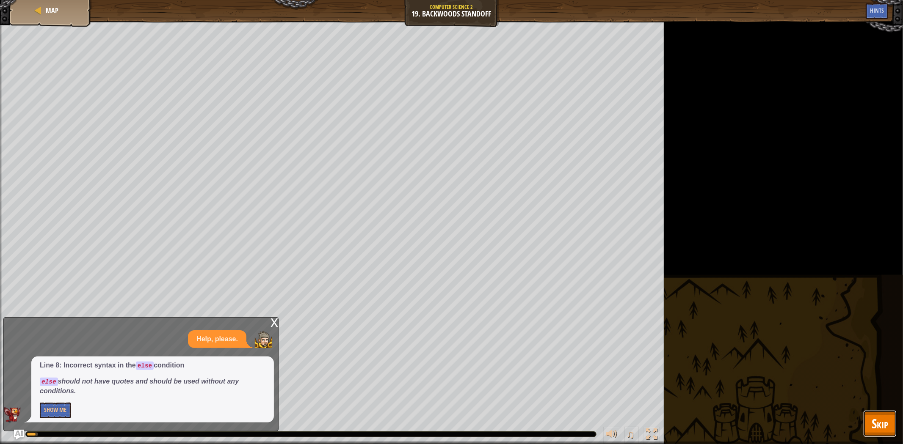
click at [864, 420] on button "Skip" at bounding box center [879, 424] width 33 height 27
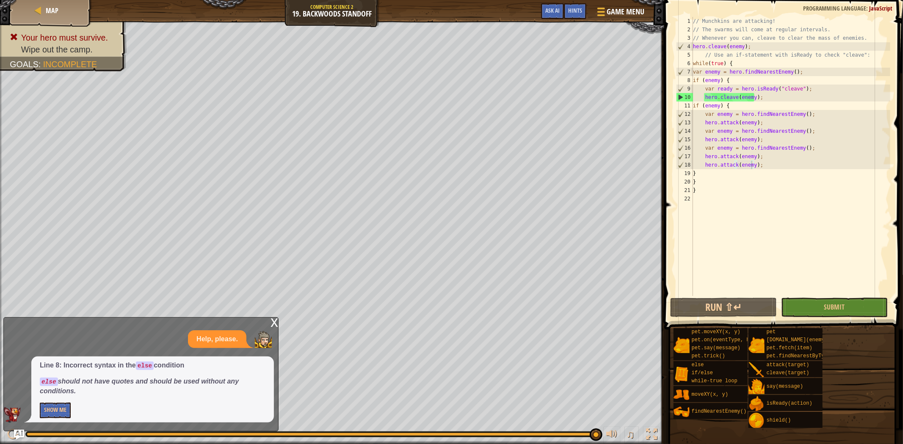
click at [764, 157] on div "// Munchkins are attacking! // The swarms will come at regular intervals. // Wh…" at bounding box center [790, 165] width 199 height 296
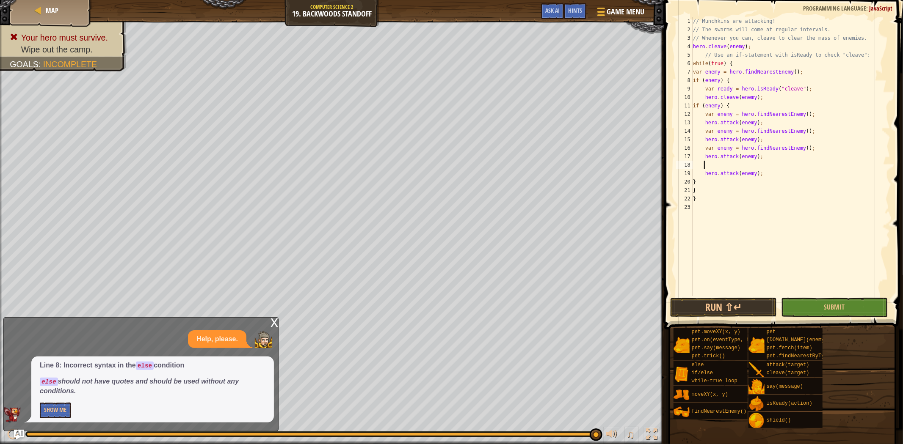
type textarea "j"
type textarea "h"
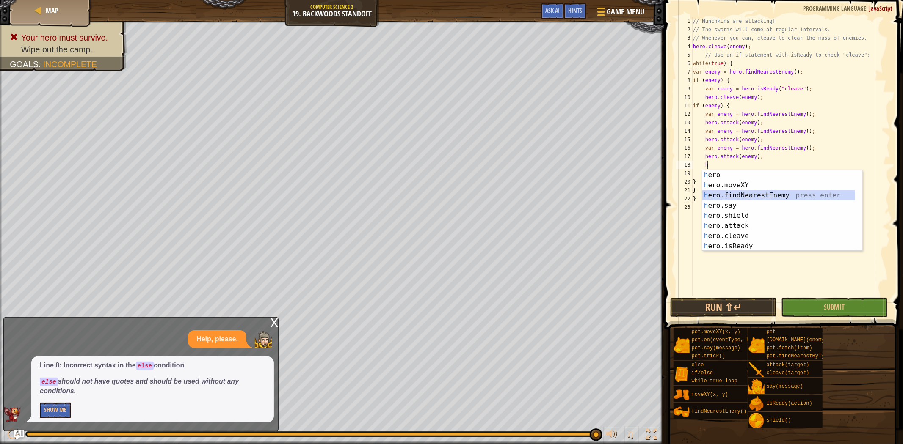
click at [748, 196] on div "h ero press enter h ero.moveXY press enter h ero.findNearestEnemy press enter h…" at bounding box center [778, 221] width 153 height 102
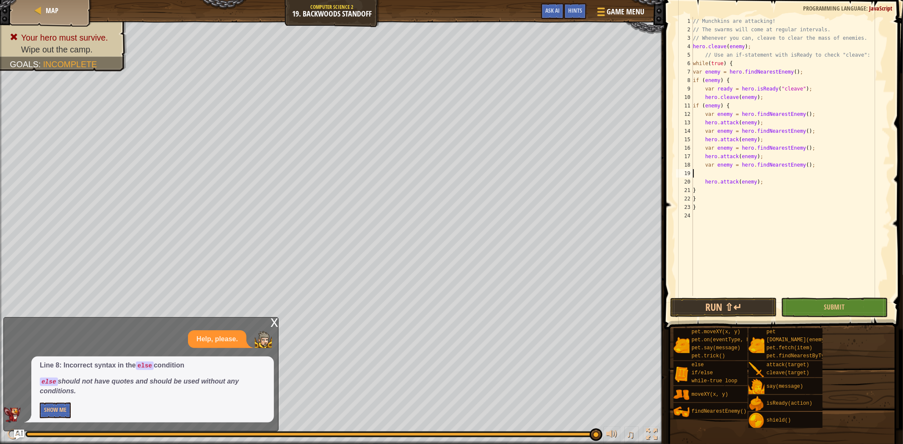
scroll to position [3, 0]
click at [761, 171] on div "// Munchkins are attacking! // The swarms will come at regular intervals. // Wh…" at bounding box center [790, 165] width 199 height 296
type textarea "hero.attack(enemy);"
type textarea "h"
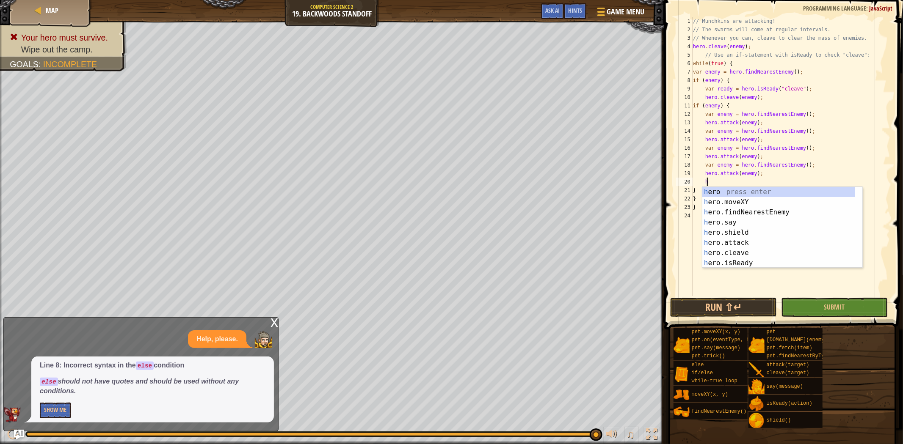
scroll to position [3, 0]
click at [756, 212] on div "h ero press enter h ero.moveXY press enter h ero.findNearestEnemy press enter h…" at bounding box center [778, 238] width 153 height 102
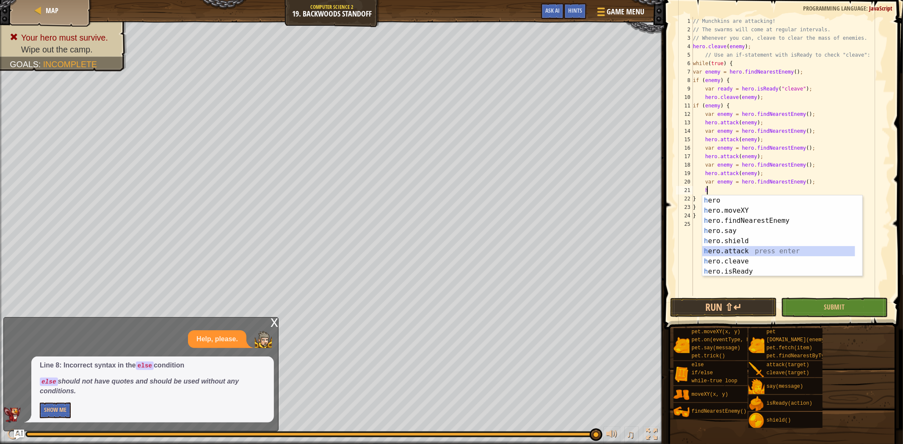
click at [752, 251] on div "h ero press enter h ero.moveXY press enter h ero.findNearestEnemy press enter h…" at bounding box center [778, 247] width 153 height 102
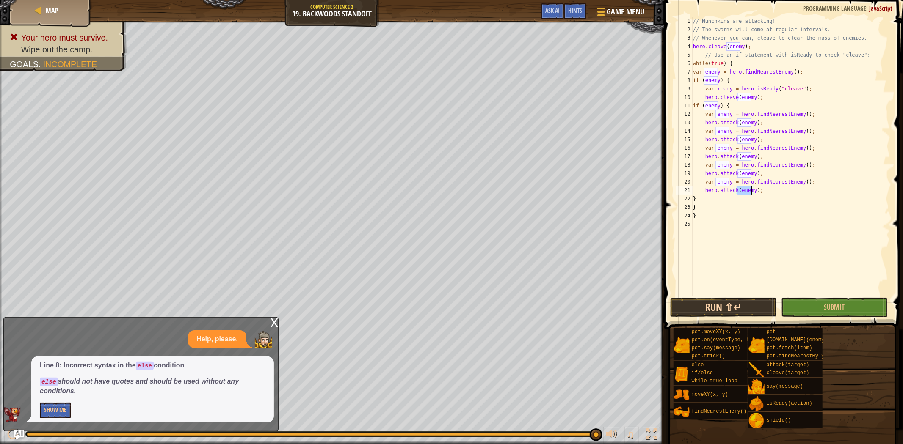
type textarea "hero.attack(enemy);"
click at [742, 306] on button "Run ⇧↵" at bounding box center [723, 307] width 107 height 19
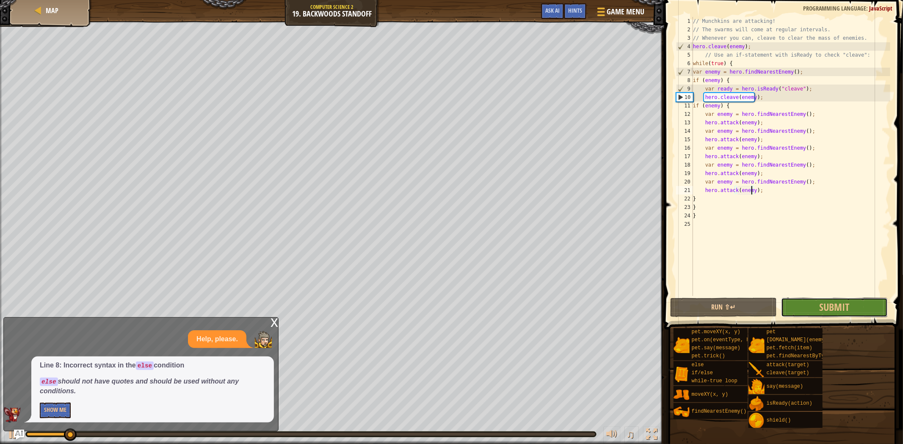
click at [793, 305] on button "Submit" at bounding box center [834, 307] width 107 height 19
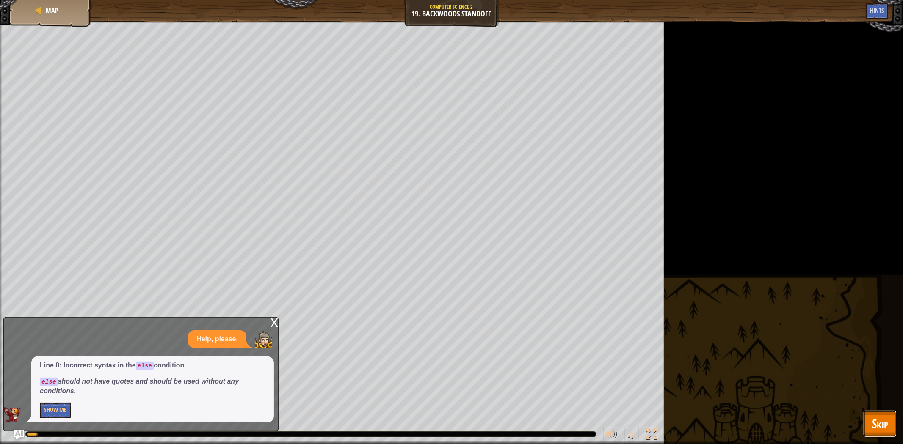
click at [886, 424] on span "Skip" at bounding box center [880, 423] width 17 height 17
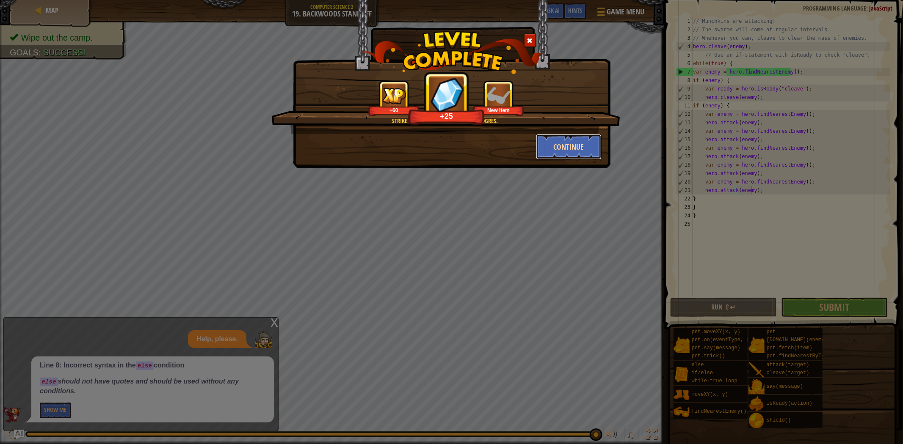
click at [577, 147] on button "Continue" at bounding box center [569, 146] width 66 height 25
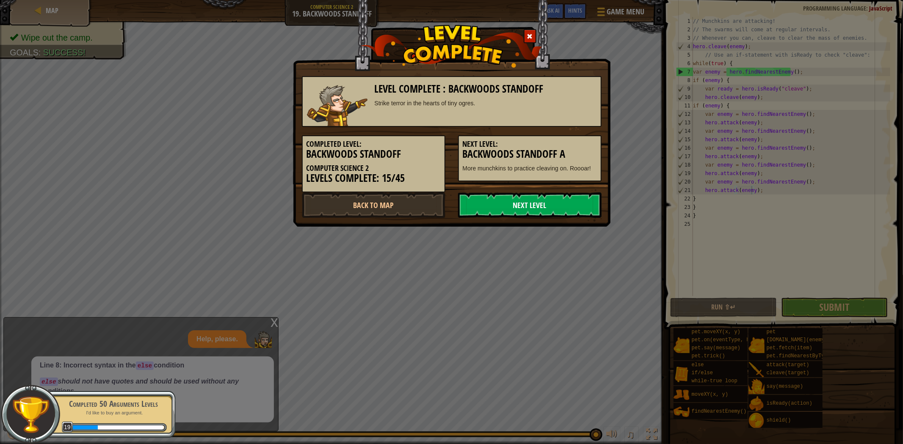
click at [572, 210] on link "Next Level" at bounding box center [529, 205] width 143 height 25
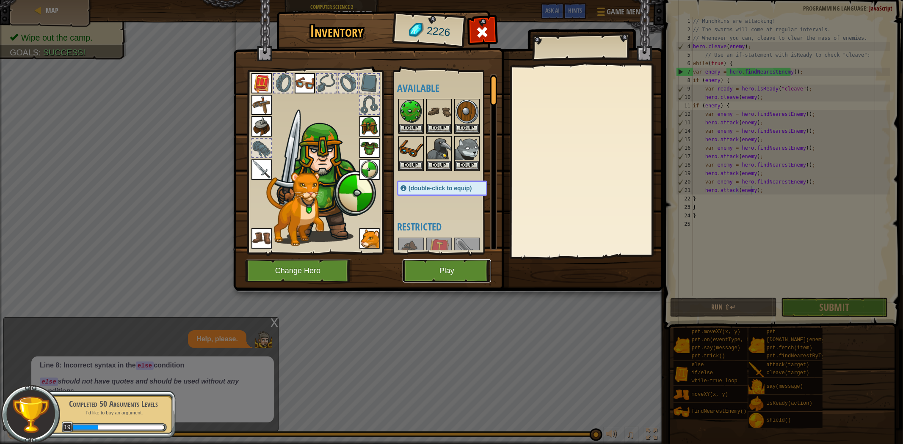
click at [428, 259] on button "Play" at bounding box center [447, 270] width 88 height 23
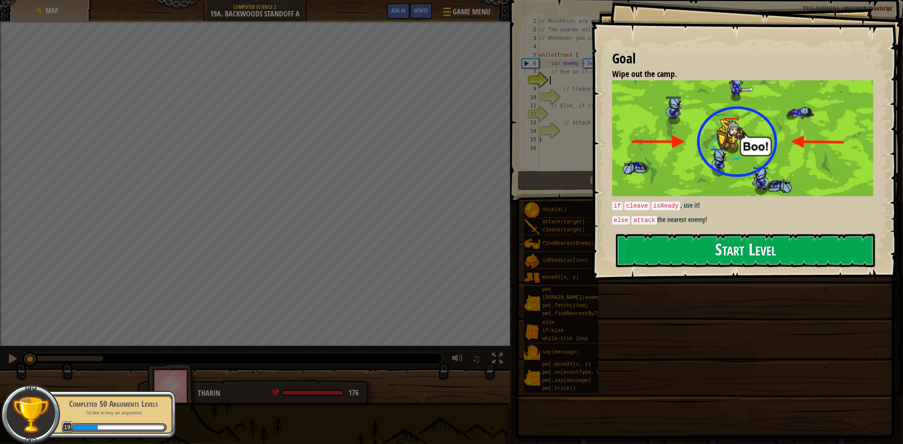
click at [671, 248] on button "Start Level" at bounding box center [745, 250] width 259 height 33
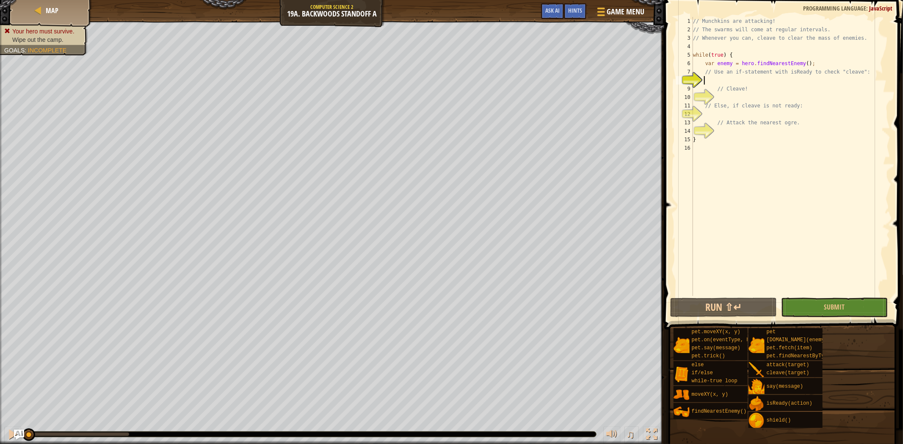
scroll to position [3, 0]
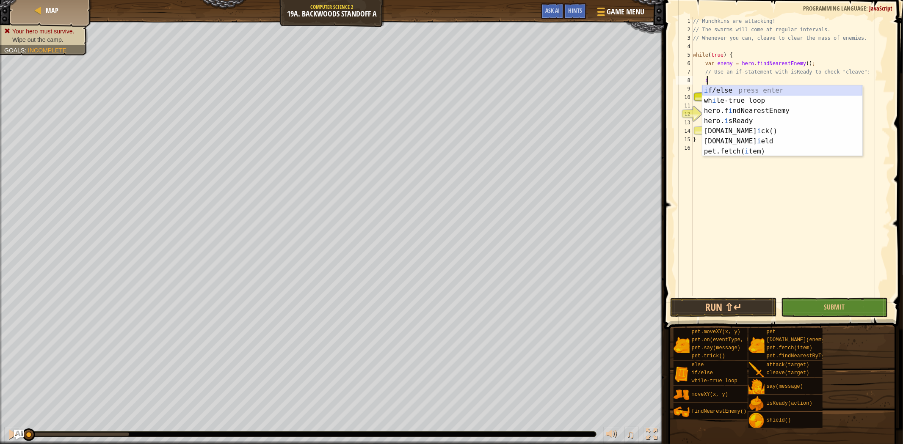
click at [731, 92] on div "i f/else press enter wh i le-true loop press enter hero.f i ndNearestEnemy pres…" at bounding box center [782, 131] width 160 height 91
type textarea "if (enemy) {"
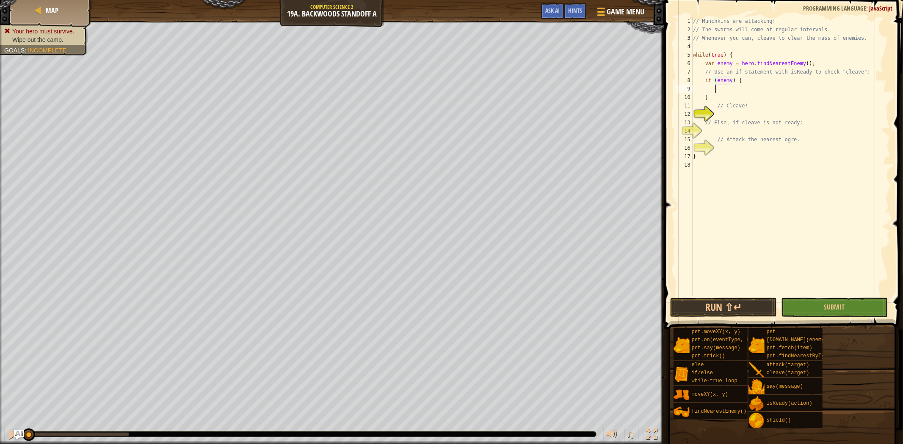
click at [735, 90] on div "// Munchkins are attacking! // The swarms will come at regular intervals. // Wh…" at bounding box center [790, 165] width 199 height 296
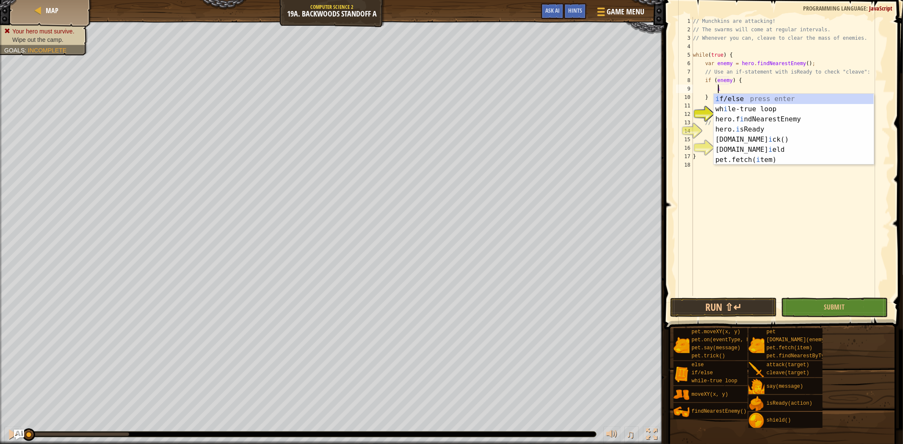
scroll to position [3, 1]
click at [734, 131] on div "i f/else press enter wh i le-true loop press enter hero.f i ndNearestEnemy pres…" at bounding box center [794, 139] width 160 height 91
type textarea "var ready = hero.isReady("cleave");"
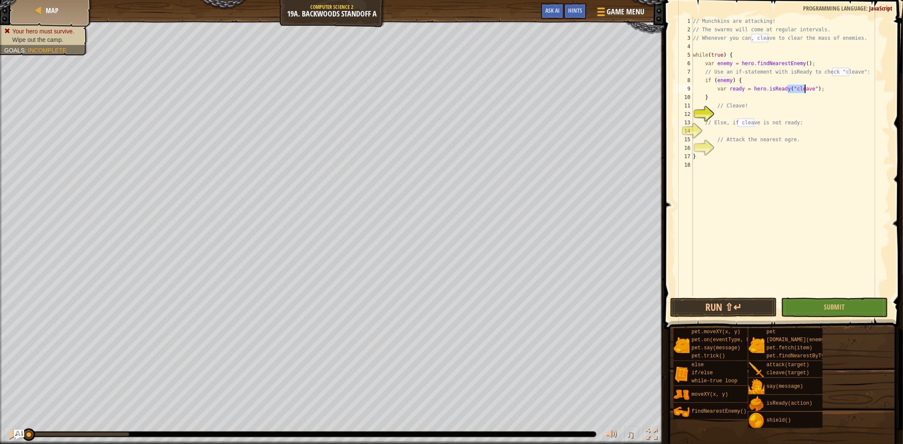
click at [814, 91] on div "// Munchkins are attacking! // The swarms will come at regular intervals. // Wh…" at bounding box center [790, 165] width 199 height 296
type textarea "var ready = hero.isReady("cleave");"
click at [739, 113] on div "// Munchkins are attacking! // The swarms will come at regular intervals. // Wh…" at bounding box center [790, 165] width 199 height 296
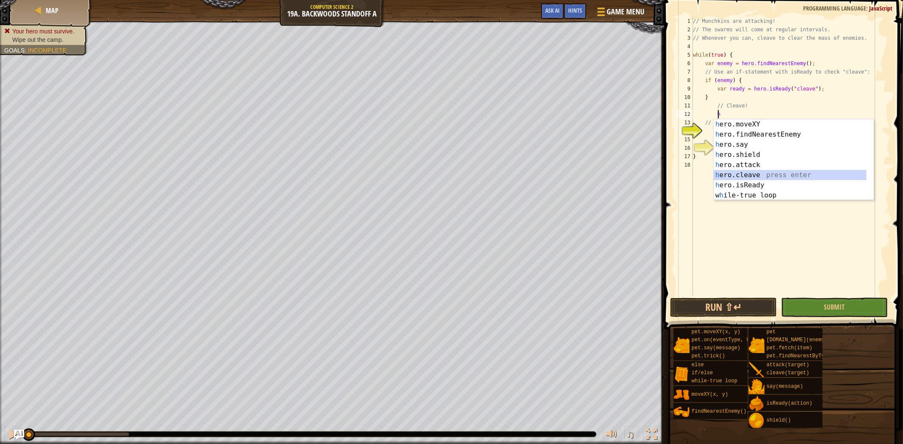
click at [741, 175] on div "h ero.moveXY press enter h ero.findNearestEnemy press enter h ero.say press ent…" at bounding box center [790, 170] width 153 height 102
type textarea "hero.cleave(enemy);"
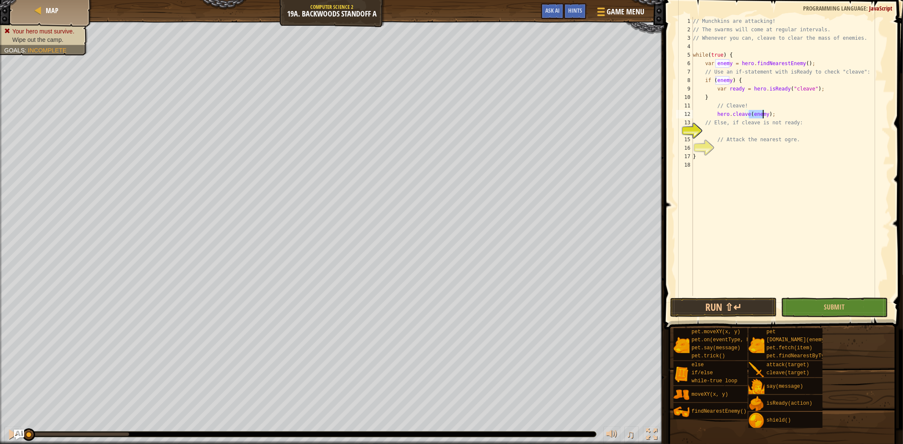
click at [742, 133] on div "// Munchkins are attacking! // The swarms will come at regular intervals. // Wh…" at bounding box center [790, 165] width 199 height 296
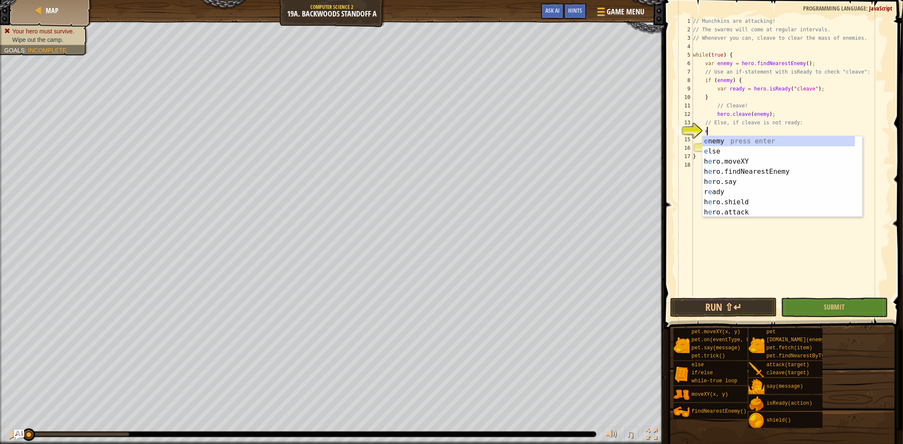
type textarea "el"
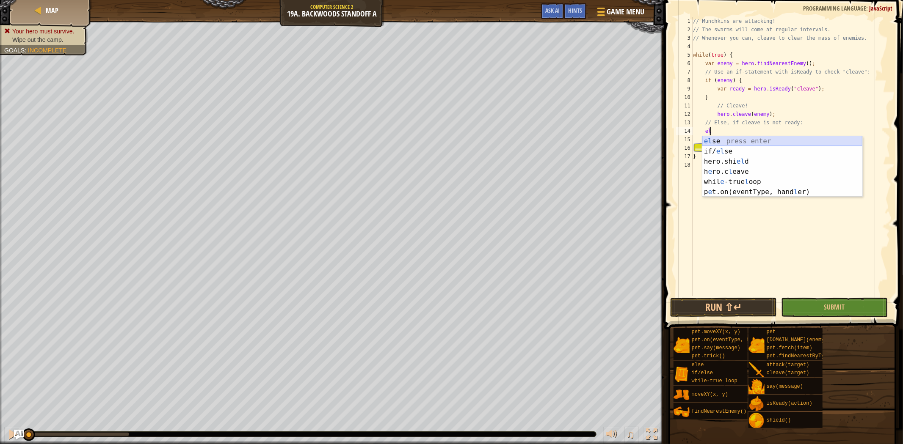
click at [737, 142] on div "el se press enter if/ el se press enter hero.shi el d press enter h e ro.c l ea…" at bounding box center [782, 176] width 160 height 81
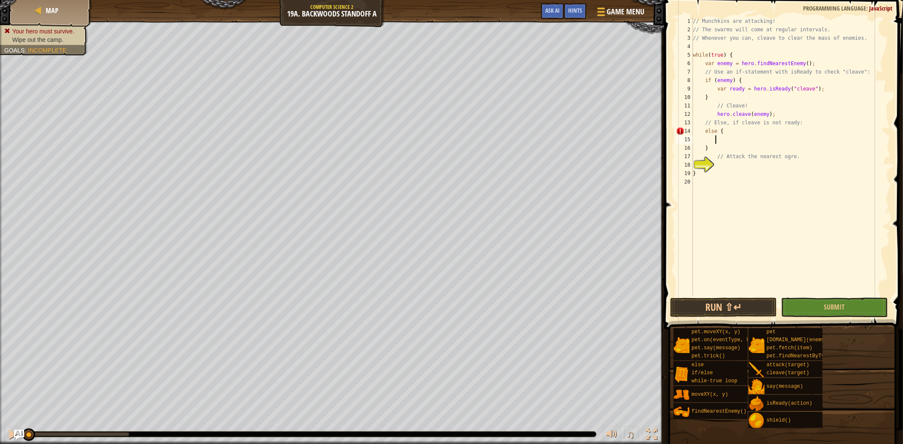
click at [704, 125] on div "// Munchkins are attacking! // The swarms will come at regular intervals. // Wh…" at bounding box center [790, 165] width 199 height 296
click at [704, 134] on div "// Munchkins are attacking! // The swarms will come at regular intervals. // Wh…" at bounding box center [790, 165] width 199 height 296
type textarea "(else) {"
drag, startPoint x: 738, startPoint y: 139, endPoint x: 709, endPoint y: 123, distance: 33.0
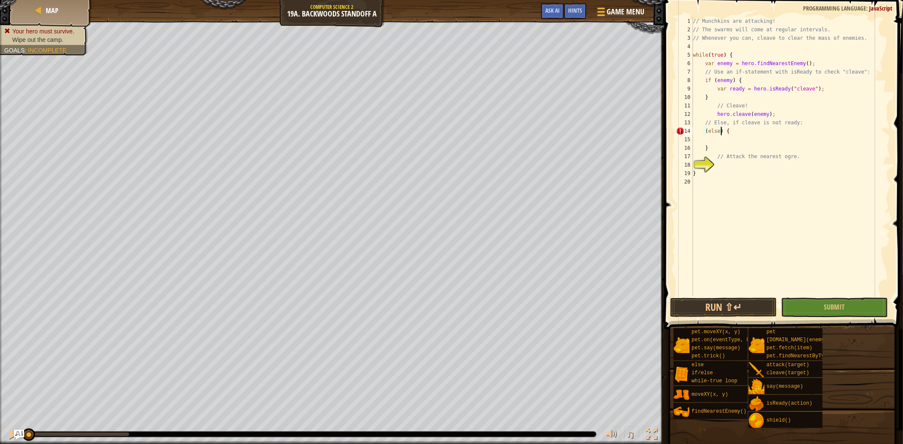
click at [738, 139] on div "// Munchkins are attacking! // The swarms will come at regular intervals. // Wh…" at bounding box center [790, 165] width 199 height 296
click at [707, 132] on div "// Munchkins are attacking! // The swarms will come at regular intervals. // Wh…" at bounding box center [790, 165] width 199 height 296
type textarea "("else") {"
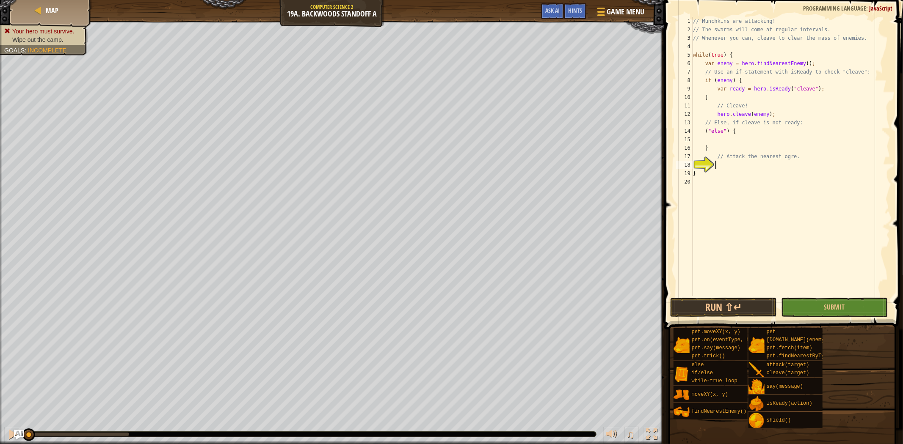
click at [726, 166] on div "// Munchkins are attacking! // The swarms will come at regular intervals. // Wh…" at bounding box center [790, 165] width 199 height 296
click at [737, 163] on div "// Munchkins are attacking! // The swarms will come at regular intervals. // Wh…" at bounding box center [790, 165] width 199 height 296
click at [736, 141] on div "// Munchkins are attacking! // The swarms will come at regular intervals. // Wh…" at bounding box center [790, 165] width 199 height 296
type textarea "h"
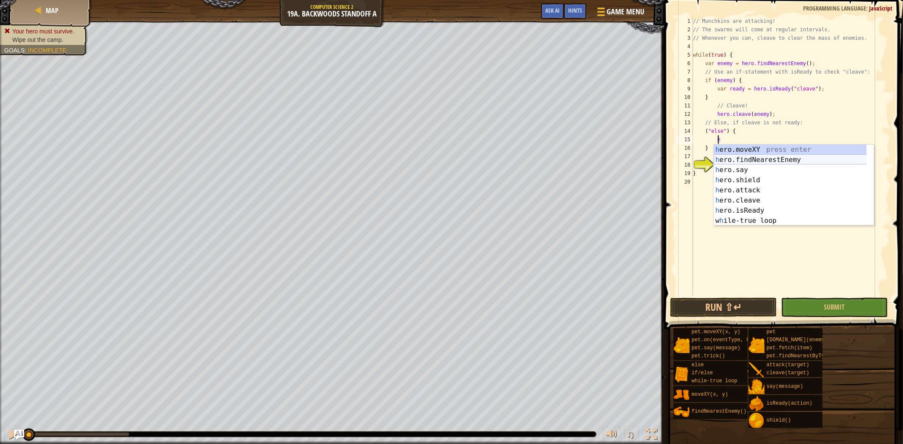
click at [754, 161] on div "h ero.moveXY press enter h ero.findNearestEnemy press enter h ero.say press ent…" at bounding box center [794, 196] width 160 height 102
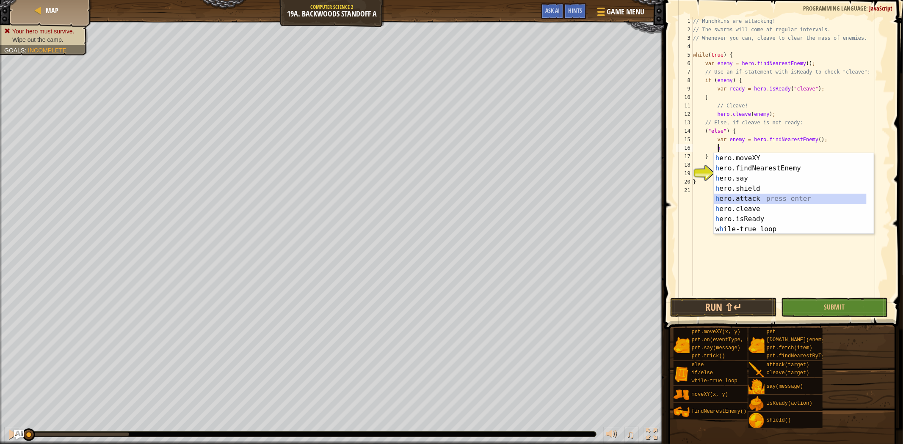
click at [750, 198] on div "h ero.moveXY press enter h ero.findNearestEnemy press enter h ero.say press ent…" at bounding box center [790, 204] width 153 height 102
type textarea "hero.attack(enemy);"
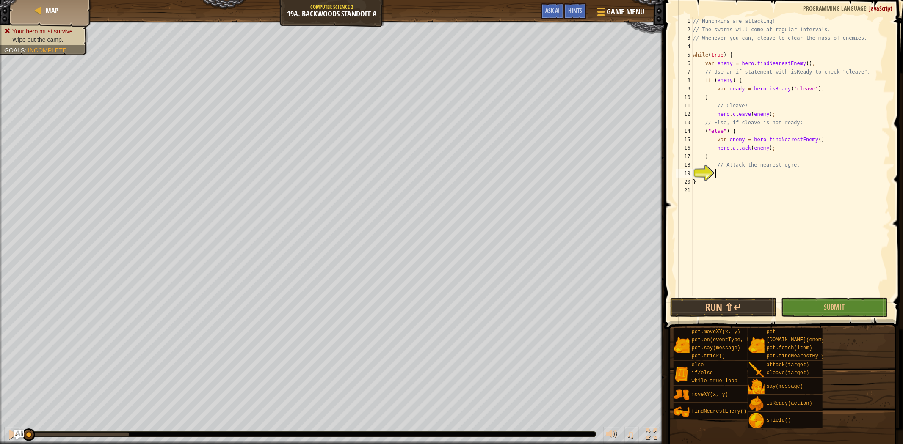
click at [739, 171] on div "// Munchkins are attacking! // The swarms will come at regular intervals. // Wh…" at bounding box center [790, 165] width 199 height 296
type textarea "v"
type textarea "h"
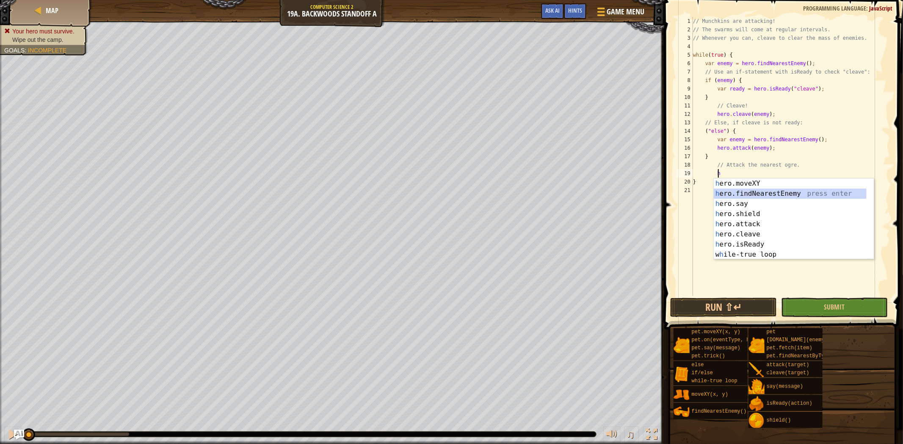
click at [757, 192] on div "h ero.moveXY press enter h ero.findNearestEnemy press enter h ero.say press ent…" at bounding box center [790, 230] width 153 height 102
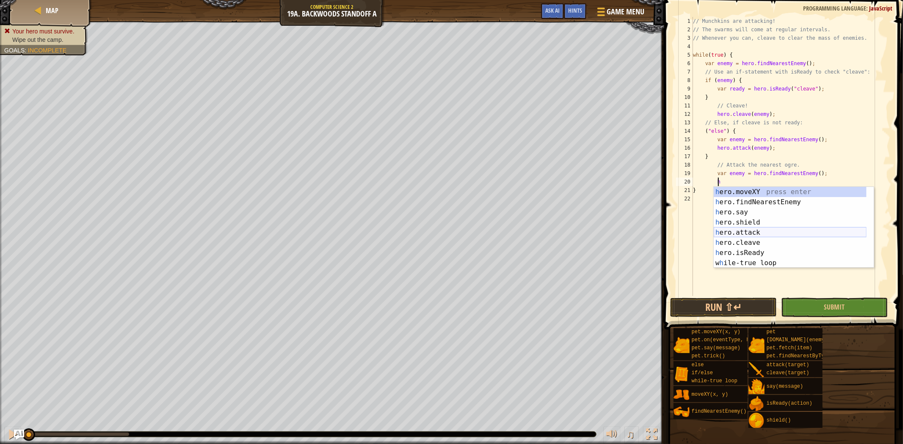
click at [755, 233] on div "h ero.moveXY press enter h ero.findNearestEnemy press enter h ero.say press ent…" at bounding box center [790, 238] width 153 height 102
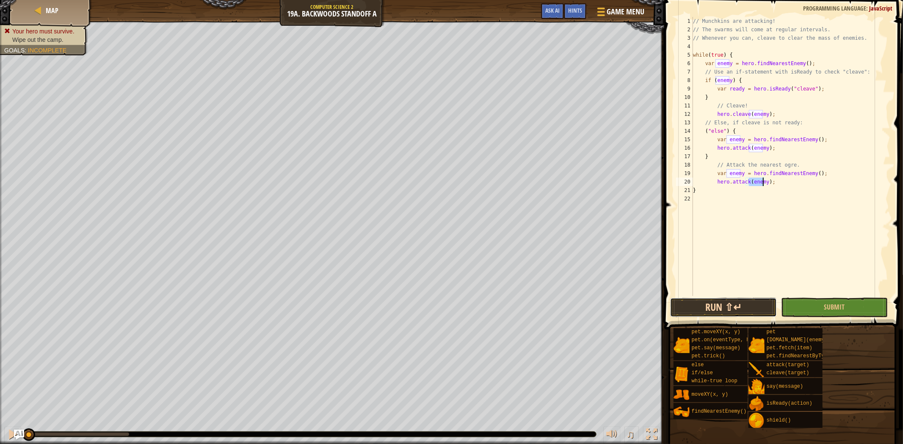
click at [760, 306] on button "Run ⇧↵" at bounding box center [723, 307] width 107 height 19
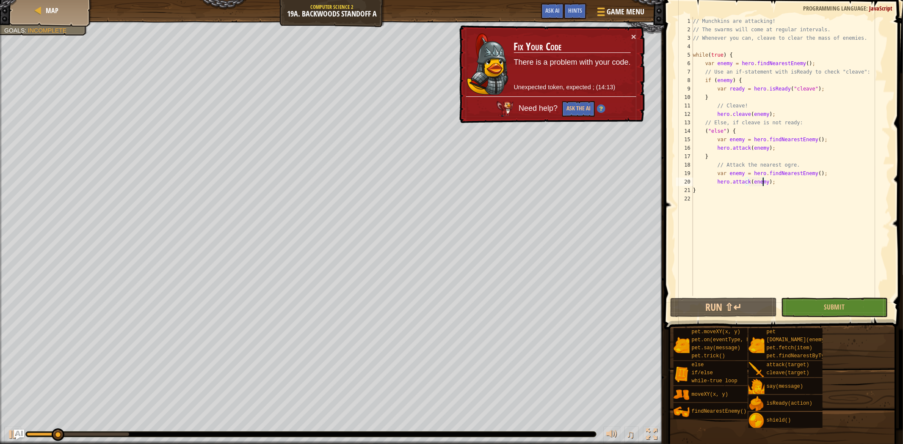
click at [775, 111] on div "// Munchkins are attacking! // The swarms will come at regular intervals. // Wh…" at bounding box center [790, 165] width 199 height 296
click at [769, 120] on div "// Munchkins are attacking! // The swarms will come at regular intervals. // Wh…" at bounding box center [790, 165] width 199 height 296
click at [763, 116] on div "// Munchkins are attacking! // The swarms will come at regular intervals. // Wh…" at bounding box center [790, 165] width 199 height 296
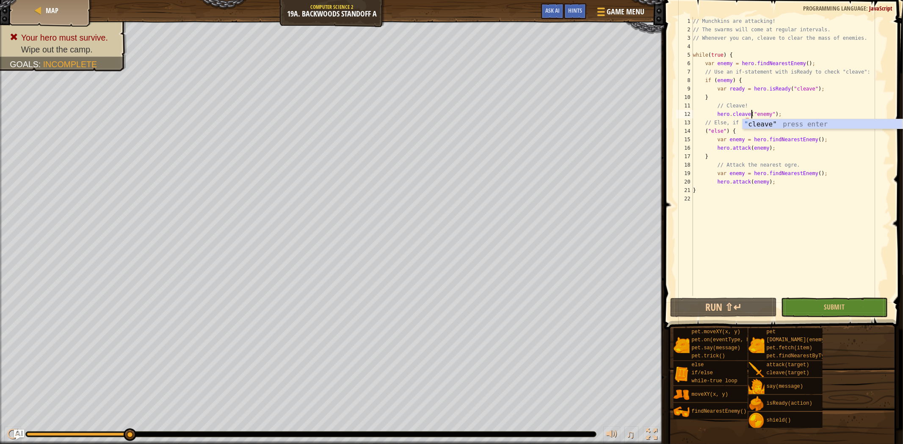
scroll to position [3, 5]
click at [790, 125] on div "" cleave" press enter" at bounding box center [822, 134] width 160 height 30
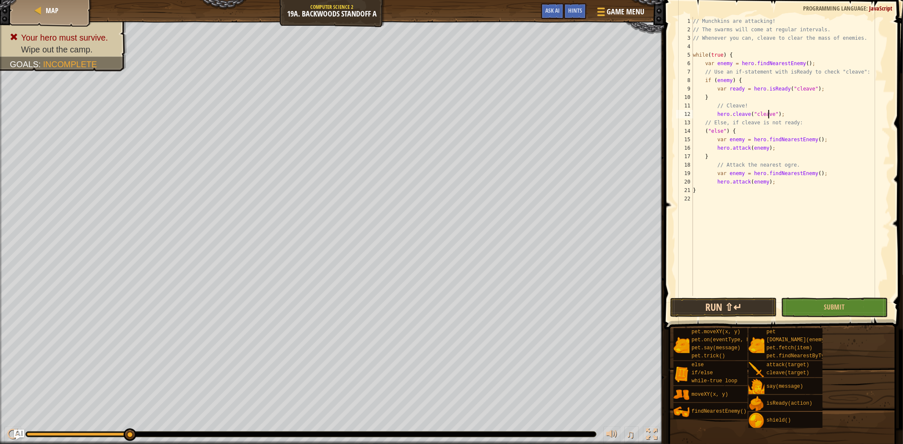
type textarea "hero.cleave("cleave");"
click at [745, 309] on button "Run ⇧↵" at bounding box center [723, 307] width 107 height 19
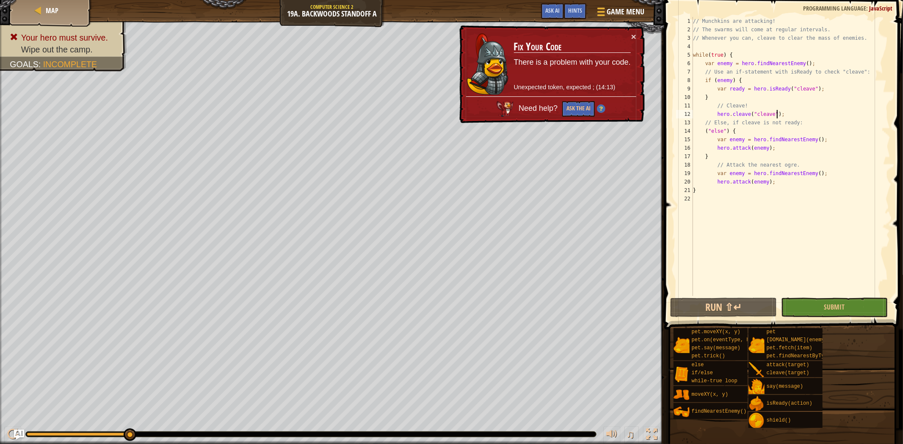
click at [797, 115] on div "// Munchkins are attacking! // The swarms will come at regular intervals. // Wh…" at bounding box center [790, 165] width 199 height 296
drag, startPoint x: 797, startPoint y: 115, endPoint x: 696, endPoint y: 116, distance: 101.2
click at [696, 116] on div "// Munchkins are attacking! // The swarms will come at regular intervals. // Wh…" at bounding box center [790, 165] width 199 height 296
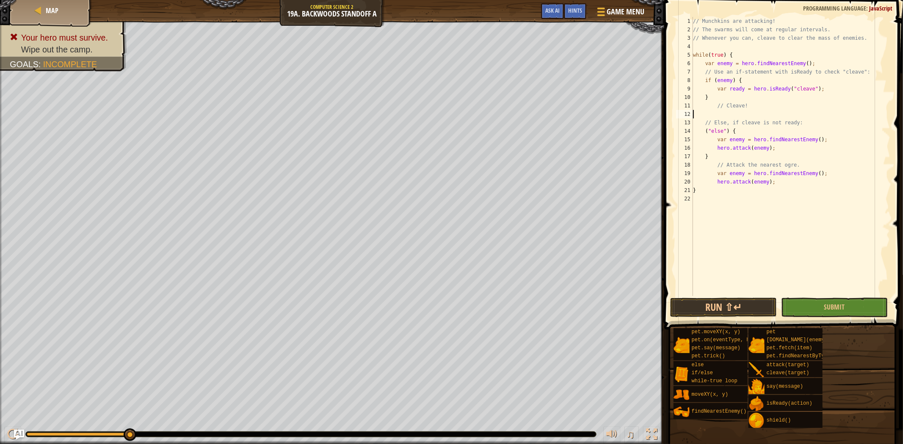
scroll to position [3, 0]
click at [750, 312] on button "Run ⇧↵" at bounding box center [723, 307] width 107 height 19
type textarea "/"
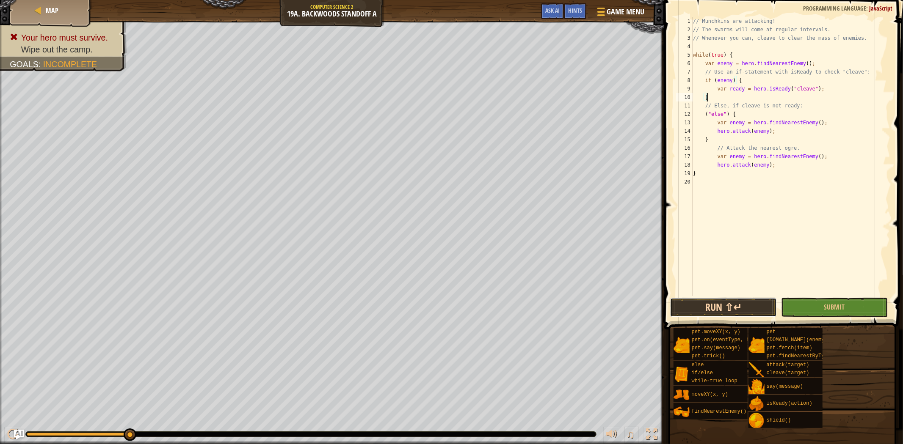
click at [756, 308] on button "Run ⇧↵" at bounding box center [723, 307] width 107 height 19
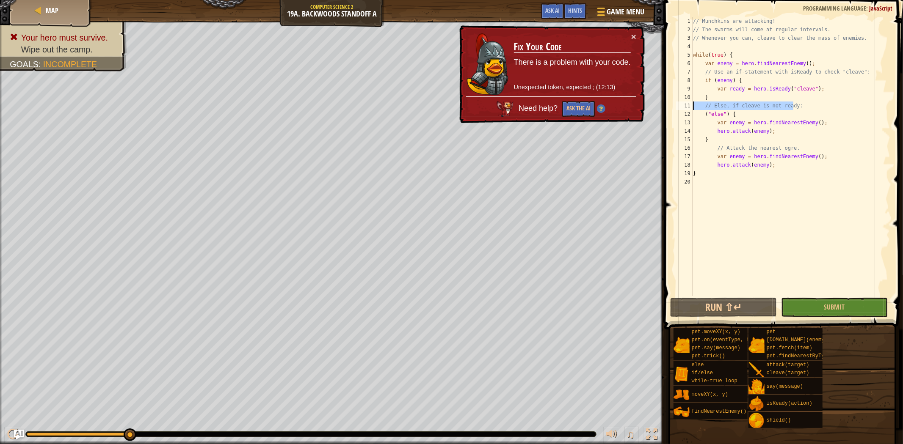
drag, startPoint x: 818, startPoint y: 105, endPoint x: 680, endPoint y: 104, distance: 138.0
click at [680, 104] on div "} 1 2 3 4 5 6 7 8 9 10 11 12 13 14 15 16 17 18 19 20 // Munchkins are attacking…" at bounding box center [782, 156] width 216 height 279
type textarea "// Else, if cleave is not ready:"
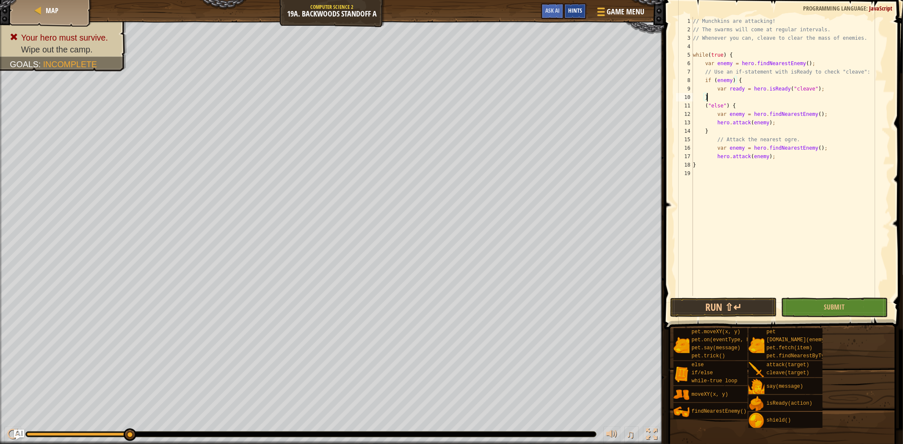
click at [579, 11] on span "Hints" at bounding box center [575, 10] width 14 height 8
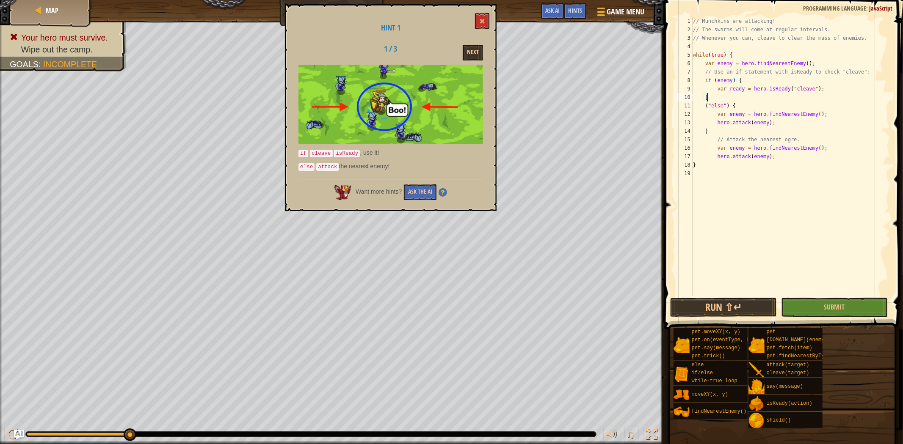
click at [822, 88] on div "// Munchkins are attacking! // The swarms will come at regular intervals. // Wh…" at bounding box center [790, 165] width 199 height 296
type textarea "var ready = hero.isReady("cleave");"
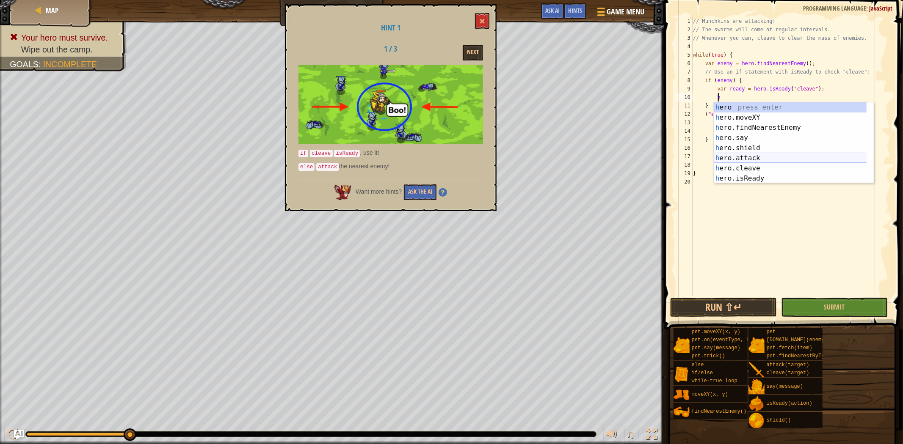
click at [770, 162] on div "h ero press enter h ero.moveXY press enter h ero.findNearestEnemy press enter h…" at bounding box center [794, 153] width 160 height 102
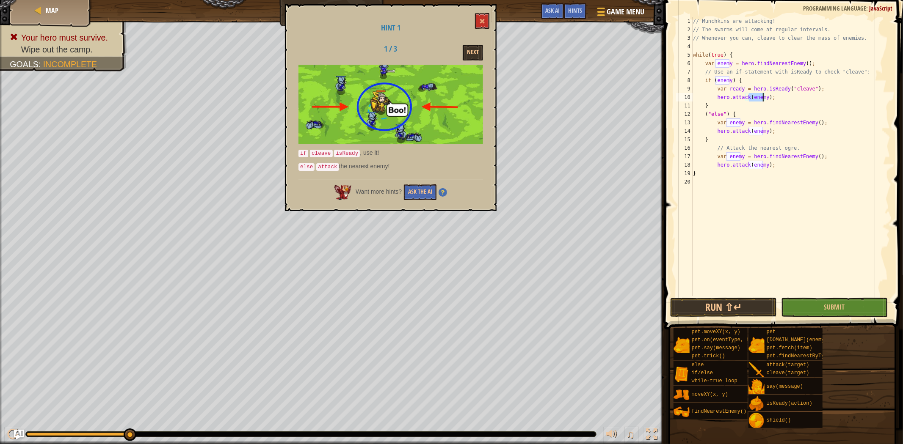
click at [773, 97] on div "// Munchkins are attacking! // The swarms will come at regular intervals. // Wh…" at bounding box center [790, 165] width 199 height 296
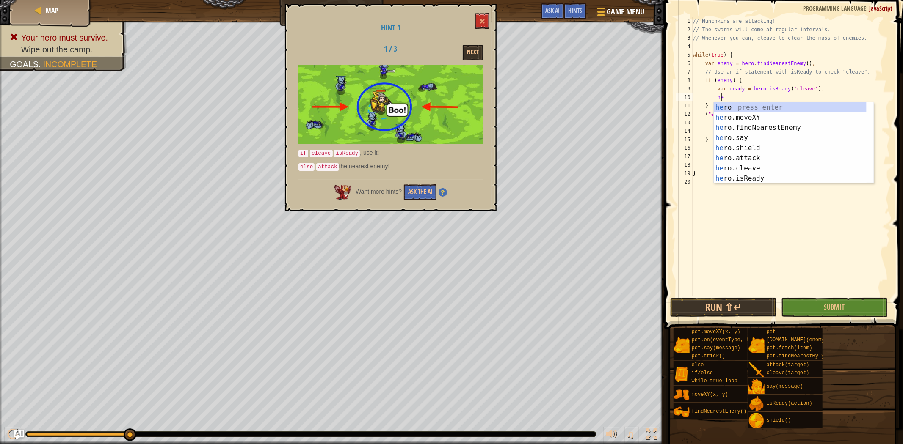
type textarea "h"
click at [756, 167] on div "h ero press enter h ero.moveXY press enter h ero.findNearestEnemy press enter h…" at bounding box center [790, 153] width 153 height 102
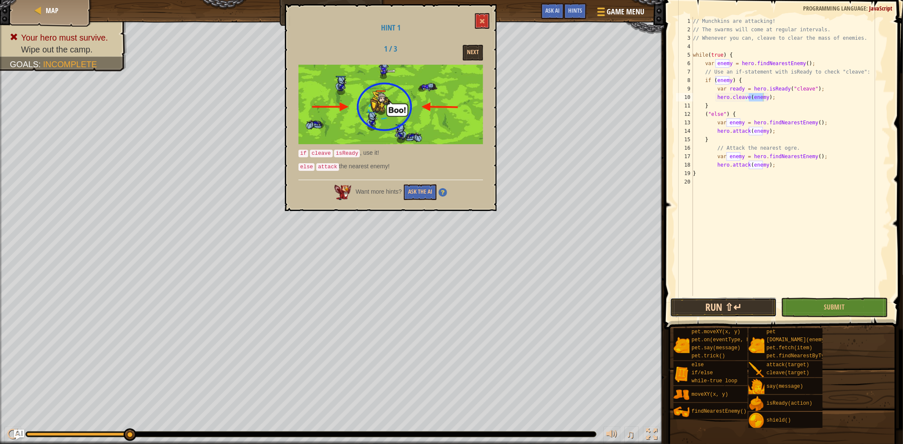
click at [728, 308] on button "Run ⇧↵" at bounding box center [723, 307] width 107 height 19
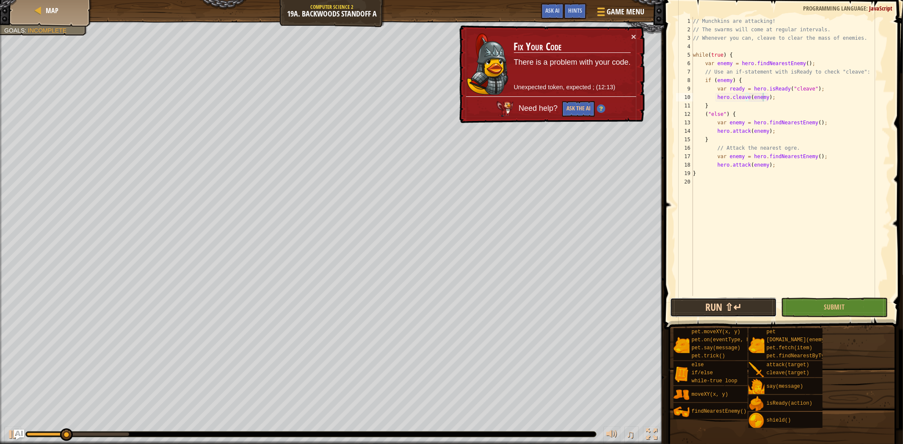
click at [728, 308] on button "Run ⇧↵" at bounding box center [723, 307] width 107 height 19
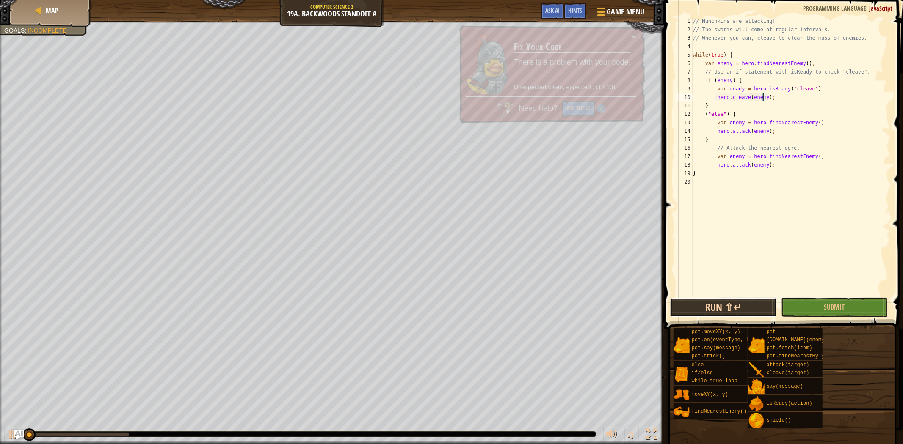
click at [729, 306] on button "Run ⇧↵" at bounding box center [723, 307] width 107 height 19
click at [730, 306] on button "Run ⇧↵" at bounding box center [723, 307] width 107 height 19
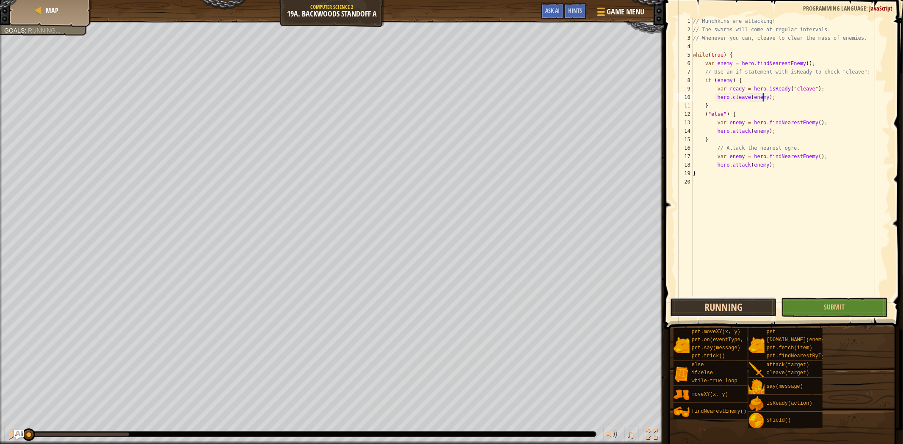
click at [730, 306] on button "Running" at bounding box center [723, 307] width 107 height 19
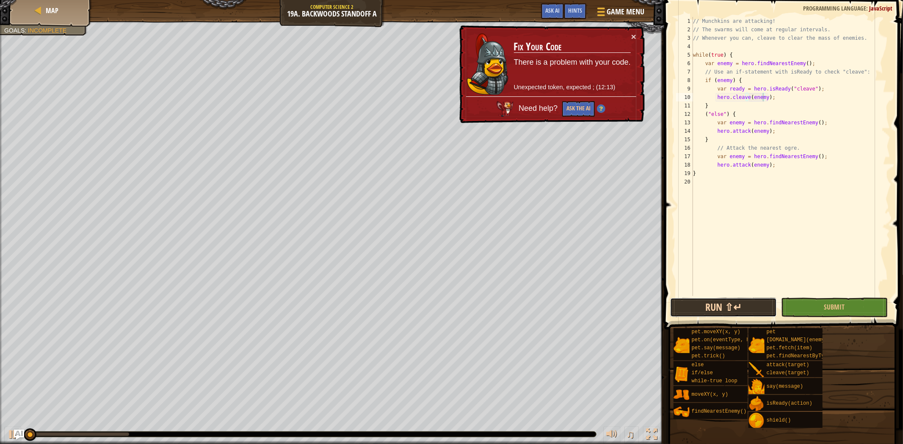
click at [730, 306] on button "Run ⇧↵" at bounding box center [723, 307] width 107 height 19
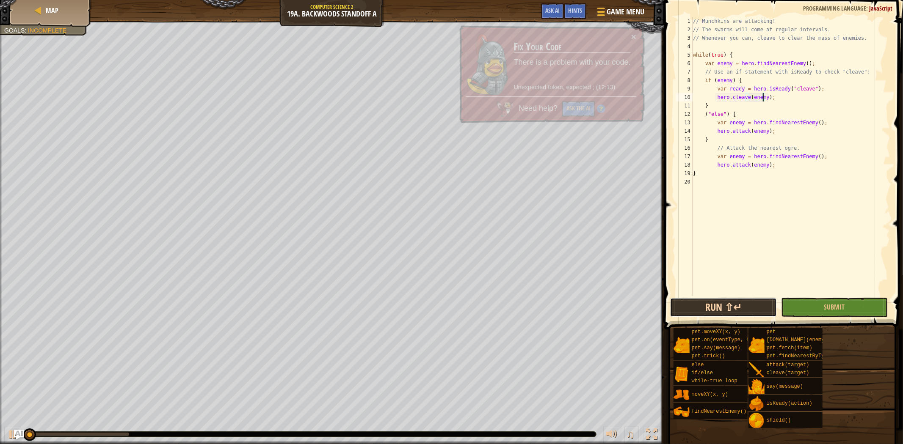
click at [730, 306] on button "Run ⇧↵" at bounding box center [723, 307] width 107 height 19
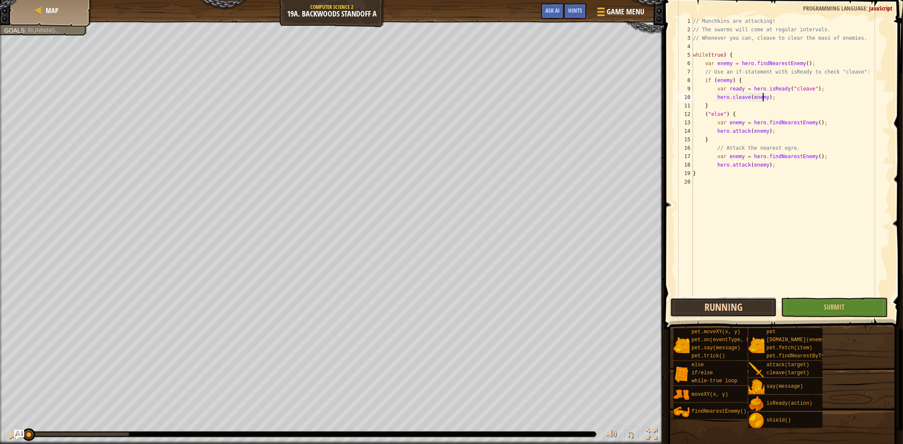
click at [731, 306] on button "Running" at bounding box center [723, 307] width 107 height 19
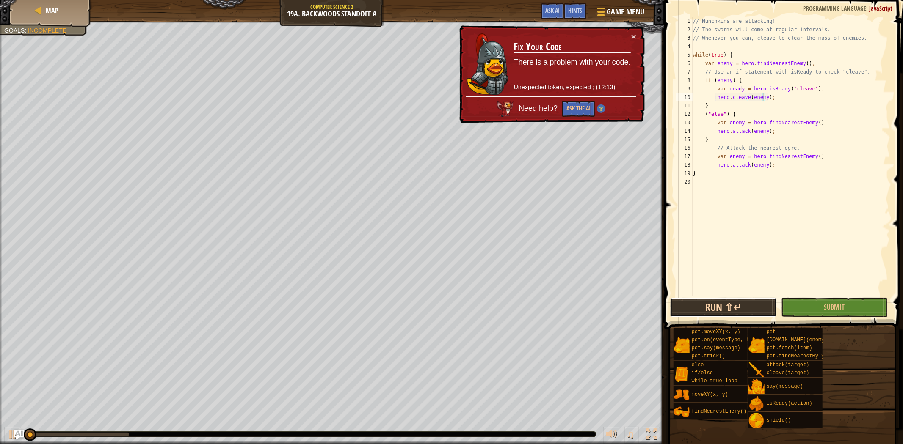
click at [731, 306] on button "Run ⇧↵" at bounding box center [723, 307] width 107 height 19
click at [732, 305] on button "Run ⇧↵" at bounding box center [723, 307] width 107 height 19
drag, startPoint x: 594, startPoint y: 92, endPoint x: 603, endPoint y: 93, distance: 8.6
click at [595, 91] on td "Fix Your Code There is a problem with your code. Unexpected token, expected ; (…" at bounding box center [572, 64] width 118 height 65
drag, startPoint x: 552, startPoint y: 109, endPoint x: 556, endPoint y: 108, distance: 4.3
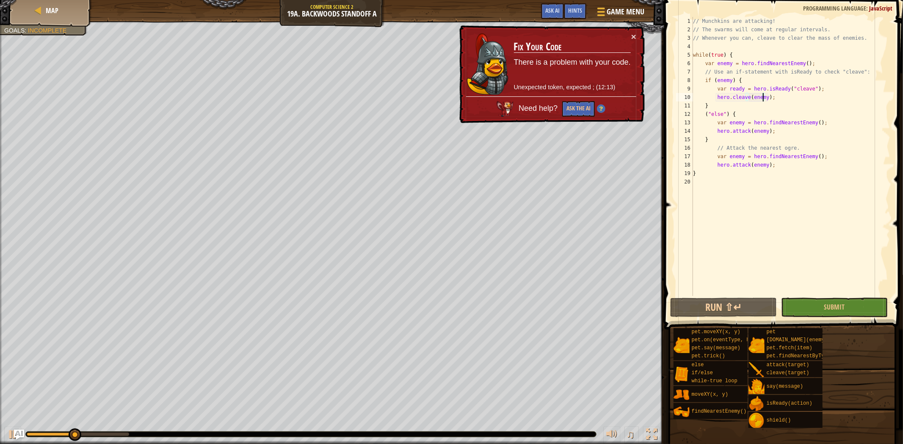
click at [552, 108] on span "Need help?" at bounding box center [538, 108] width 41 height 9
click at [579, 108] on button "Ask the AI" at bounding box center [578, 109] width 33 height 16
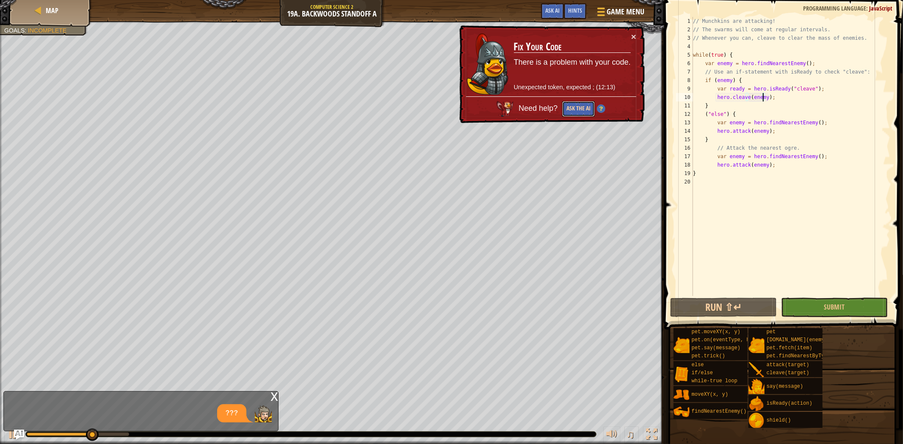
click at [579, 108] on button "Ask the AI" at bounding box center [578, 109] width 33 height 16
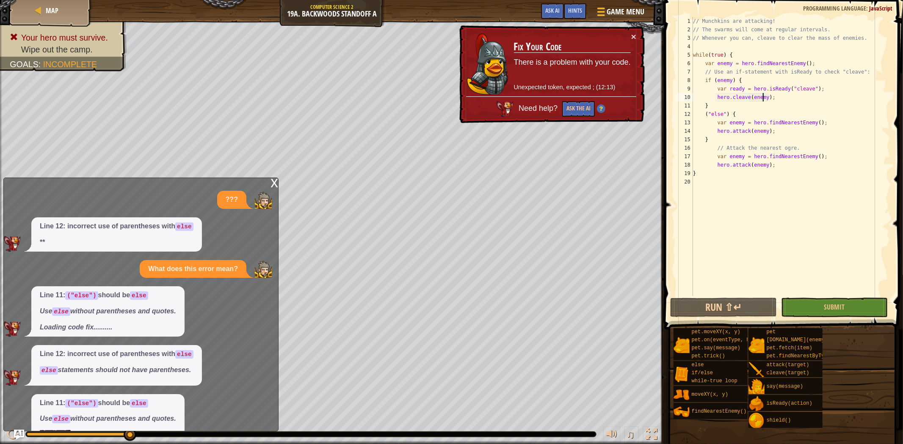
scroll to position [28, 0]
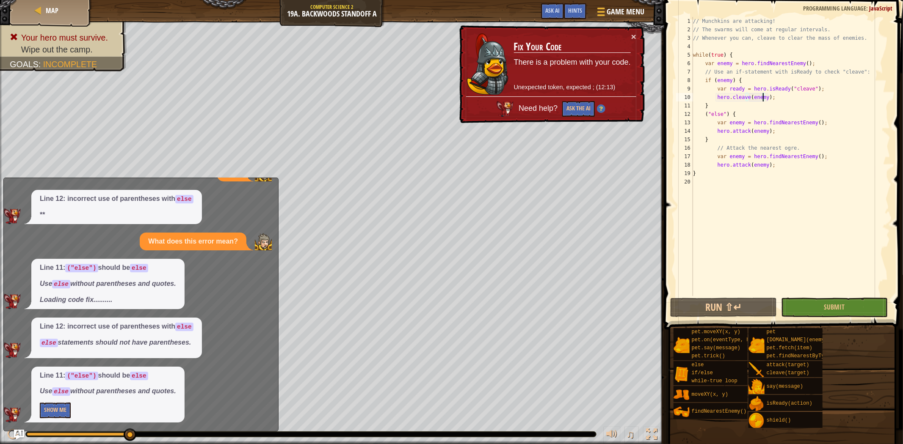
click at [724, 113] on div "// Munchkins are attacking! // The swarms will come at regular intervals. // Wh…" at bounding box center [790, 165] width 199 height 296
click at [720, 123] on div ""else " press enter" at bounding box center [785, 134] width 160 height 30
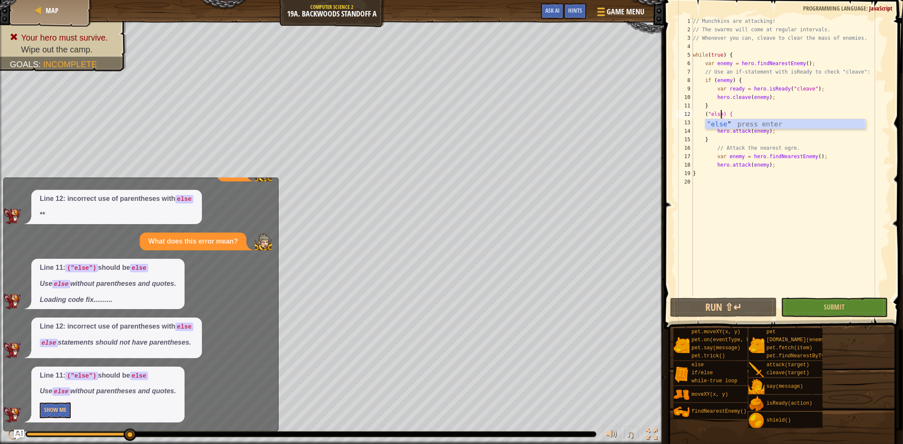
click at [710, 113] on div "// Munchkins are attacking! // The swarms will come at regular intervals. // Wh…" at bounding box center [790, 165] width 199 height 296
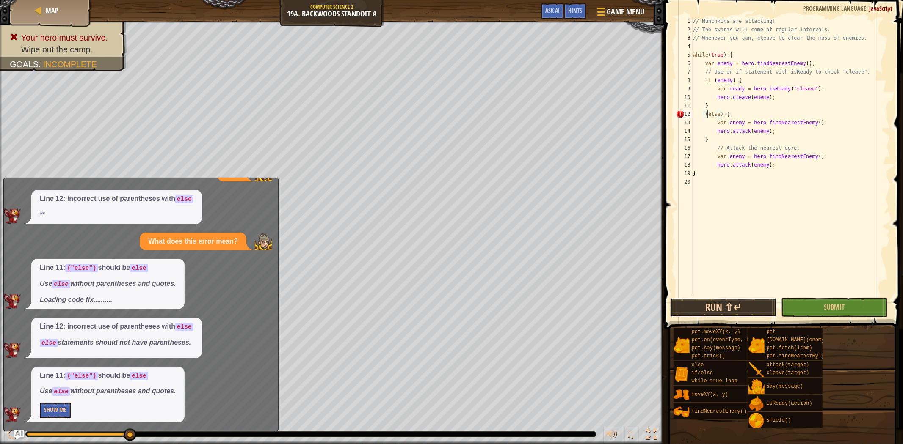
click at [754, 306] on button "Run ⇧↵" at bounding box center [723, 307] width 107 height 19
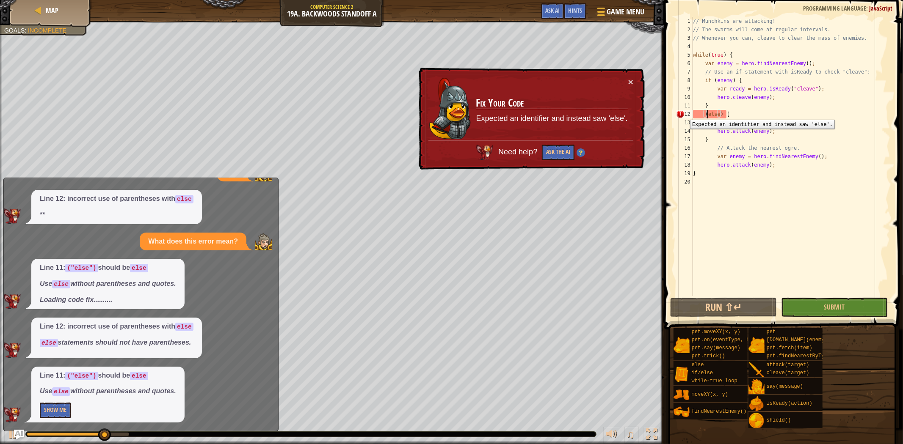
click at [684, 113] on div "12" at bounding box center [684, 114] width 17 height 8
type textarea "}"
click at [684, 113] on div "12" at bounding box center [684, 114] width 17 height 8
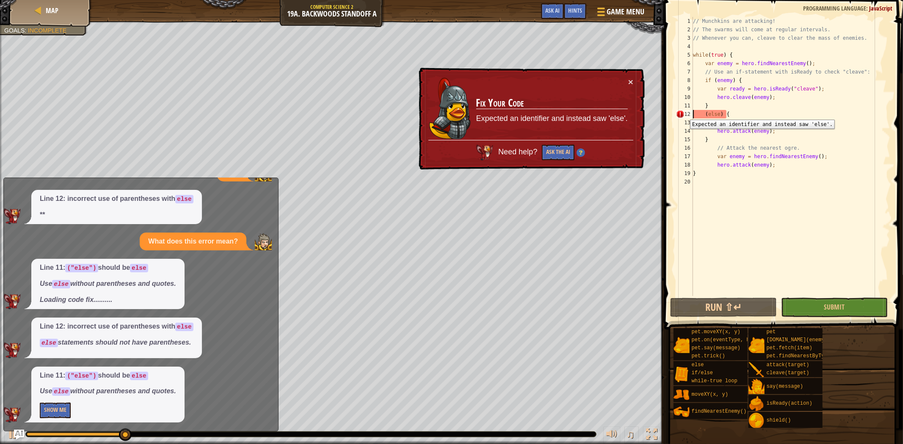
click at [684, 113] on div "12" at bounding box center [684, 114] width 17 height 8
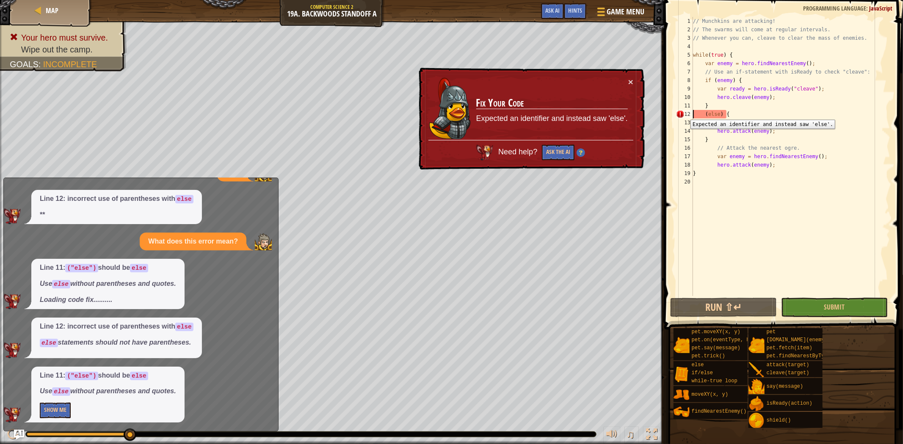
click at [684, 113] on div "12" at bounding box center [684, 114] width 17 height 8
type textarea "(else) {"
click at [548, 11] on span "Ask AI" at bounding box center [552, 10] width 14 height 8
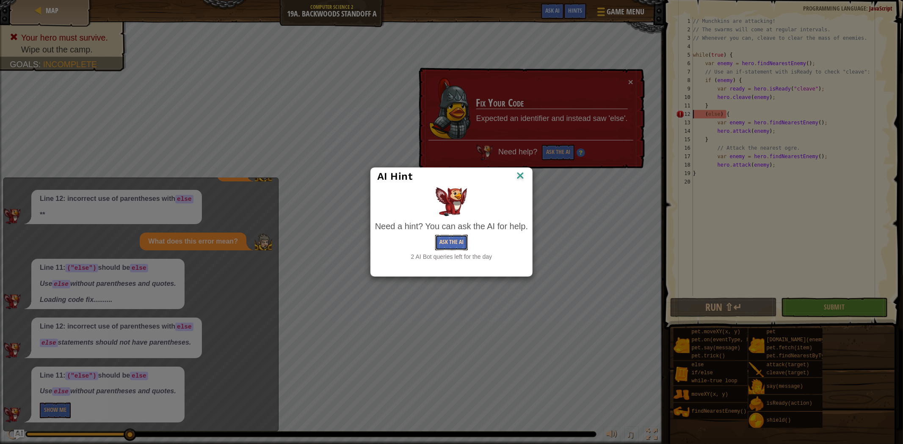
click at [447, 238] on button "Ask the AI" at bounding box center [451, 243] width 33 height 16
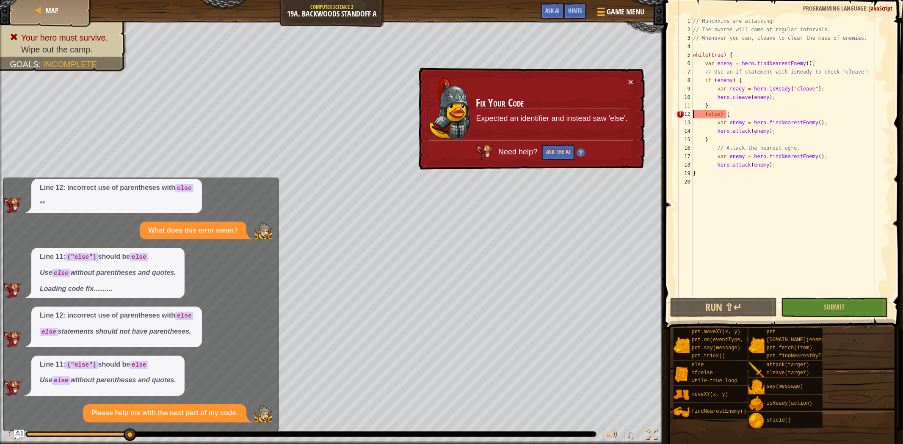
scroll to position [103, 0]
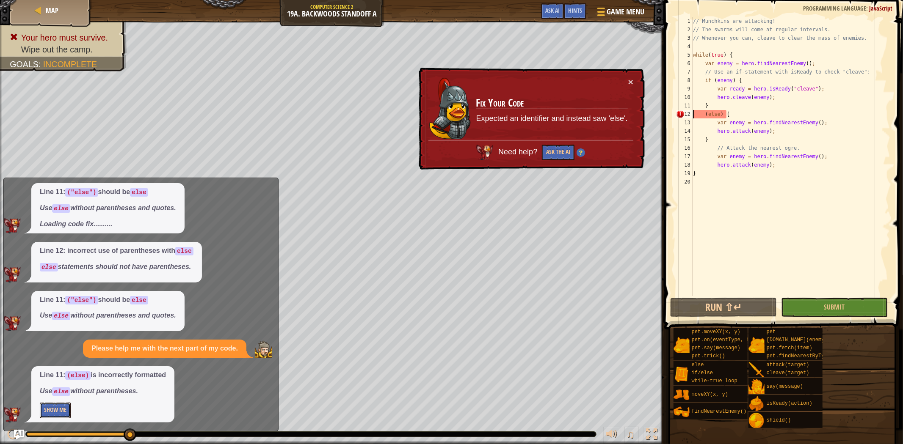
click at [61, 417] on button "Show Me" at bounding box center [55, 411] width 31 height 16
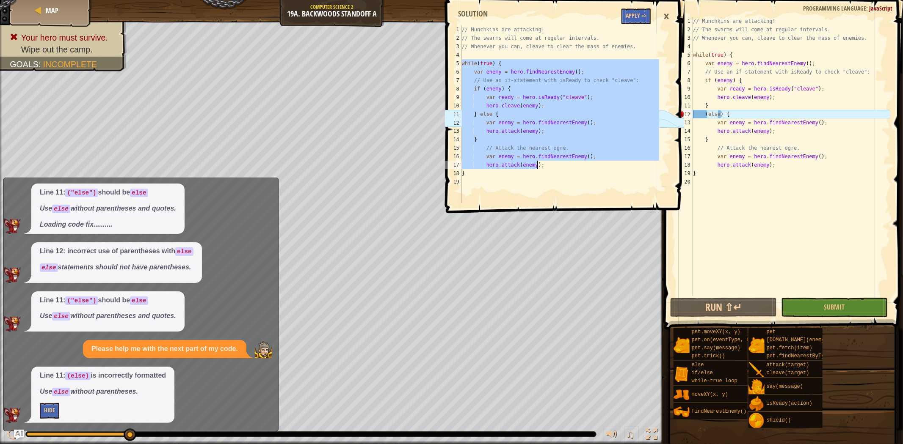
drag, startPoint x: 462, startPoint y: 62, endPoint x: 551, endPoint y: 166, distance: 136.3
click at [551, 166] on div "// Munchkins are attacking! // The swarms will come at regular intervals. // Wh…" at bounding box center [559, 122] width 199 height 195
type textarea "var enemy = hero.findNearestEnemy(); hero.attack(enemy);"
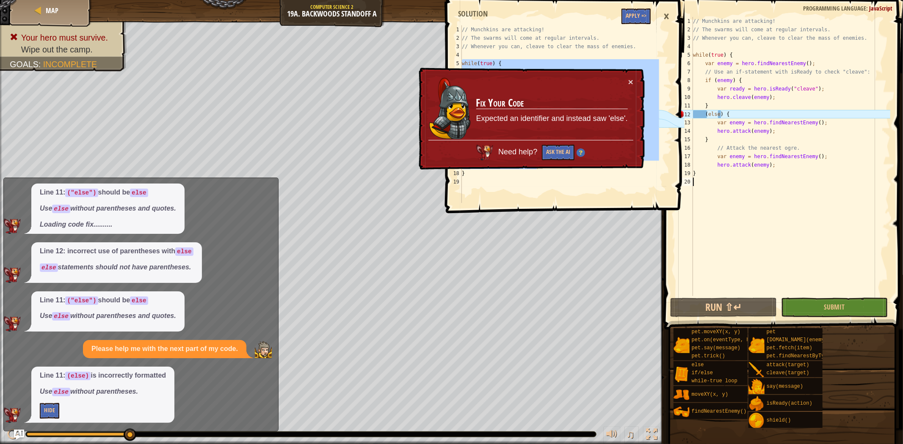
click at [775, 196] on div "// Munchkins are attacking! // The swarms will come at regular intervals. // Wh…" at bounding box center [790, 165] width 199 height 296
drag, startPoint x: 749, startPoint y: 188, endPoint x: 743, endPoint y: 185, distance: 7.2
click at [743, 185] on div "// Munchkins are attacking! // The swarms will come at regular intervals. // Wh…" at bounding box center [790, 165] width 199 height 296
drag, startPoint x: 692, startPoint y: 17, endPoint x: 703, endPoint y: 34, distance: 20.8
click at [703, 34] on div "1 2 3 4 5 6 7 8 9 10 11 12 13 14 15 16 17 18 19 20 // Munchkins are attacking! …" at bounding box center [782, 156] width 216 height 279
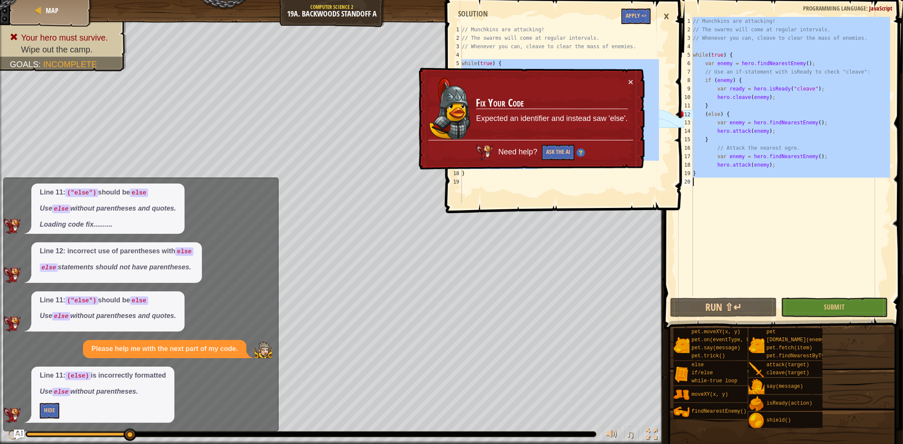
drag, startPoint x: 693, startPoint y: 22, endPoint x: 799, endPoint y: 220, distance: 224.8
click at [799, 220] on div "// Munchkins are attacking! // The swarms will come at regular intervals. // Wh…" at bounding box center [790, 165] width 199 height 296
paste textarea "hero.attack(enemy);"
type textarea "hero.attack(enemy);"
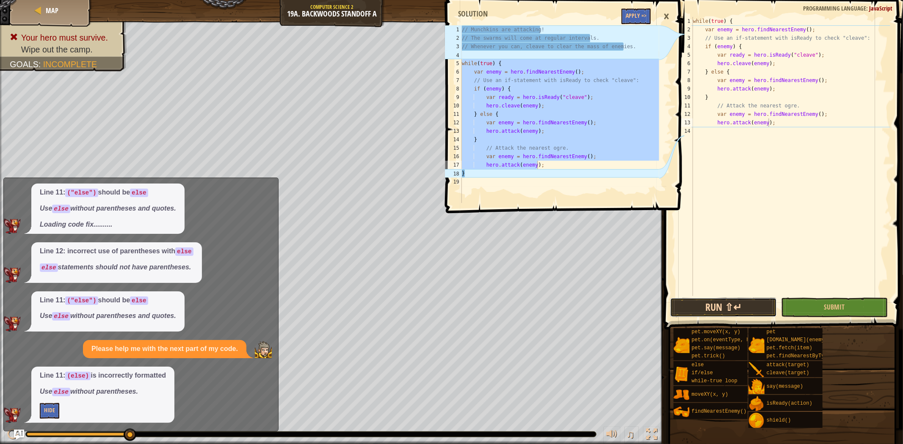
click at [744, 303] on button "Run ⇧↵" at bounding box center [723, 307] width 107 height 19
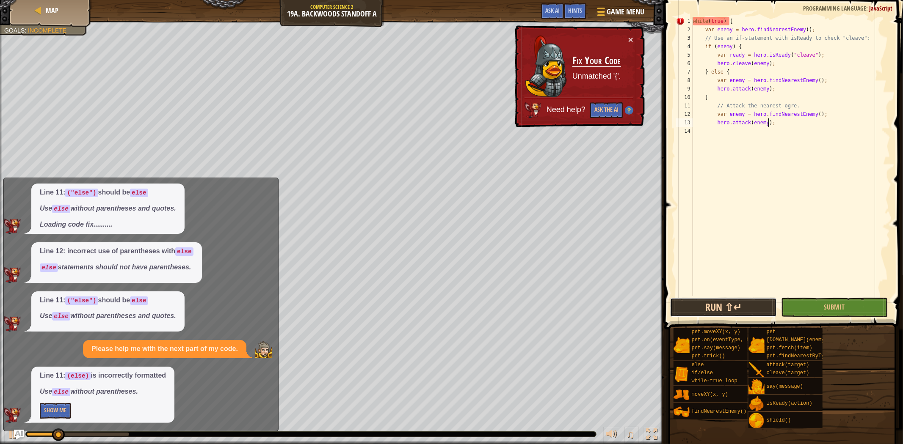
click at [744, 303] on button "Run ⇧↵" at bounding box center [723, 307] width 107 height 19
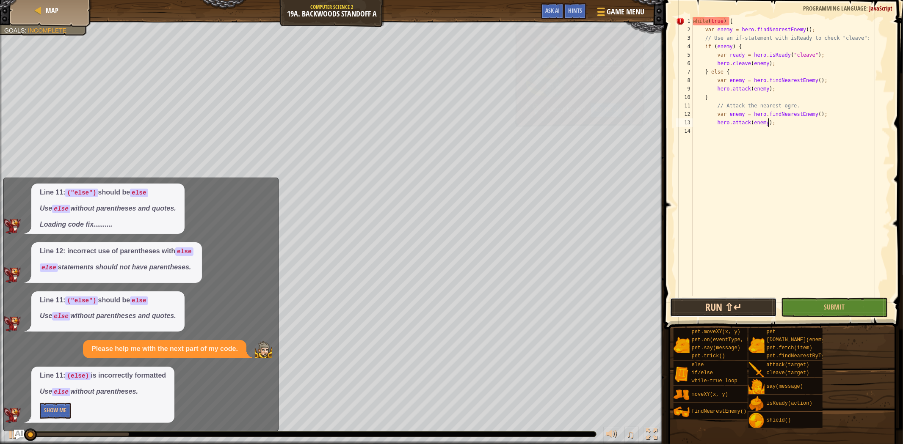
click at [744, 303] on button "Run ⇧↵" at bounding box center [723, 307] width 107 height 19
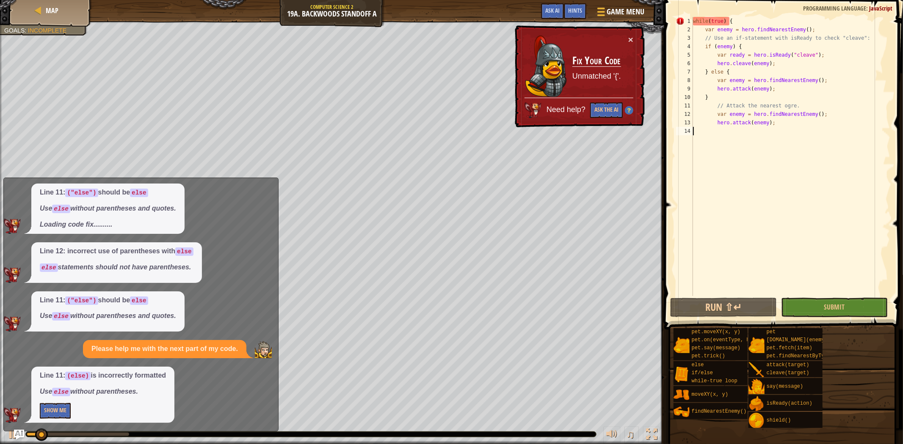
click at [724, 139] on div "while ( true ) { var enemy = hero . findNearestEnemy ( ) ; // Use an if-stateme…" at bounding box center [790, 165] width 199 height 296
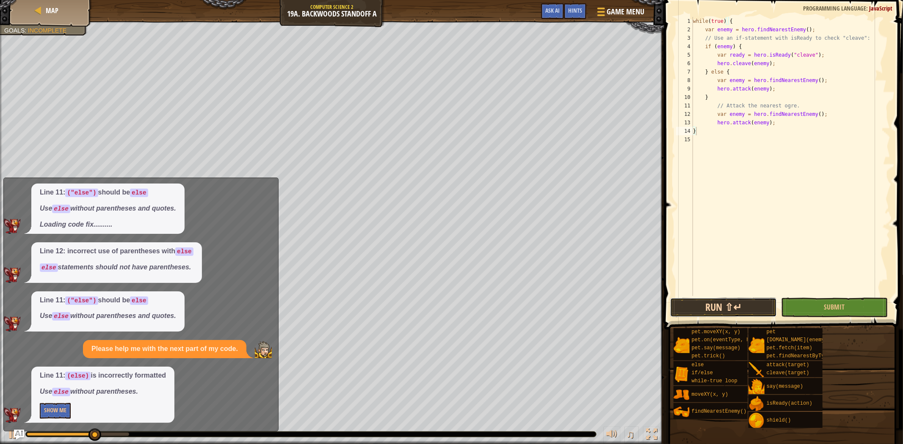
click at [692, 307] on button "Run ⇧↵" at bounding box center [723, 307] width 107 height 19
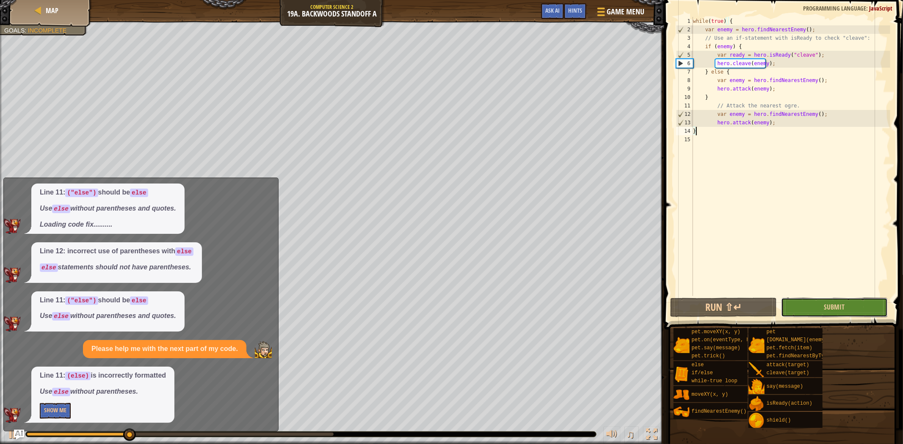
click at [803, 302] on button "Submit" at bounding box center [834, 307] width 107 height 19
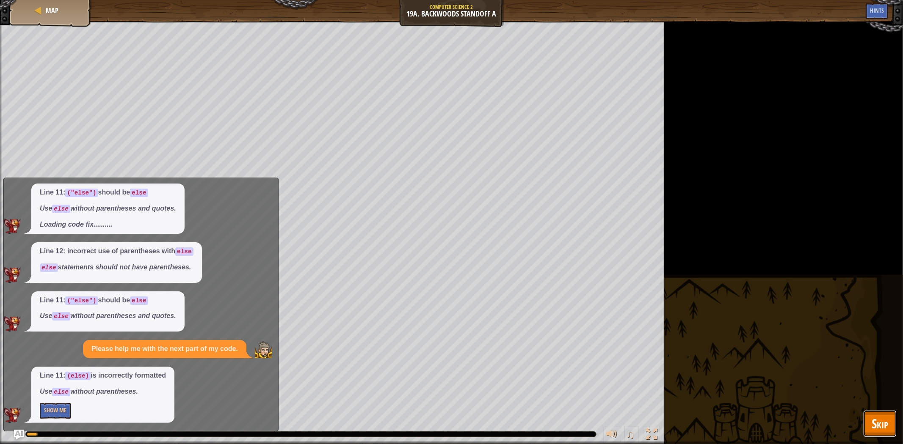
click at [875, 416] on span "Skip" at bounding box center [880, 423] width 17 height 17
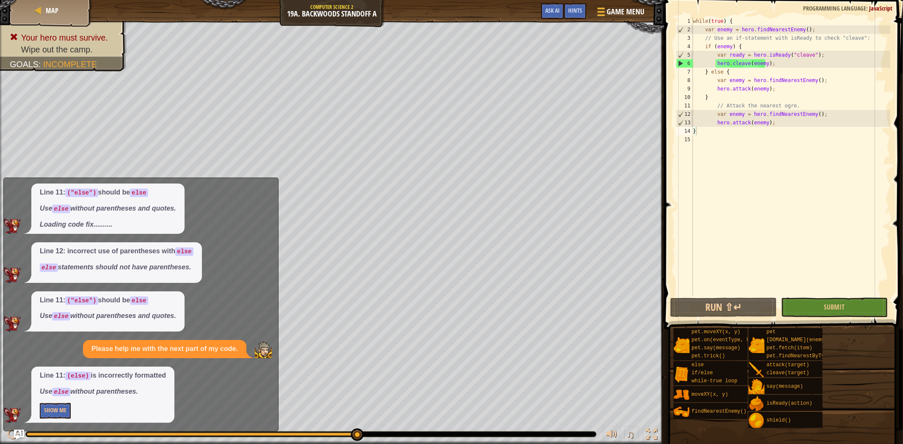
click at [775, 120] on div "while ( true ) { var enemy = hero . findNearestEnemy ( ) ; // Use an if-stateme…" at bounding box center [790, 165] width 199 height 296
click at [750, 71] on div "while ( true ) { var enemy = hero . findNearestEnemy ( ) ; // Use an if-stateme…" at bounding box center [790, 165] width 199 height 296
click at [764, 65] on div "while ( true ) { var enemy = hero . findNearestEnemy ( ) ; // Use an if-stateme…" at bounding box center [790, 165] width 199 height 296
click at [769, 65] on div "while ( true ) { var enemy = hero . findNearestEnemy ( ) ; // Use an if-stateme…" at bounding box center [790, 165] width 199 height 296
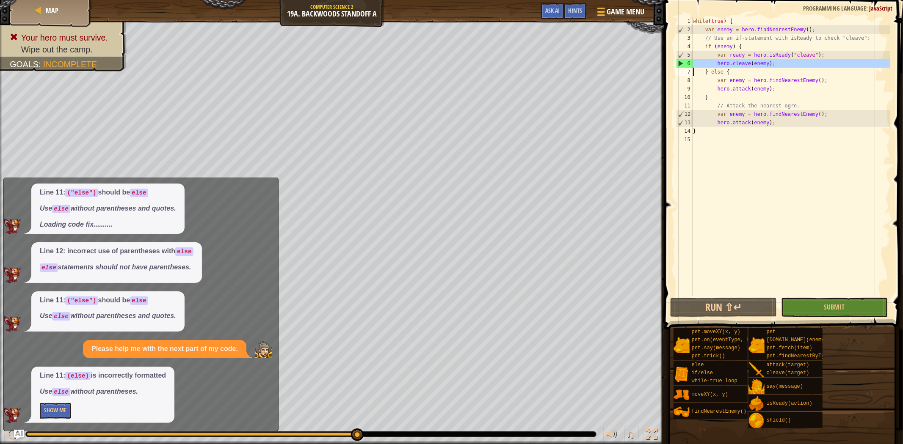
click at [769, 65] on div "while ( true ) { var enemy = hero . findNearestEnemy ( ) ; // Use an if-stateme…" at bounding box center [790, 165] width 199 height 296
click at [775, 65] on div "while ( true ) { var enemy = hero . findNearestEnemy ( ) ; // Use an if-stateme…" at bounding box center [790, 156] width 199 height 279
click at [709, 69] on div "while ( true ) { var enemy = hero . findNearestEnemy ( ) ; // Use an if-stateme…" at bounding box center [790, 165] width 199 height 296
click at [709, 73] on div "while ( true ) { var enemy = hero . findNearestEnemy ( ) ; // Use an if-stateme…" at bounding box center [790, 165] width 199 height 296
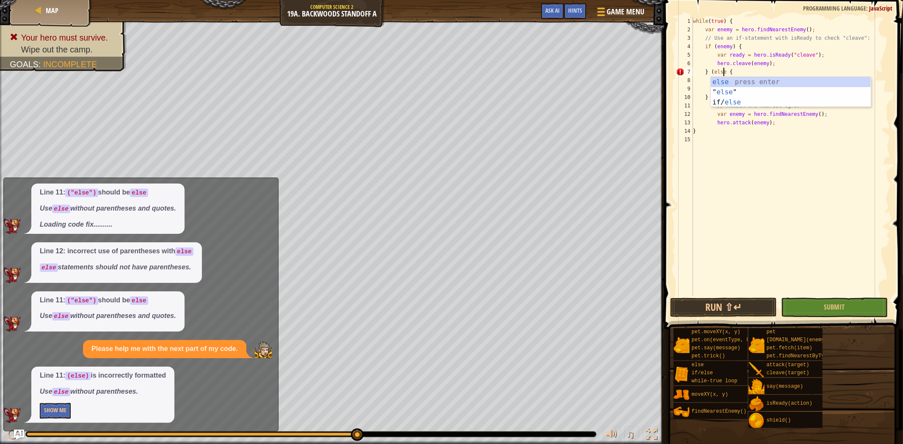
scroll to position [3, 3]
click at [729, 306] on button "Run ⇧↵" at bounding box center [723, 307] width 107 height 19
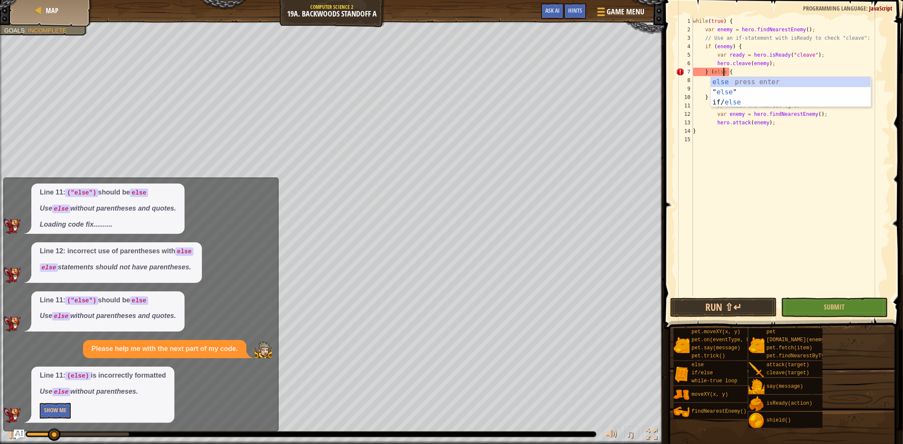
scroll to position [3, 2]
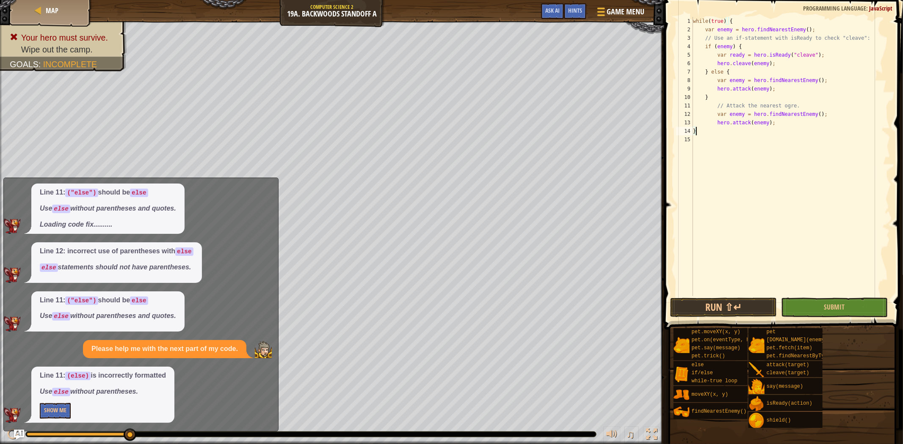
click at [765, 127] on div "while ( true ) { var enemy = hero . findNearestEnemy ( ) ; // Use an if-stateme…" at bounding box center [790, 165] width 199 height 296
click at [776, 124] on div "while ( true ) { var enemy = hero . findNearestEnemy ( ) ; // Use an if-stateme…" at bounding box center [790, 165] width 199 height 296
type textarea "hero.attack(enemy);"
type textarea "h"
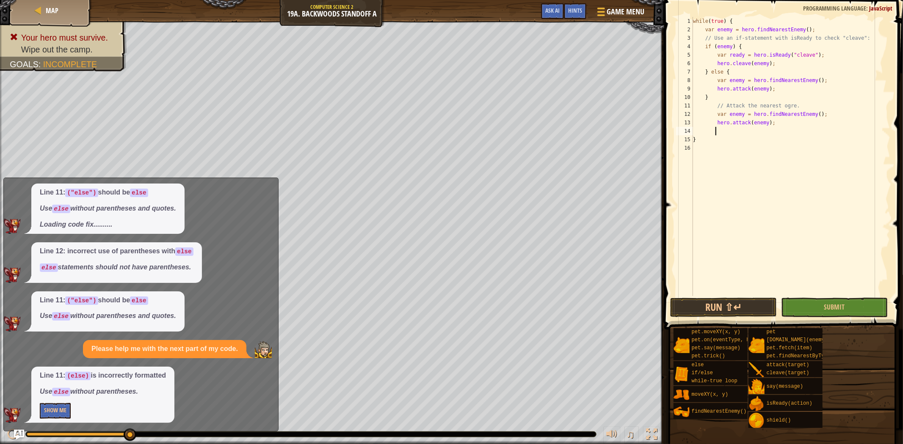
scroll to position [3, 1]
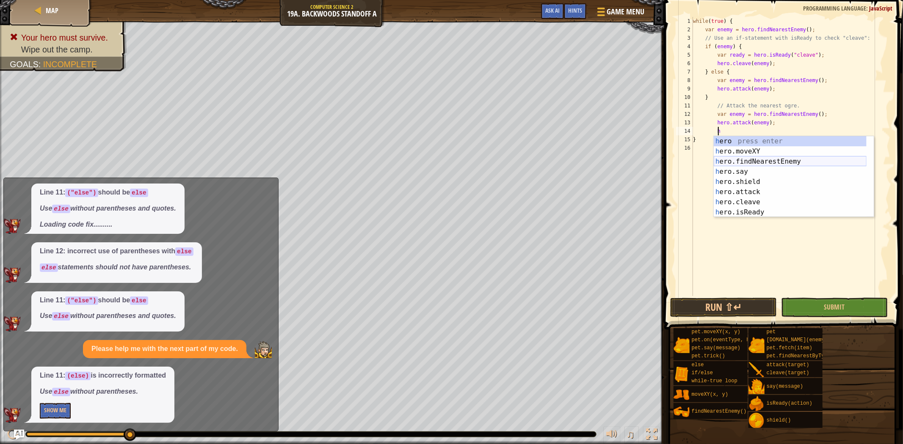
click at [757, 163] on div "h ero press enter h ero.moveXY press enter h ero.findNearestEnemy press enter h…" at bounding box center [790, 187] width 153 height 102
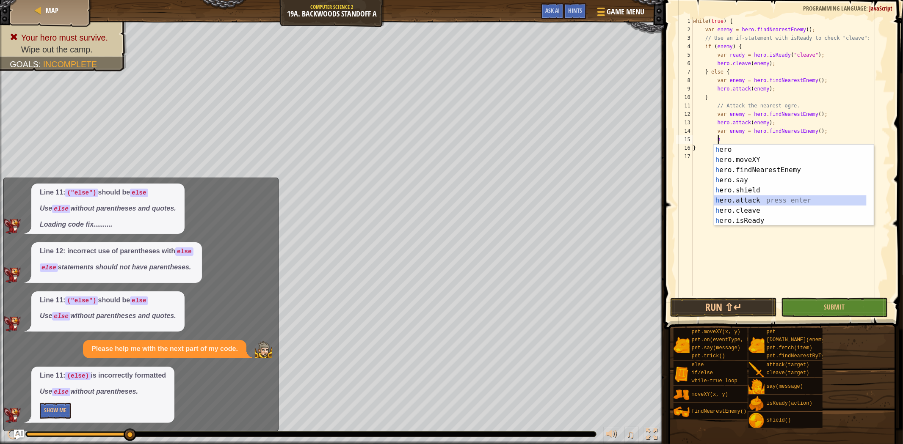
click at [757, 204] on div "h ero press enter h ero.moveXY press enter h ero.findNearestEnemy press enter h…" at bounding box center [790, 196] width 153 height 102
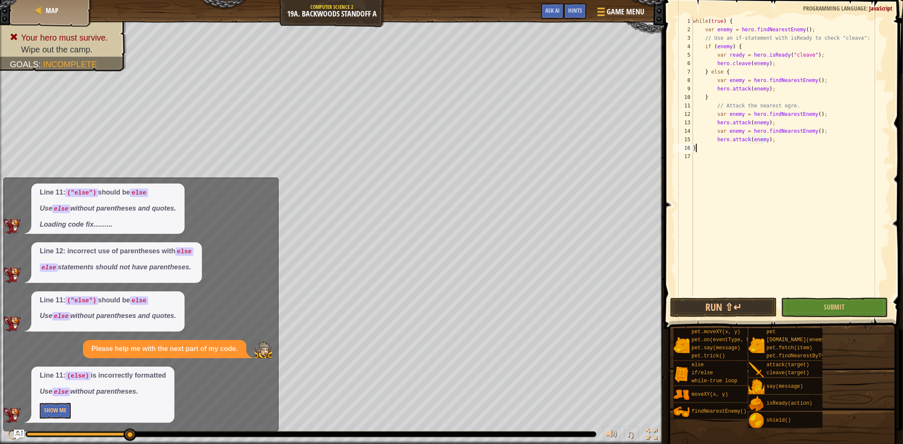
click at [789, 151] on div "while ( true ) { var enemy = hero . findNearestEnemy ( ) ; // Use an if-stateme…" at bounding box center [790, 165] width 199 height 296
click at [767, 299] on button "Run ⇧↵" at bounding box center [723, 307] width 107 height 19
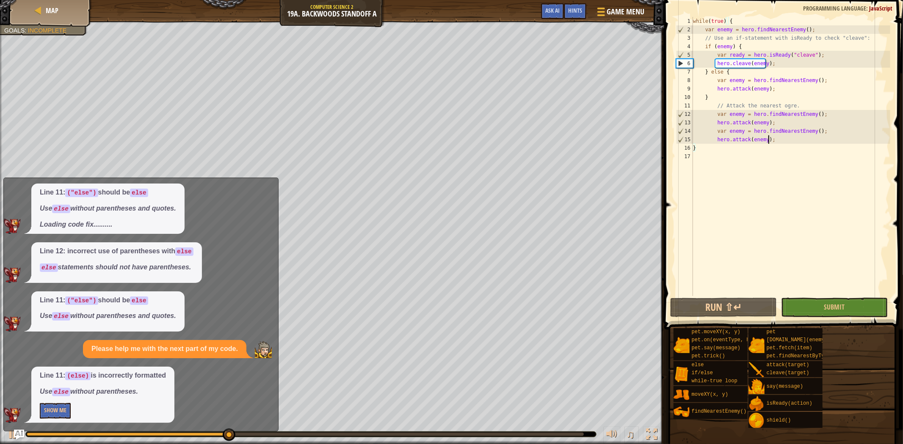
click at [772, 137] on div "while ( true ) { var enemy = hero . findNearestEnemy ( ) ; // Use an if-stateme…" at bounding box center [790, 165] width 199 height 296
click at [797, 303] on button "Submit" at bounding box center [834, 307] width 107 height 19
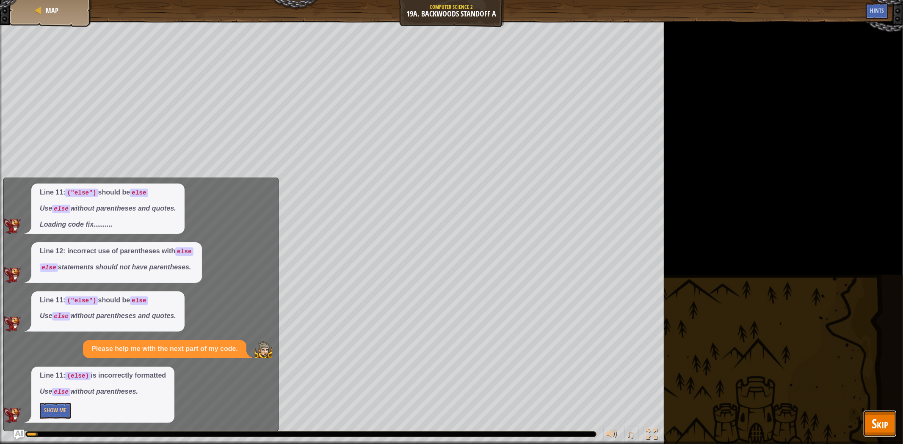
click at [883, 426] on span "Skip" at bounding box center [880, 423] width 17 height 17
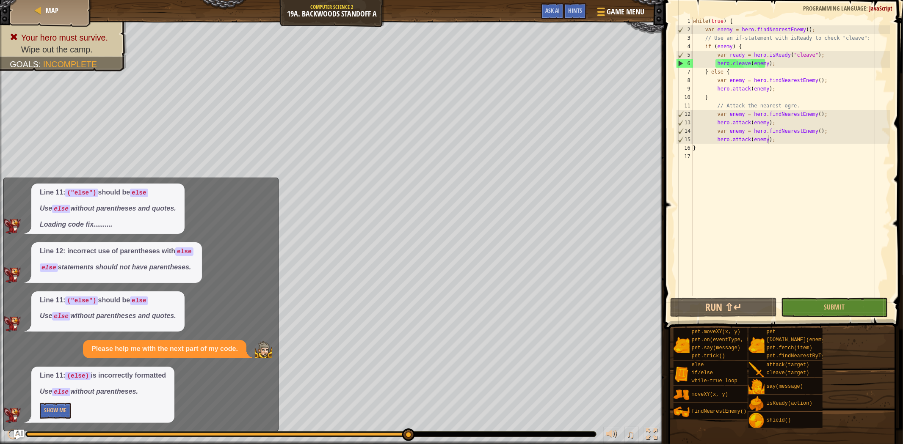
click at [794, 141] on div "while ( true ) { var enemy = hero . findNearestEnemy ( ) ; // Use an if-stateme…" at bounding box center [790, 165] width 199 height 296
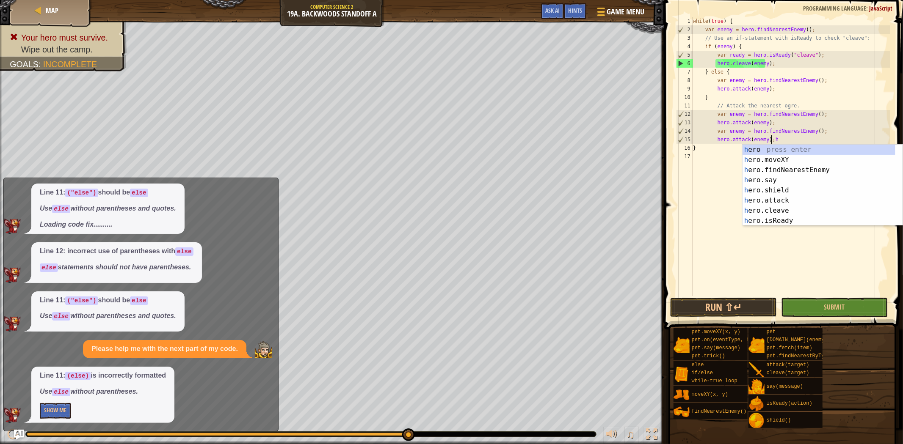
scroll to position [3, 6]
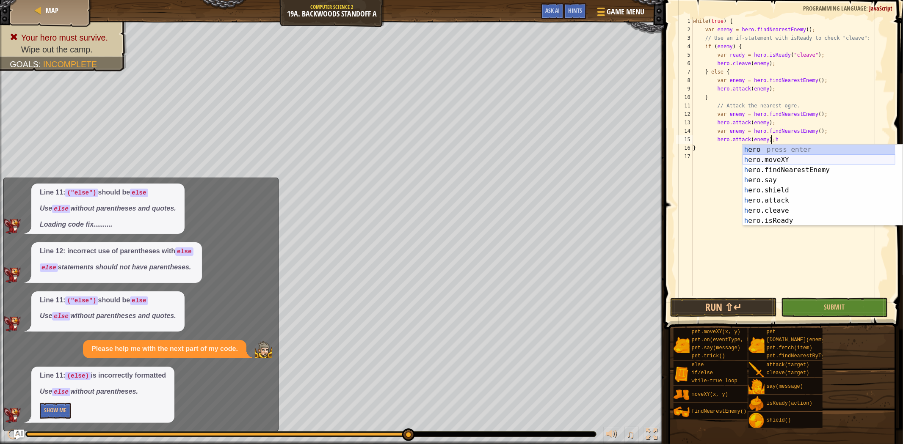
type textarea "hero.attack(enemy);"
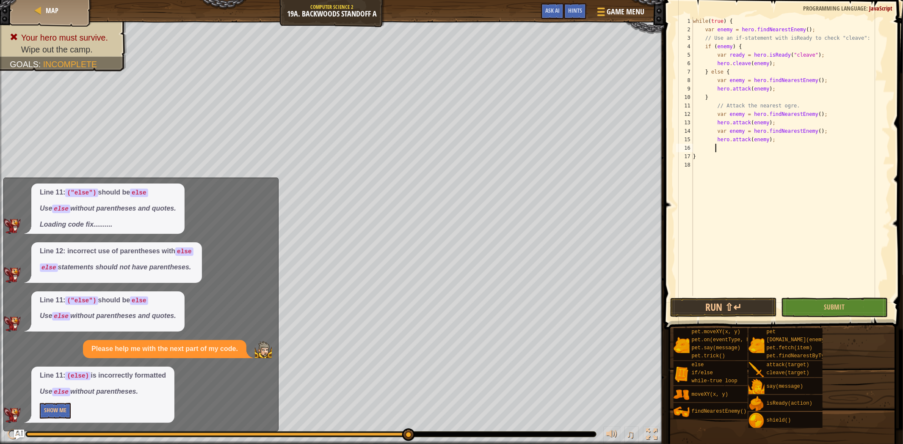
scroll to position [3, 1]
type textarea "h"
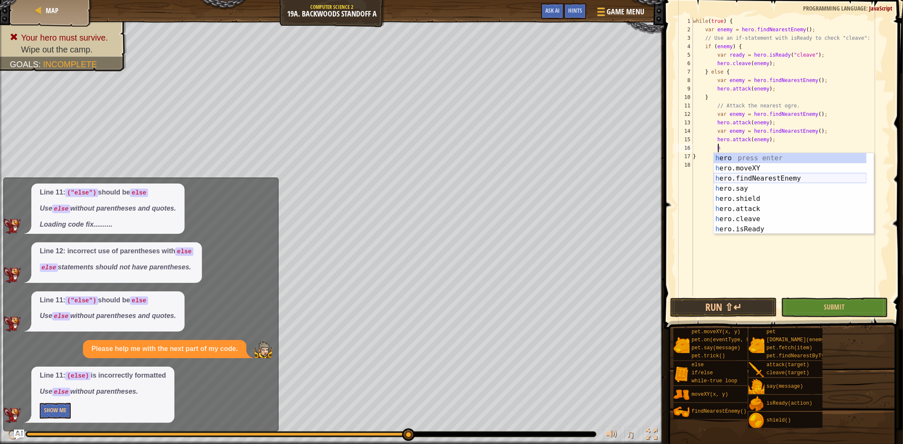
click at [785, 182] on div "h ero press enter h ero.moveXY press enter h ero.findNearestEnemy press enter h…" at bounding box center [790, 204] width 153 height 102
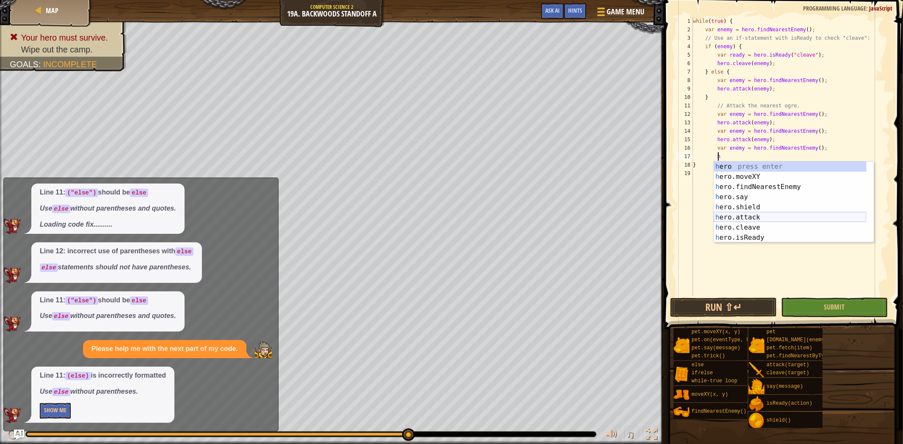
click at [784, 217] on div "h ero press enter h ero.moveXY press enter h ero.findNearestEnemy press enter h…" at bounding box center [790, 213] width 153 height 102
type textarea "hero.attack(enemy);"
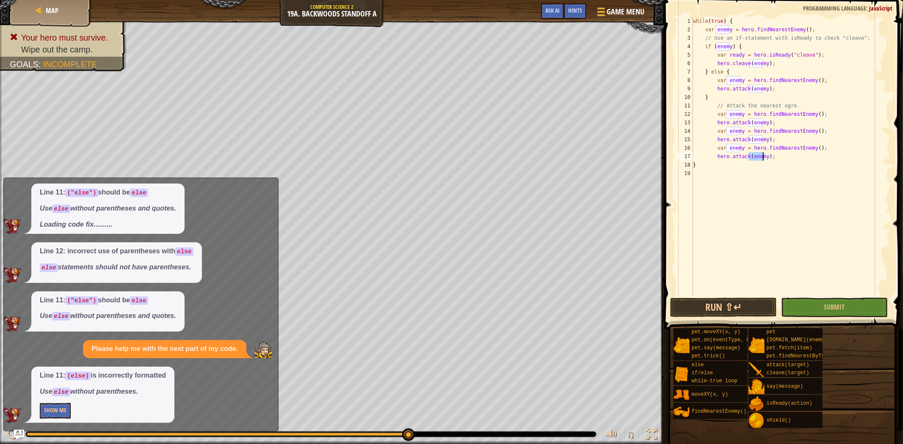
click at [778, 154] on div "while ( true ) { var enemy = hero . findNearestEnemy ( ) ; // Use an if-stateme…" at bounding box center [790, 165] width 199 height 296
type textarea "h"
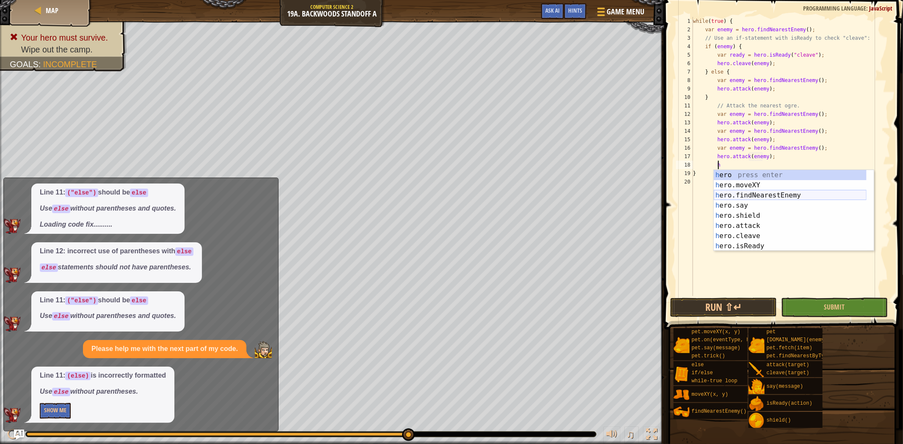
click at [769, 196] on div "h ero press enter h ero.moveXY press enter h ero.findNearestEnemy press enter h…" at bounding box center [790, 221] width 153 height 102
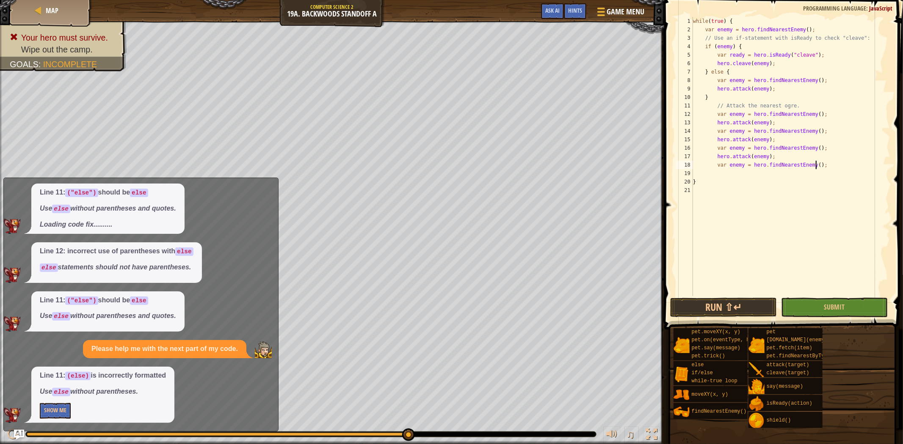
click at [828, 162] on div "while ( true ) { var enemy = hero . findNearestEnemy ( ) ; // Use an if-stateme…" at bounding box center [790, 165] width 199 height 296
type textarea "var enemy = hero.findNearestEnemy();"
click at [798, 174] on div "while ( true ) { var enemy = hero . findNearestEnemy ( ) ; // Use an if-stateme…" at bounding box center [790, 165] width 199 height 296
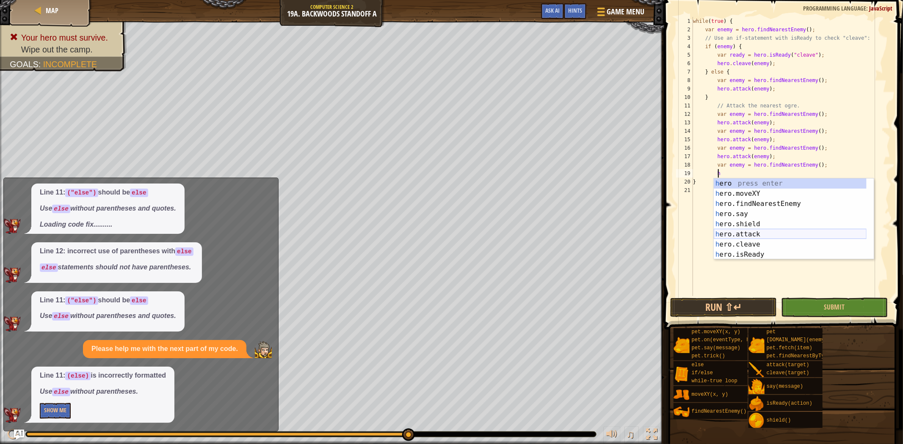
click at [779, 235] on div "h ero press enter h ero.moveXY press enter h ero.findNearestEnemy press enter h…" at bounding box center [790, 230] width 153 height 102
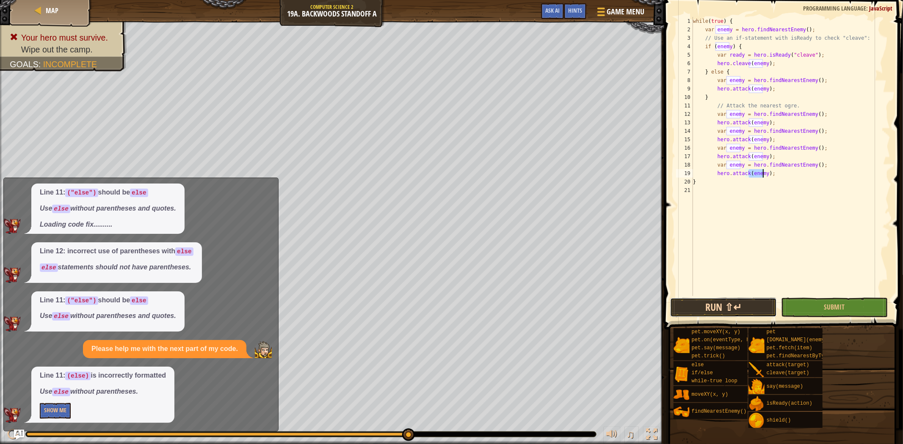
click at [769, 305] on button "Run ⇧↵" at bounding box center [723, 307] width 107 height 19
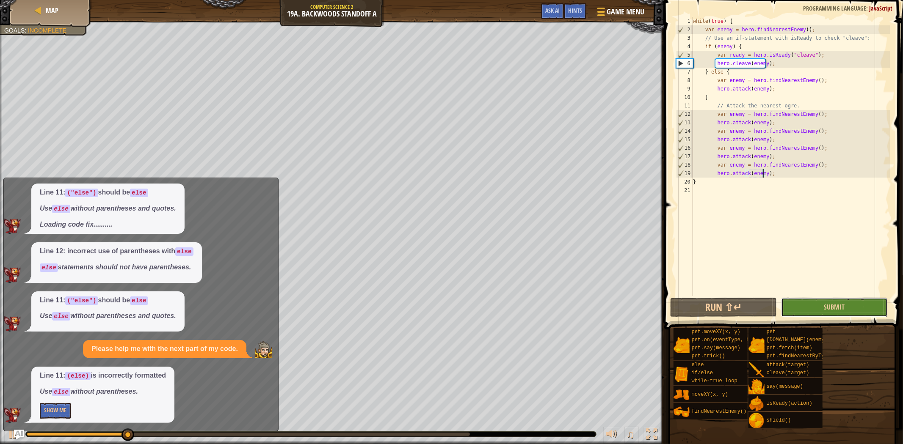
click at [786, 303] on button "Submit" at bounding box center [834, 307] width 107 height 19
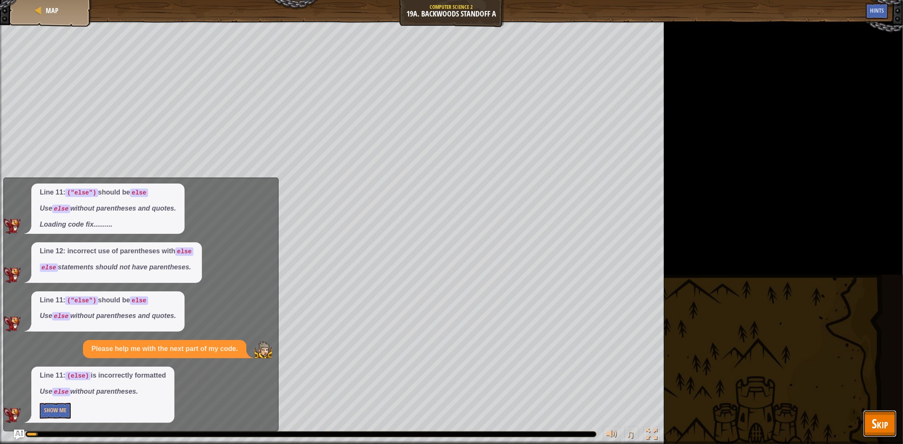
click at [874, 422] on span "Skip" at bounding box center [880, 423] width 17 height 17
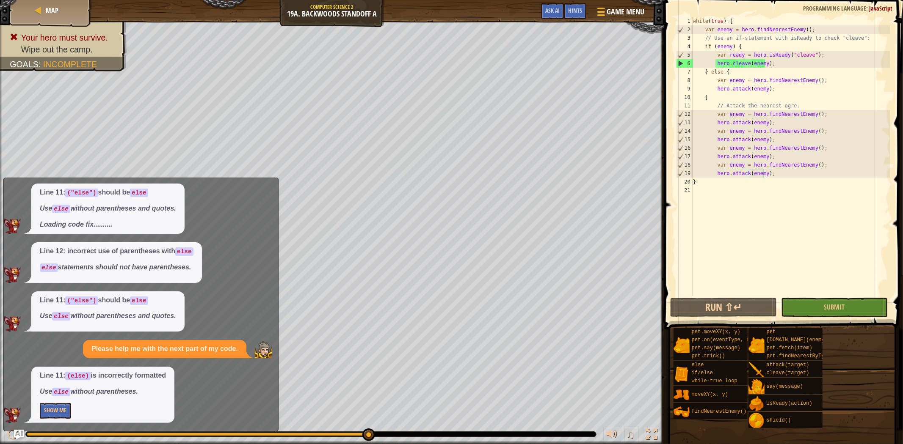
scroll to position [3, 0]
click at [789, 185] on div "while ( true ) { var enemy = hero . findNearestEnemy ( ) ; // Use an if-stateme…" at bounding box center [790, 165] width 199 height 296
click at [788, 179] on div "while ( true ) { var enemy = hero . findNearestEnemy ( ) ; // Use an if-stateme…" at bounding box center [790, 165] width 199 height 296
click at [760, 158] on div "while ( true ) { var enemy = hero . findNearestEnemy ( ) ; // Use an if-stateme…" at bounding box center [790, 165] width 199 height 296
click at [772, 168] on div "while ( true ) { var enemy = hero . findNearestEnemy ( ) ; // Use an if-stateme…" at bounding box center [790, 165] width 199 height 296
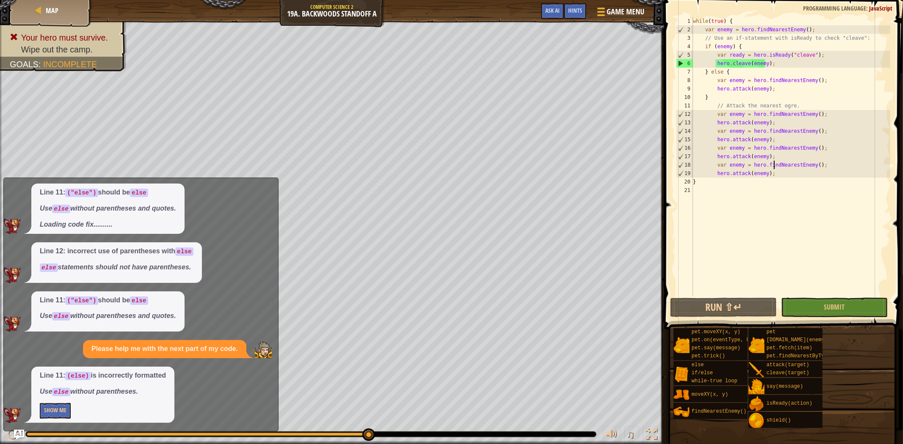
click at [772, 173] on div "while ( true ) { var enemy = hero . findNearestEnemy ( ) ; // Use an if-stateme…" at bounding box center [790, 165] width 199 height 296
type textarea "hero.attack(enemy);"
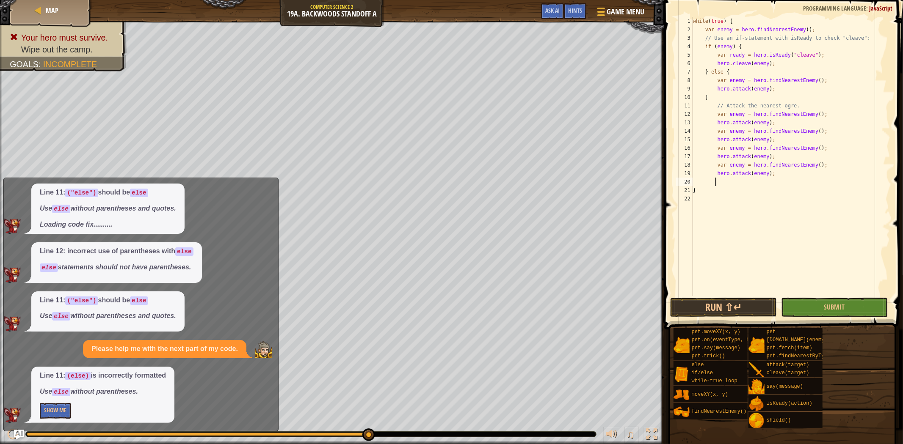
type textarea "h"
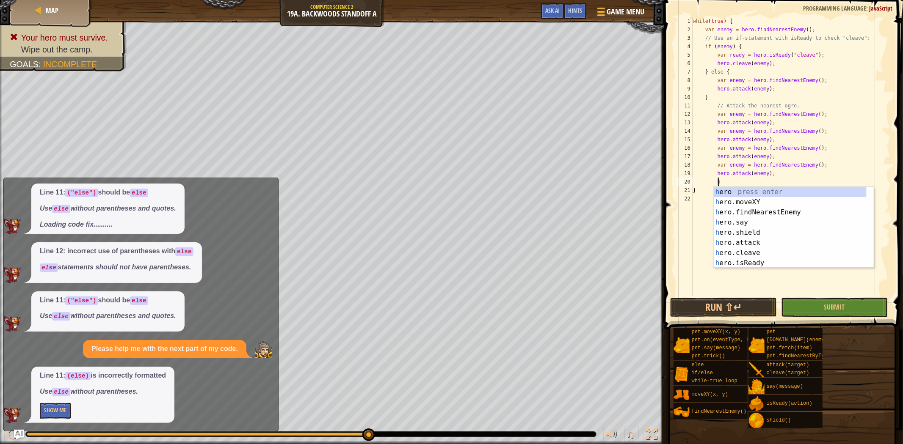
scroll to position [3, 1]
click at [768, 214] on div "h ero press enter h ero.moveXY press enter h ero.findNearestEnemy press enter h…" at bounding box center [790, 238] width 153 height 102
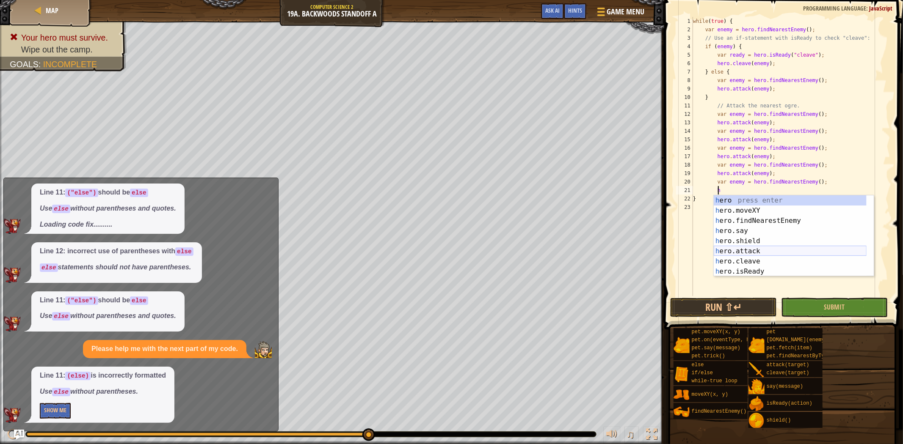
click at [756, 252] on div "h ero press enter h ero.moveXY press enter h ero.findNearestEnemy press enter h…" at bounding box center [790, 247] width 153 height 102
type textarea "hero.attack(enemy);"
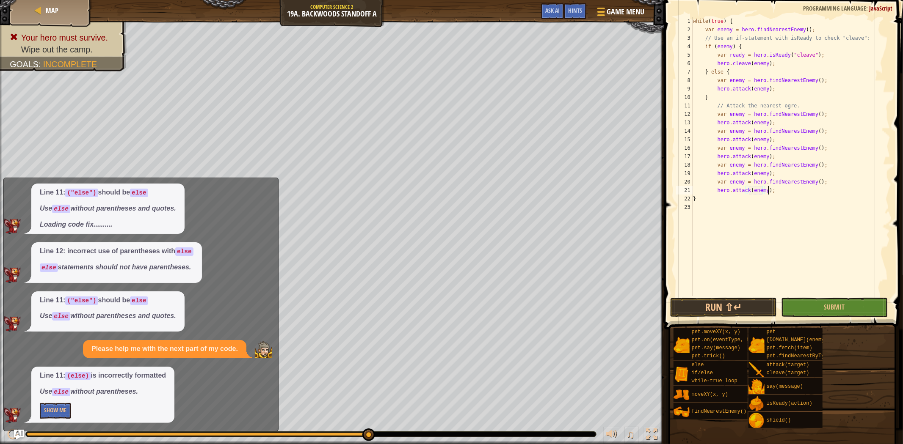
click at [780, 194] on div "while ( true ) { var enemy = hero . findNearestEnemy ( ) ; // Use an if-stateme…" at bounding box center [790, 165] width 199 height 296
click at [772, 204] on div "while ( true ) { var enemy = hero . findNearestEnemy ( ) ; // Use an if-stateme…" at bounding box center [790, 165] width 199 height 296
click at [777, 191] on div "while ( true ) { var enemy = hero . findNearestEnemy ( ) ; // Use an if-stateme…" at bounding box center [790, 165] width 199 height 296
type textarea "hero.attack(enemy);"
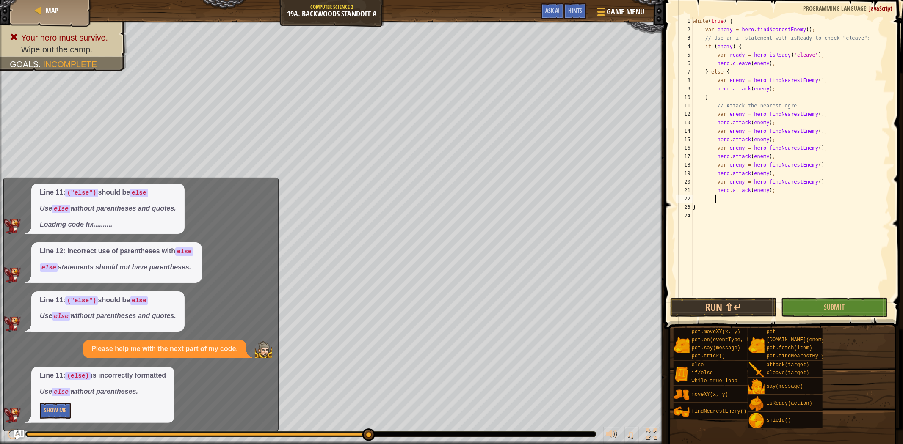
type textarea "h"
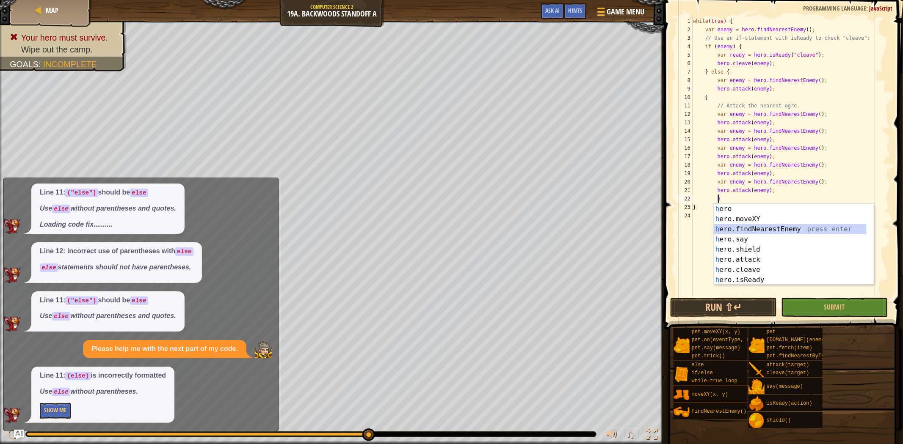
click at [771, 229] on div "h ero press enter h ero.moveXY press enter h ero.findNearestEnemy press enter h…" at bounding box center [790, 255] width 153 height 102
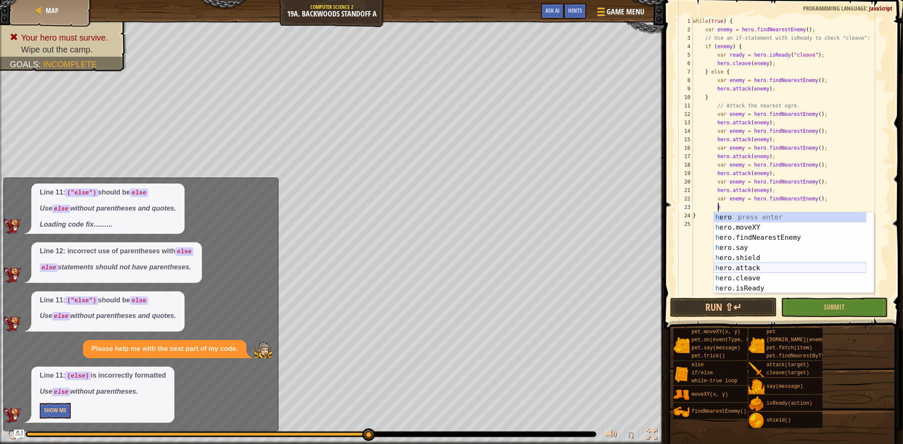
click at [748, 267] on div "h ero press enter h ero.moveXY press enter h ero.findNearestEnemy press enter h…" at bounding box center [790, 263] width 153 height 102
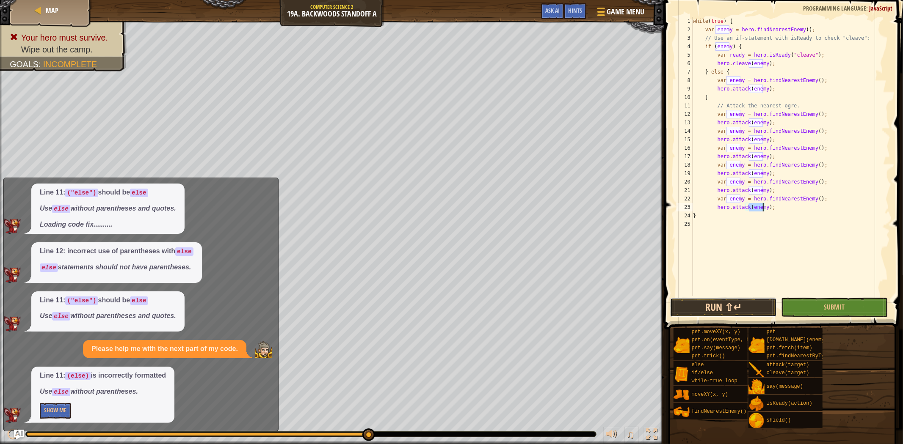
click at [761, 307] on button "Run ⇧↵" at bounding box center [723, 307] width 107 height 19
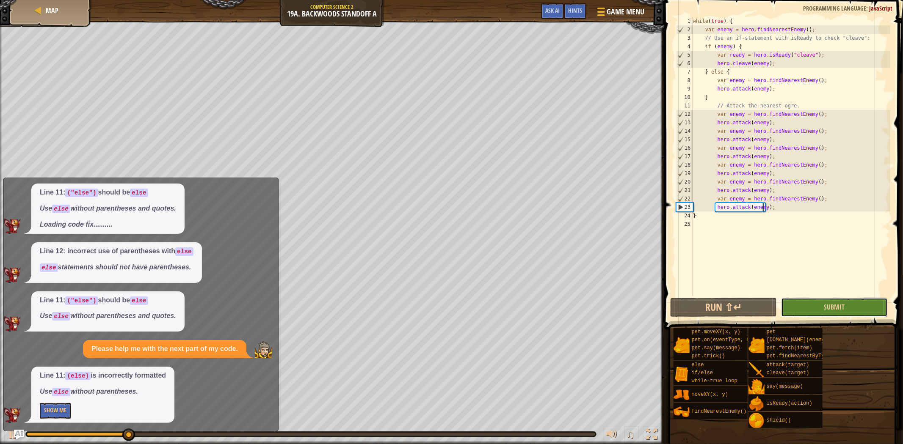
click at [795, 308] on button "Submit" at bounding box center [834, 307] width 107 height 19
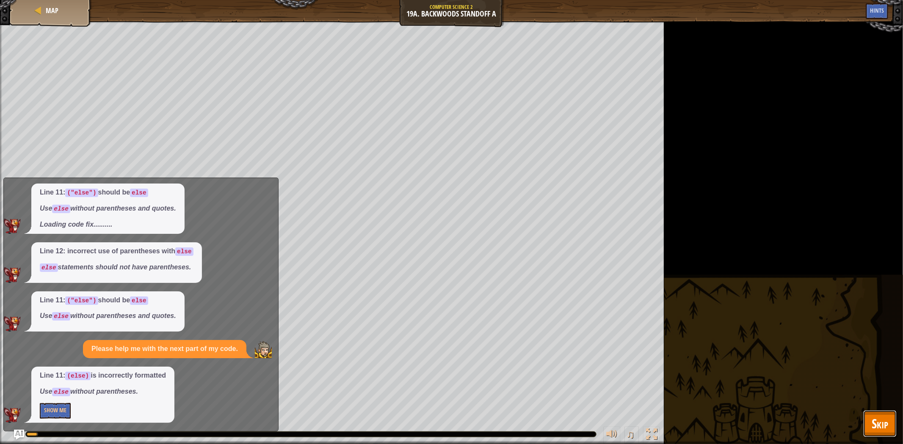
click at [887, 429] on span "Skip" at bounding box center [880, 423] width 17 height 17
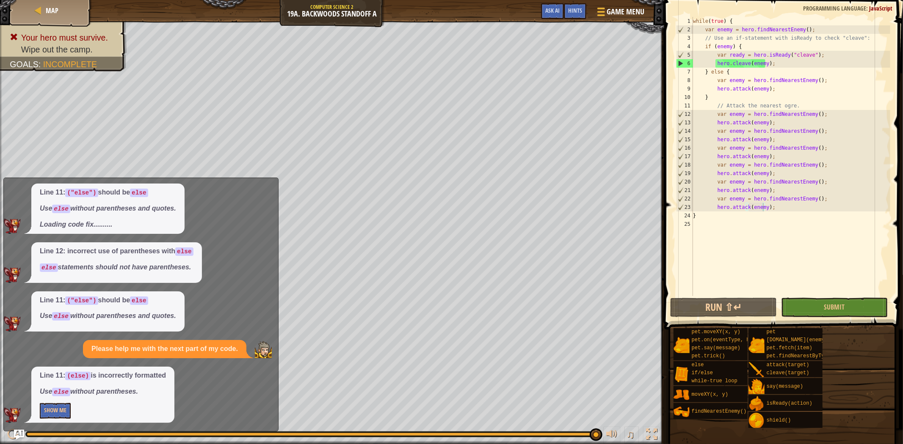
click at [813, 63] on div "while ( true ) { var enemy = hero . findNearestEnemy ( ) ; // Use an if-stateme…" at bounding box center [790, 165] width 199 height 296
click at [803, 98] on div "while ( true ) { var enemy = hero . findNearestEnemy ( ) ; // Use an if-stateme…" at bounding box center [790, 165] width 199 height 296
click at [773, 98] on div "while ( true ) { var enemy = hero . findNearestEnemy ( ) ; // Use an if-stateme…" at bounding box center [790, 165] width 199 height 296
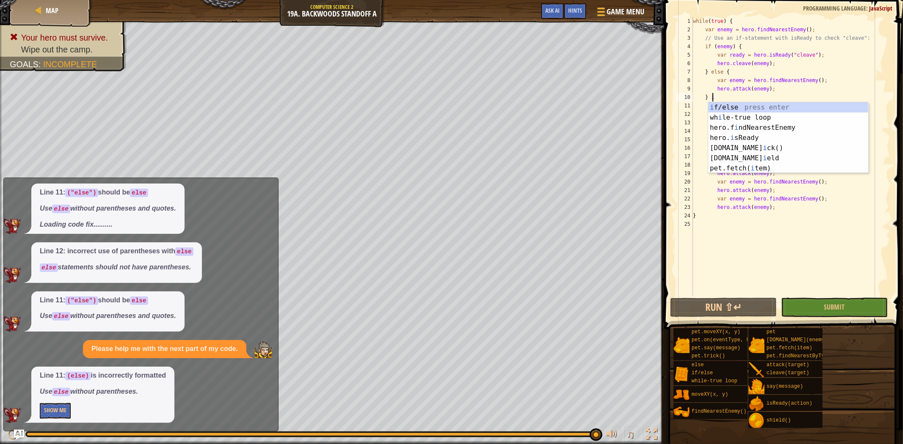
scroll to position [3, 1]
click at [747, 107] on div "i f/else press enter wh i le-true loop press enter hero.f i ndNearestEnemy pres…" at bounding box center [788, 147] width 160 height 91
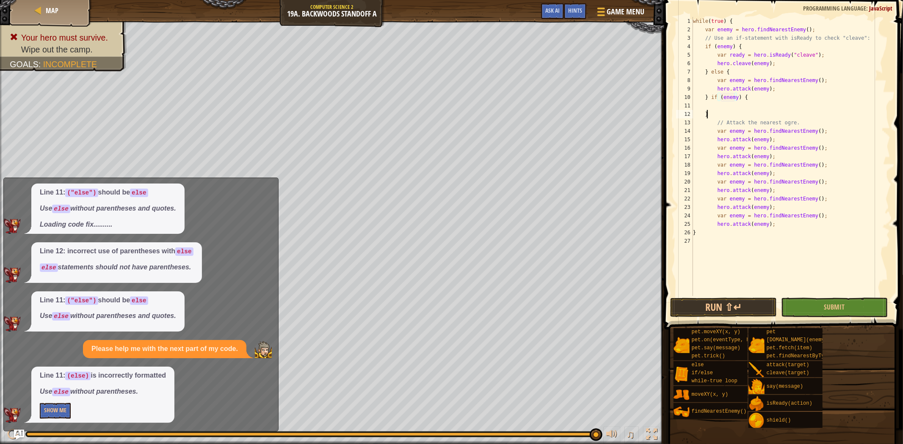
click at [729, 113] on div "while ( true ) { var enemy = hero . findNearestEnemy ( ) ; // Use an if-stateme…" at bounding box center [790, 165] width 199 height 296
type textarea "}"
click at [734, 218] on div "while ( true ) { var enemy = hero . findNearestEnemy ( ) ; // Use an if-stateme…" at bounding box center [790, 165] width 199 height 296
type textarea "}"
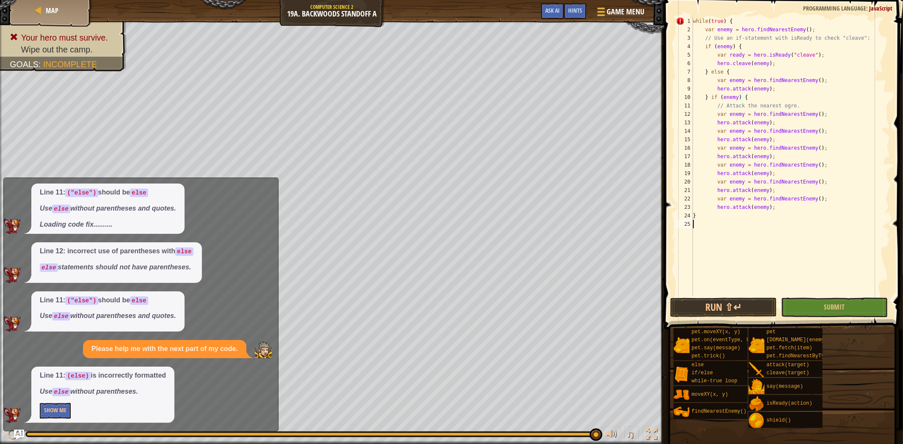
click at [722, 225] on div "while ( true ) { var enemy = hero . findNearestEnemy ( ) ; // Use an if-stateme…" at bounding box center [790, 165] width 199 height 296
type textarea "}"
click at [826, 312] on button "Submit" at bounding box center [834, 307] width 107 height 19
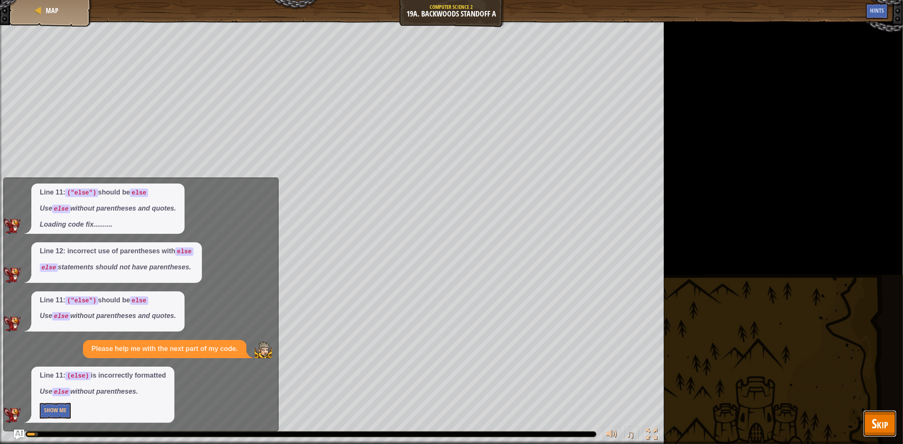
click at [883, 421] on span "Skip" at bounding box center [880, 423] width 17 height 17
